Goal: Check status: Check status

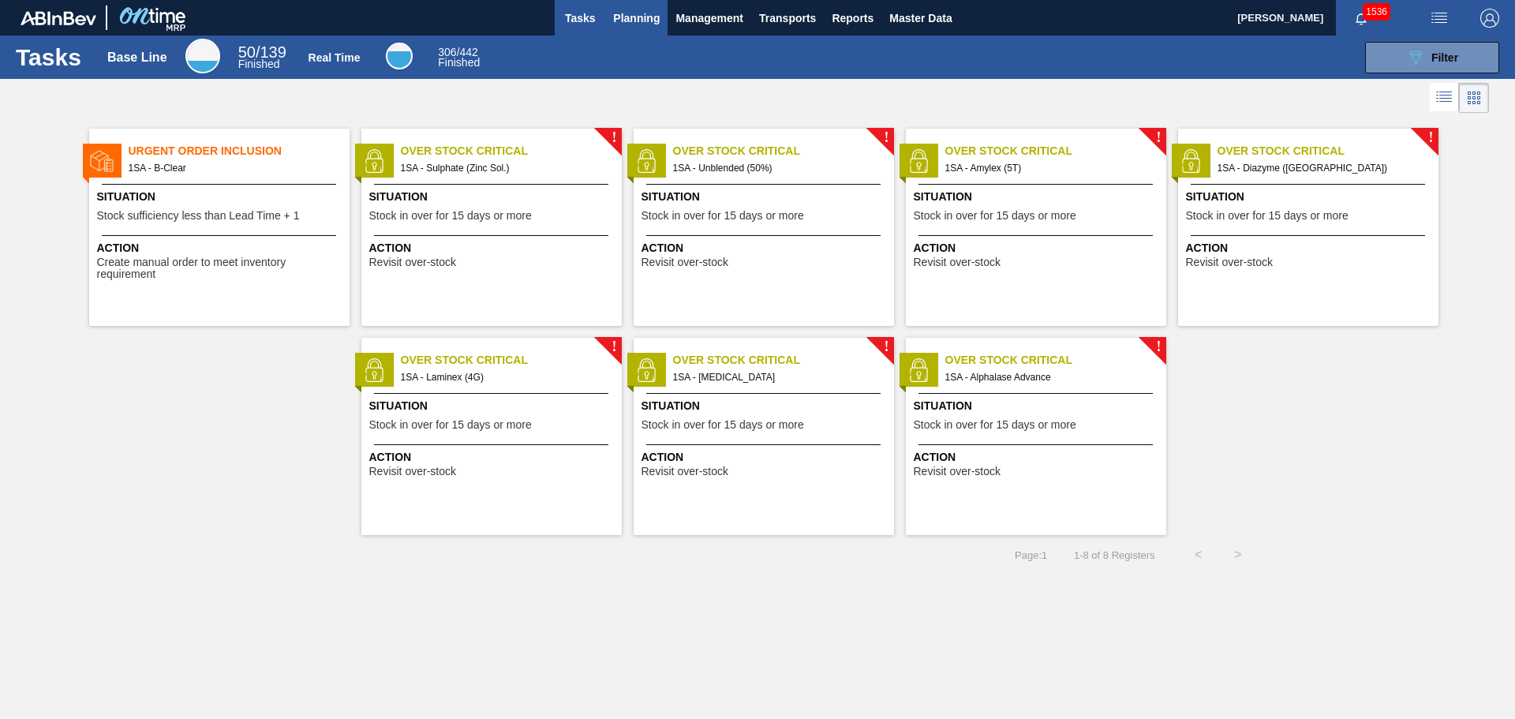
click at [642, 12] on span "Planning" at bounding box center [636, 18] width 47 height 19
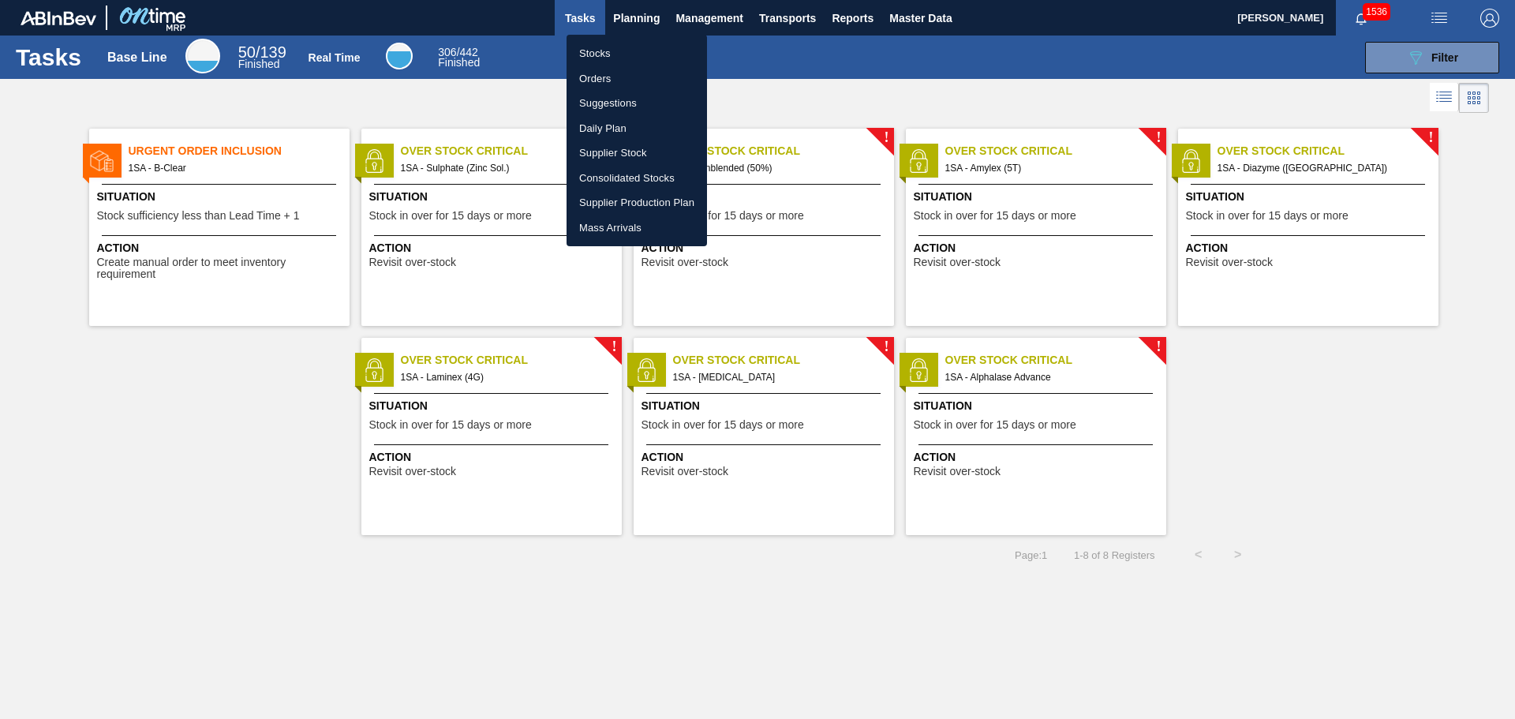
click at [609, 75] on li "Orders" at bounding box center [637, 78] width 140 height 25
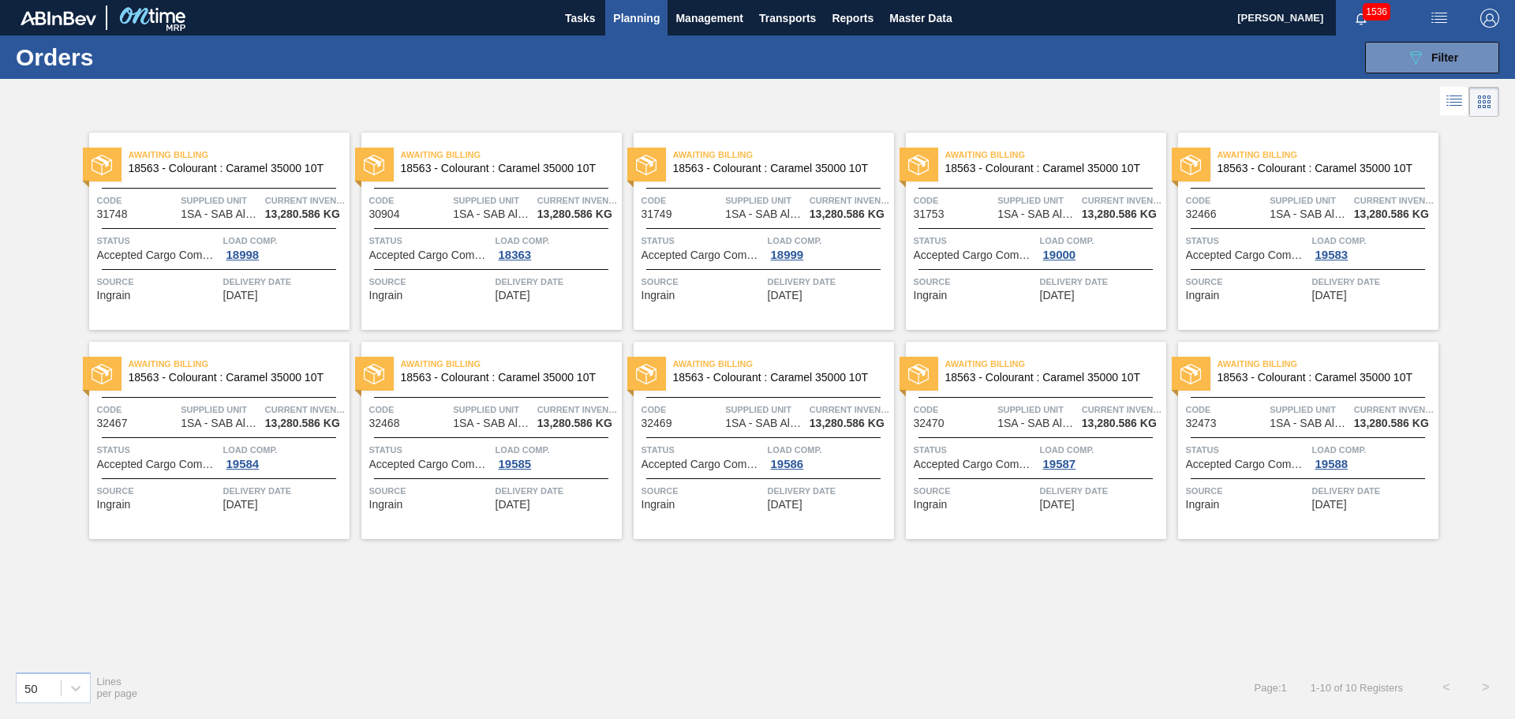
click at [474, 233] on span "Status" at bounding box center [430, 241] width 122 height 16
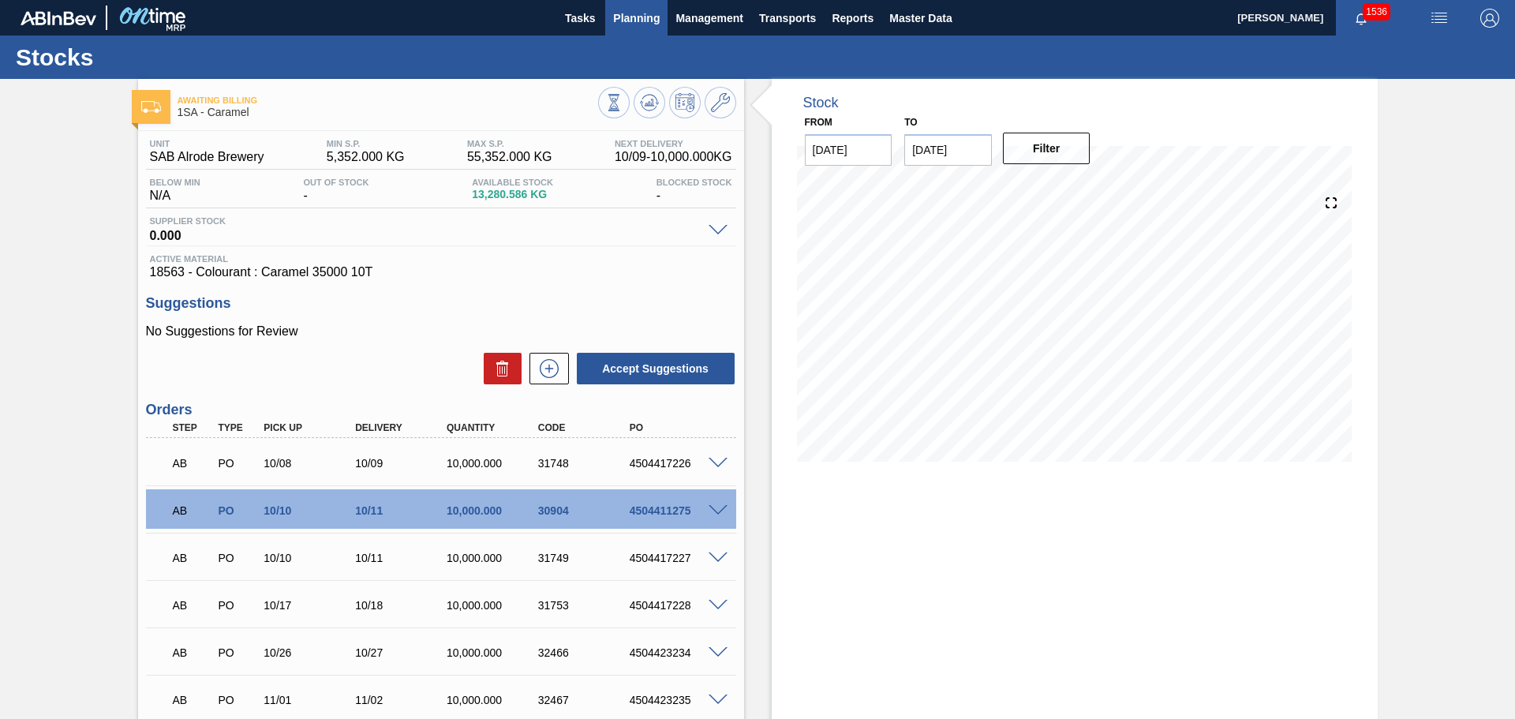
click at [644, 21] on span "Planning" at bounding box center [636, 18] width 47 height 19
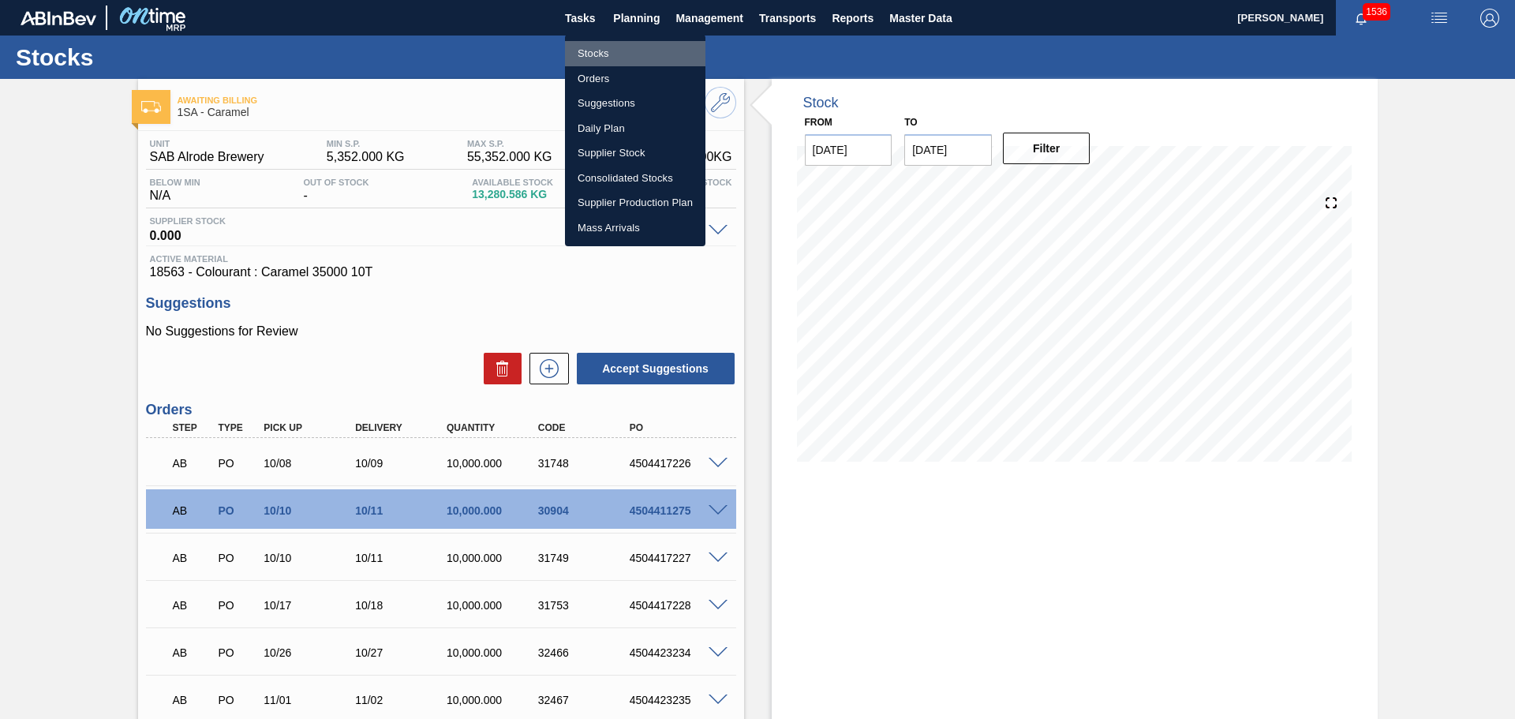
click at [609, 52] on li "Stocks" at bounding box center [635, 53] width 140 height 25
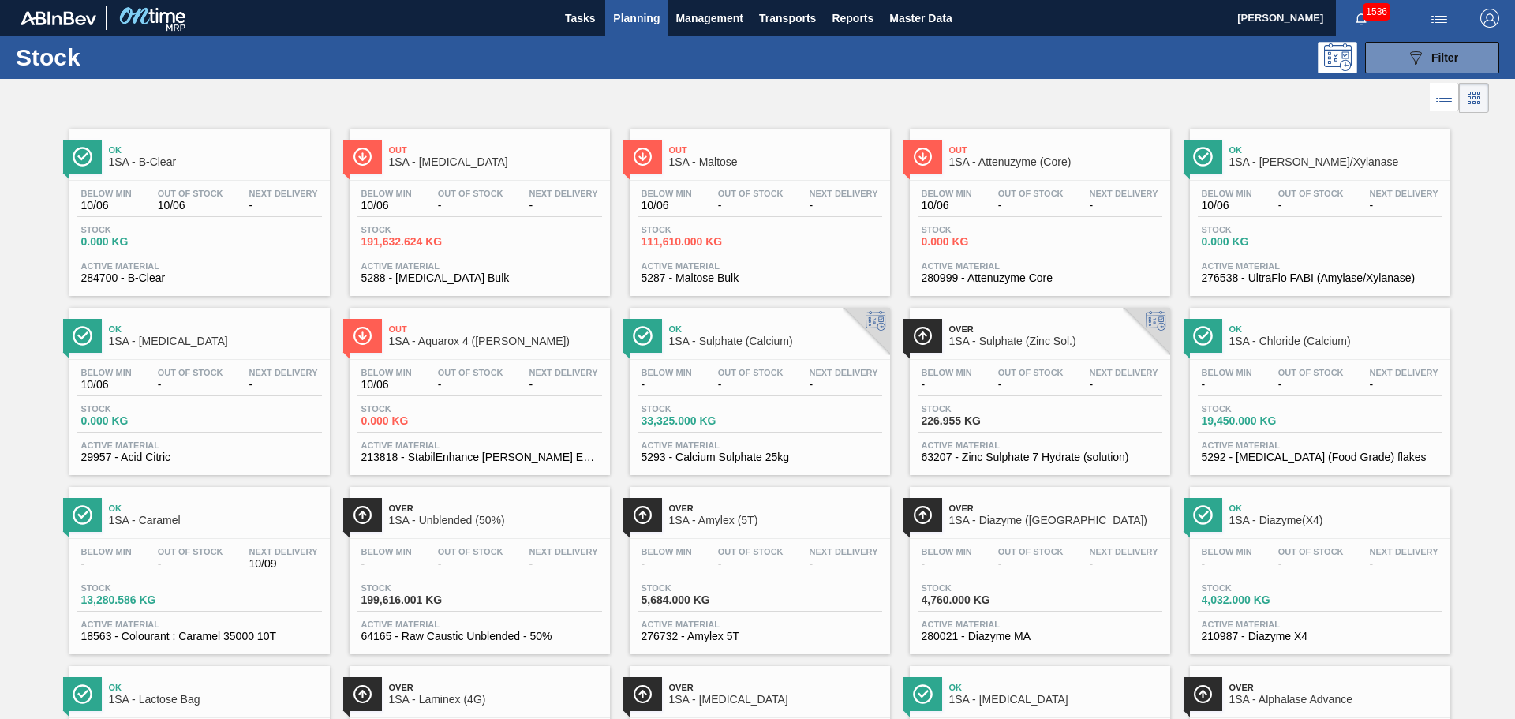
click at [508, 240] on div "Stock 191,632.624 KG" at bounding box center [480, 239] width 245 height 28
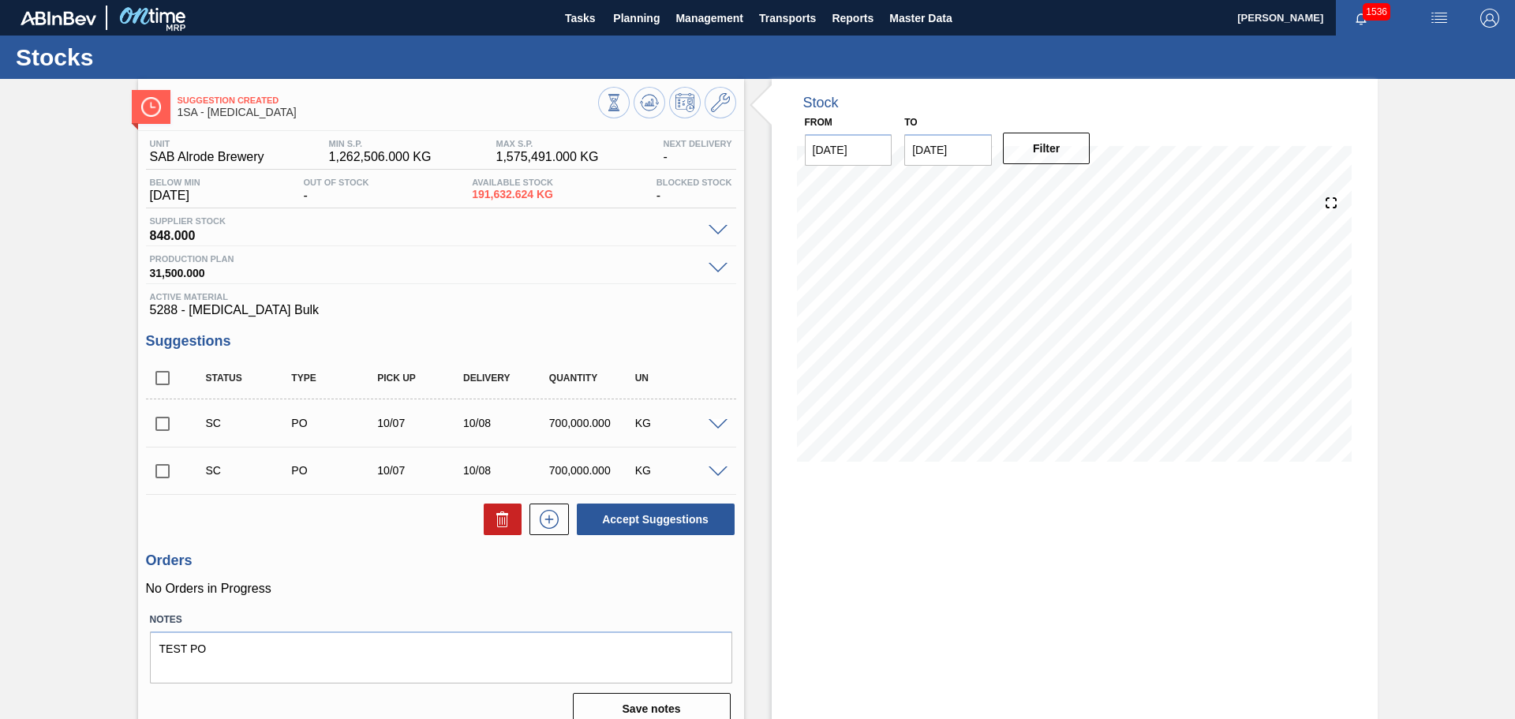
click at [719, 468] on span at bounding box center [718, 472] width 19 height 12
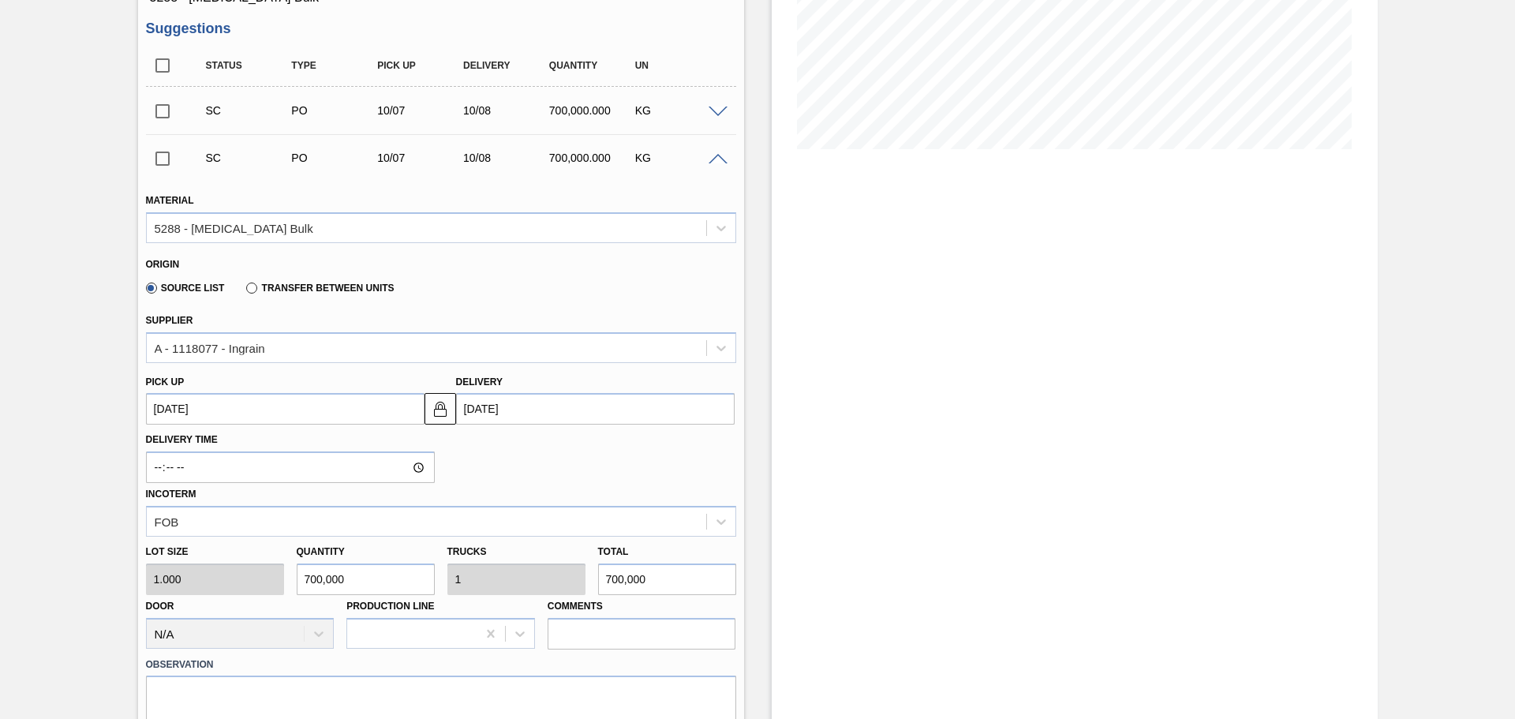
scroll to position [395, 0]
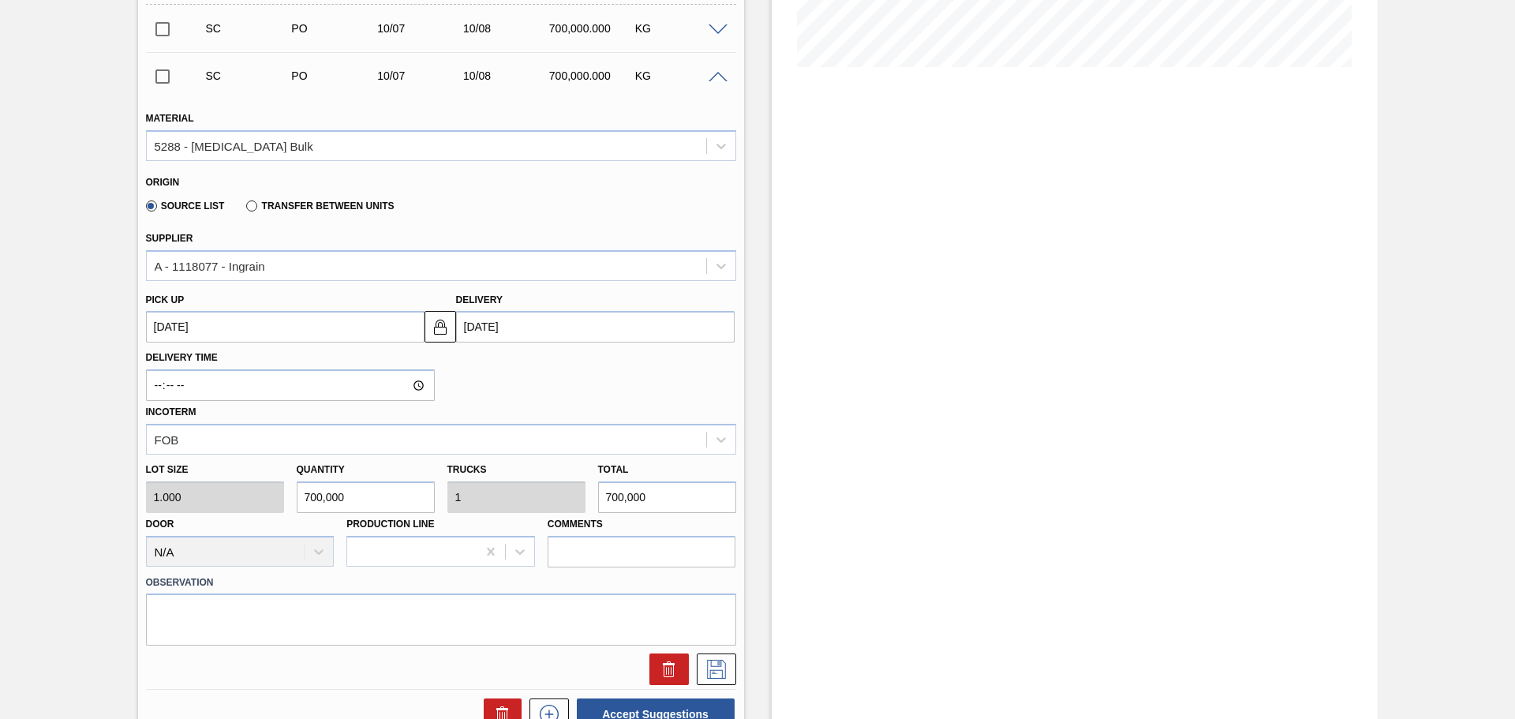
click at [624, 497] on input "700,000" at bounding box center [667, 497] width 138 height 32
type input "70,000"
type input "0.1"
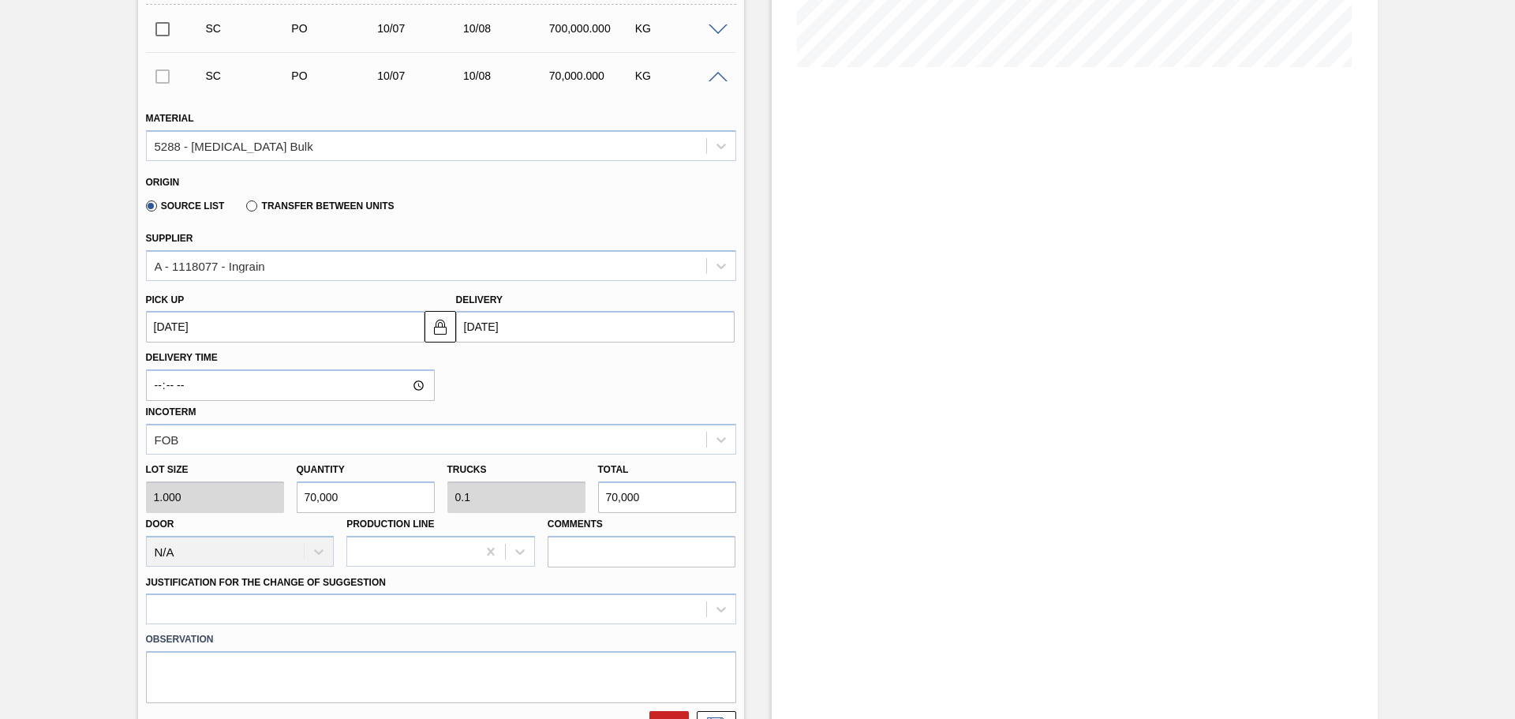
type input "7,000"
type input "0.01"
type input "0"
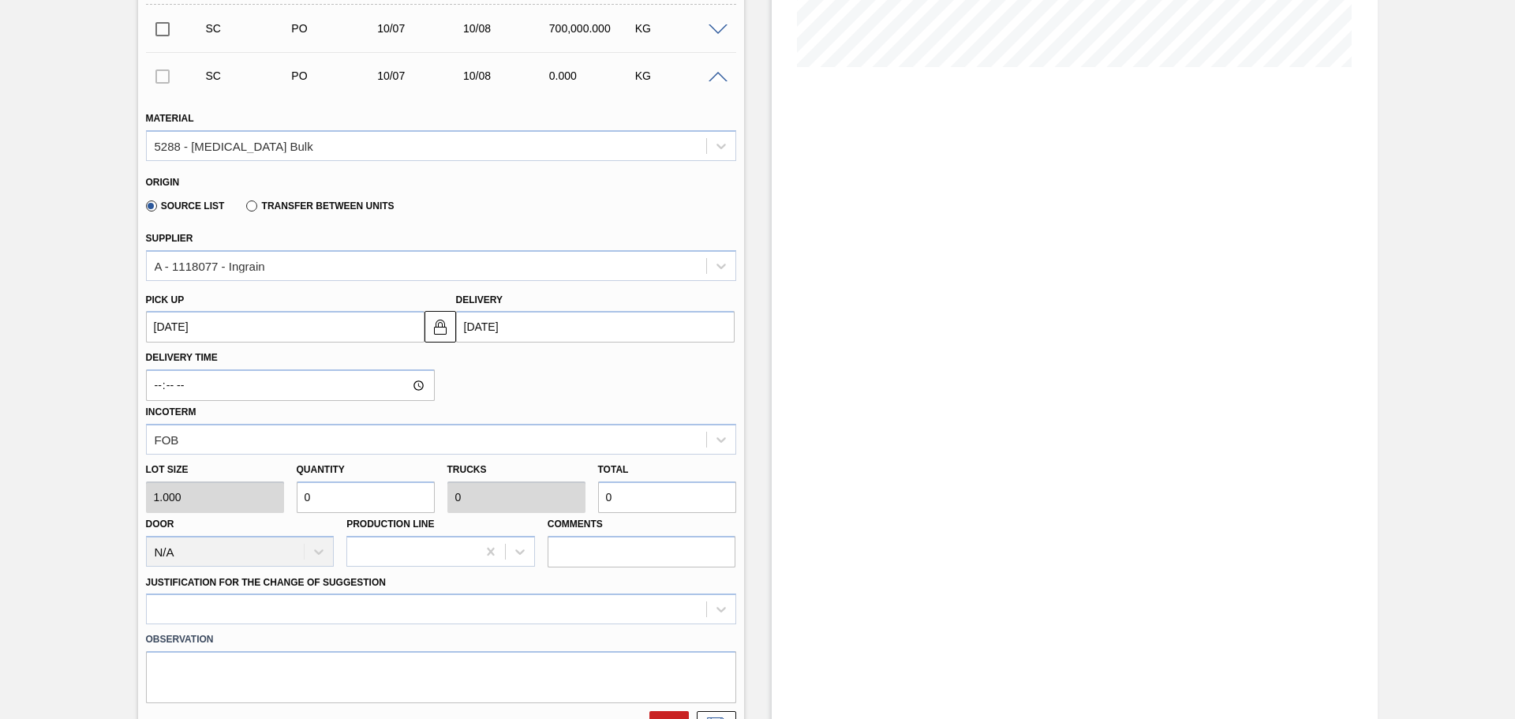
type input "30"
type input "350"
type input "0.001"
type input "350"
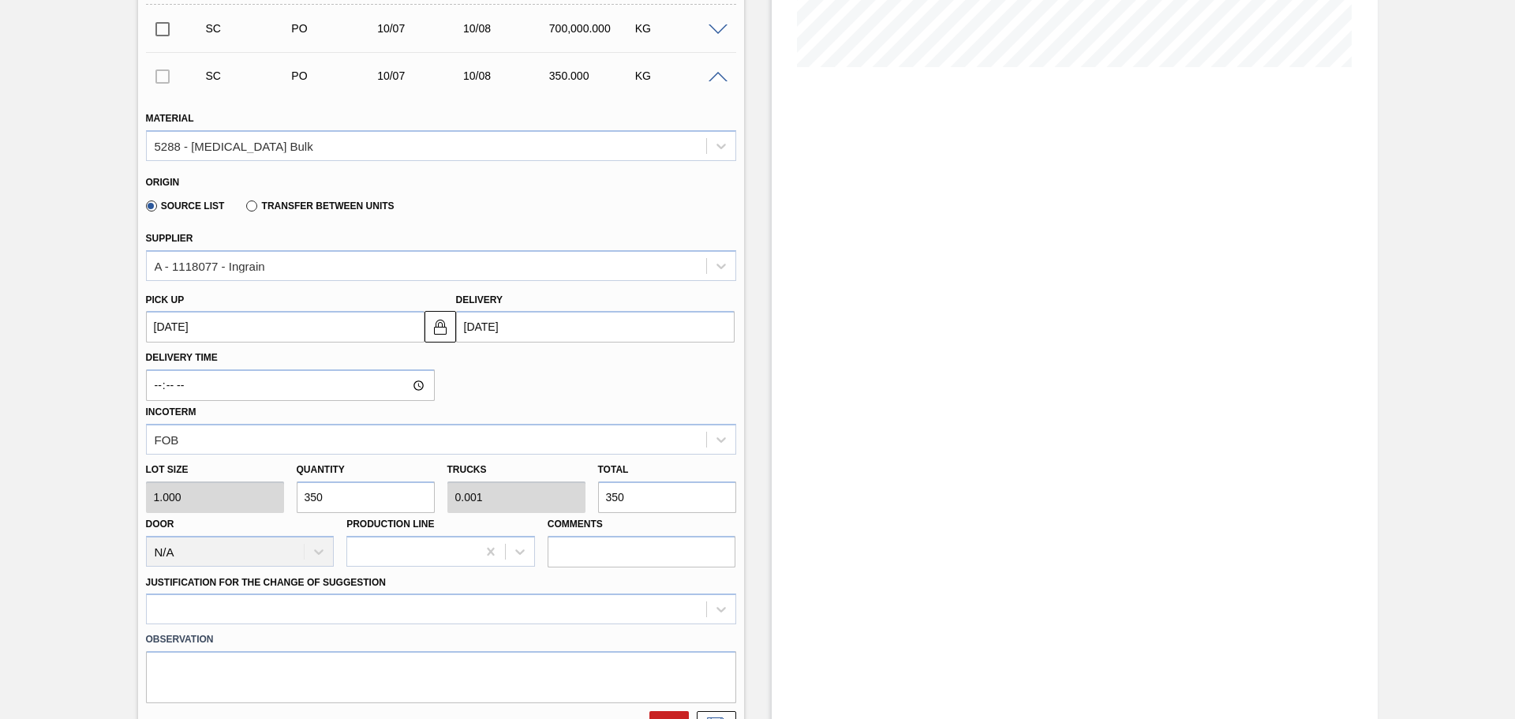
type input "3,500"
type input "0.005"
type input "3,500"
type input "35,000"
type input "0.05"
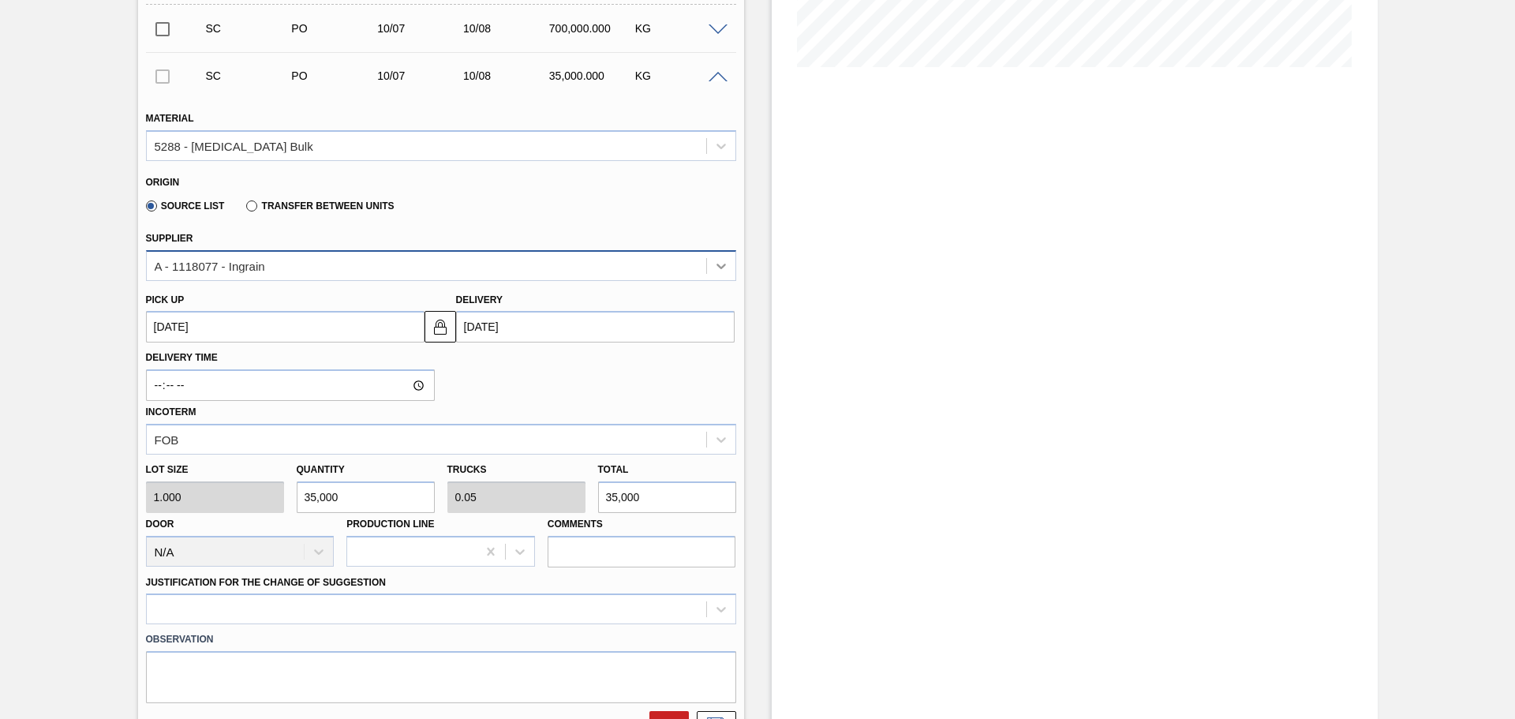
type input "35,000"
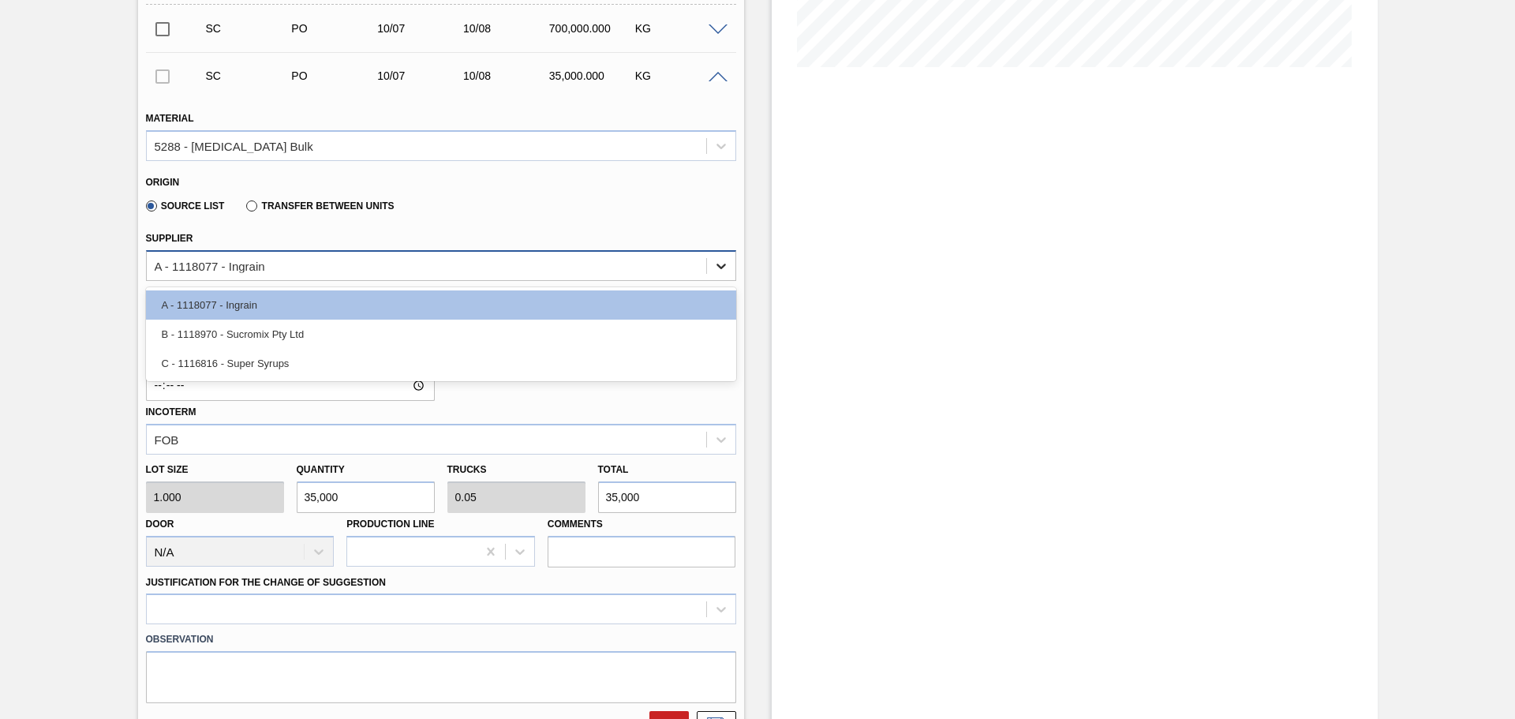
click at [723, 262] on icon at bounding box center [722, 266] width 16 height 16
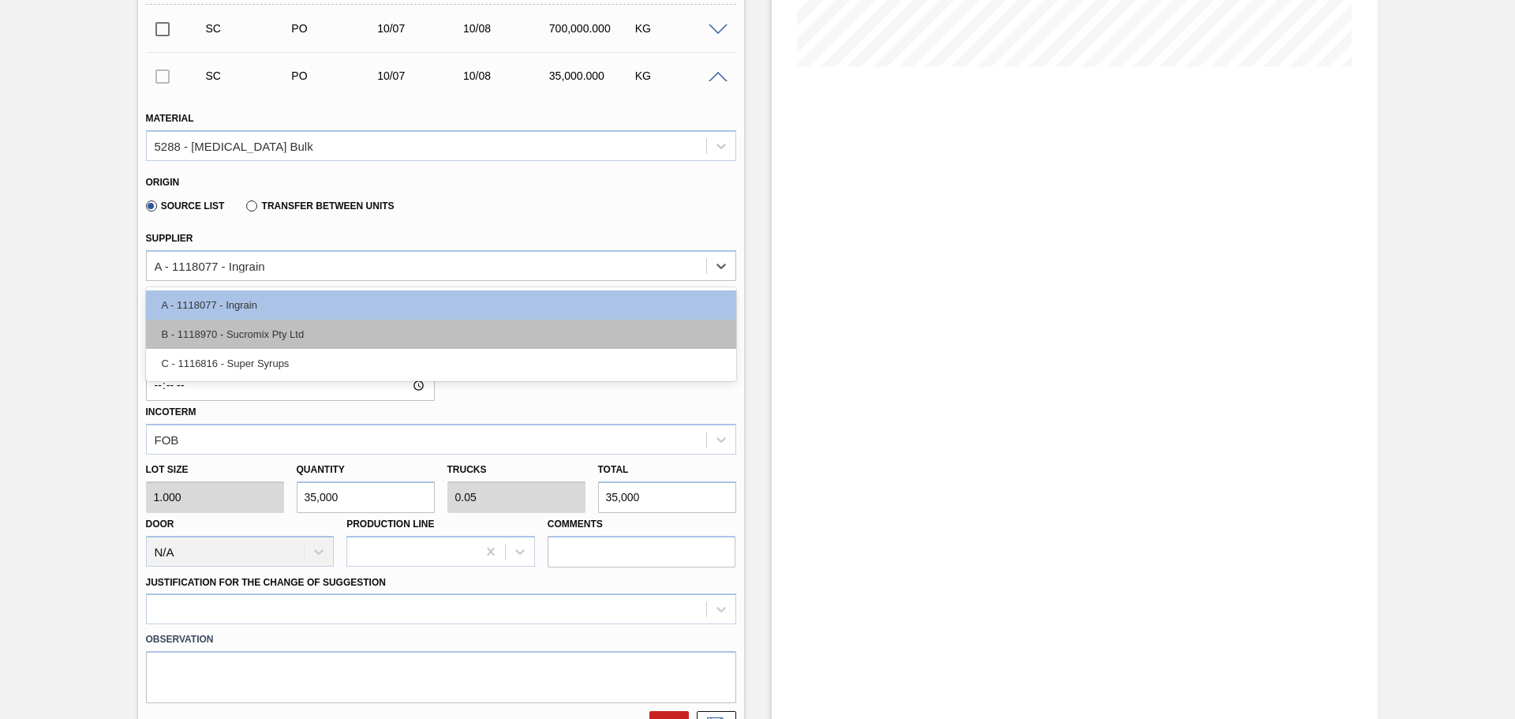
click at [532, 336] on div "B - 1118970 - Sucromix Pty Ltd" at bounding box center [441, 334] width 590 height 29
type input "1.094"
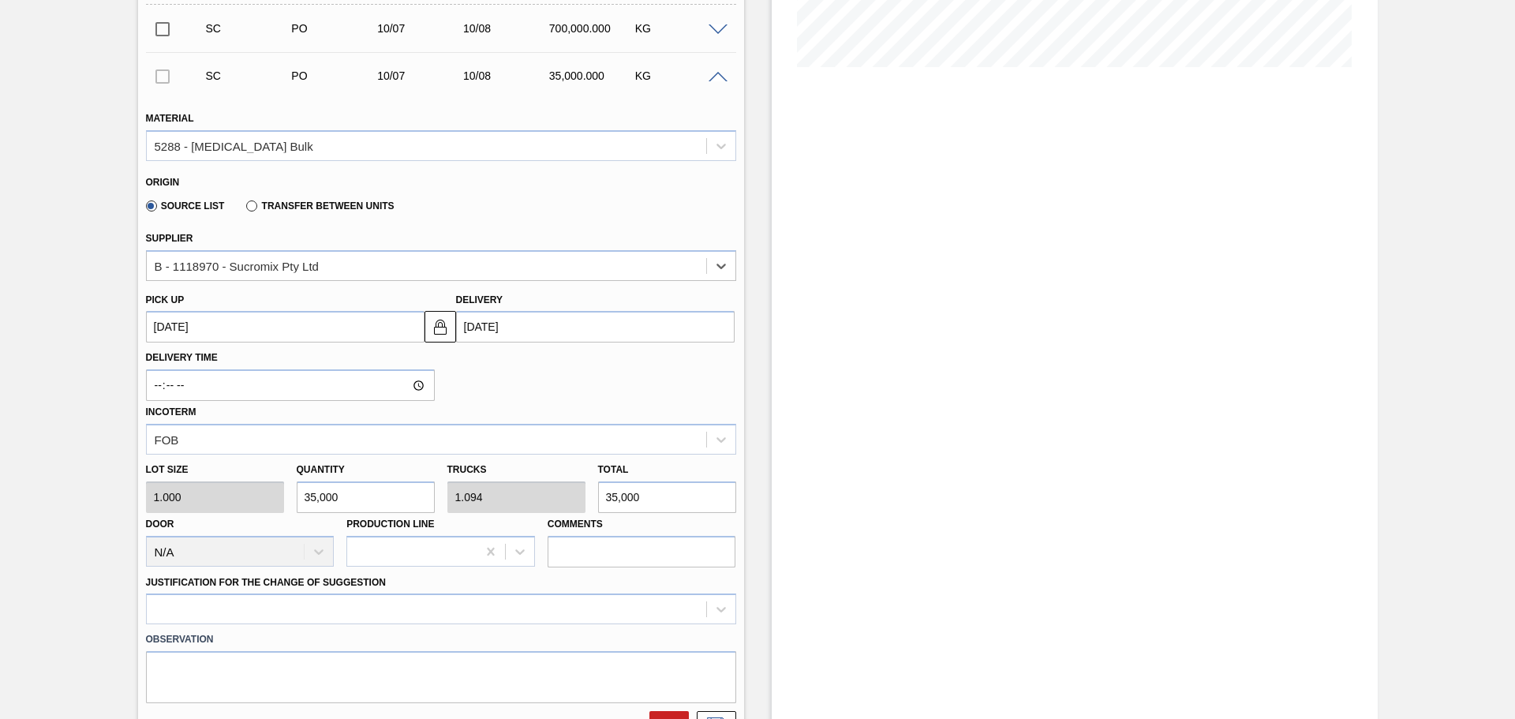
click at [523, 322] on input "[DATE]" at bounding box center [595, 327] width 279 height 32
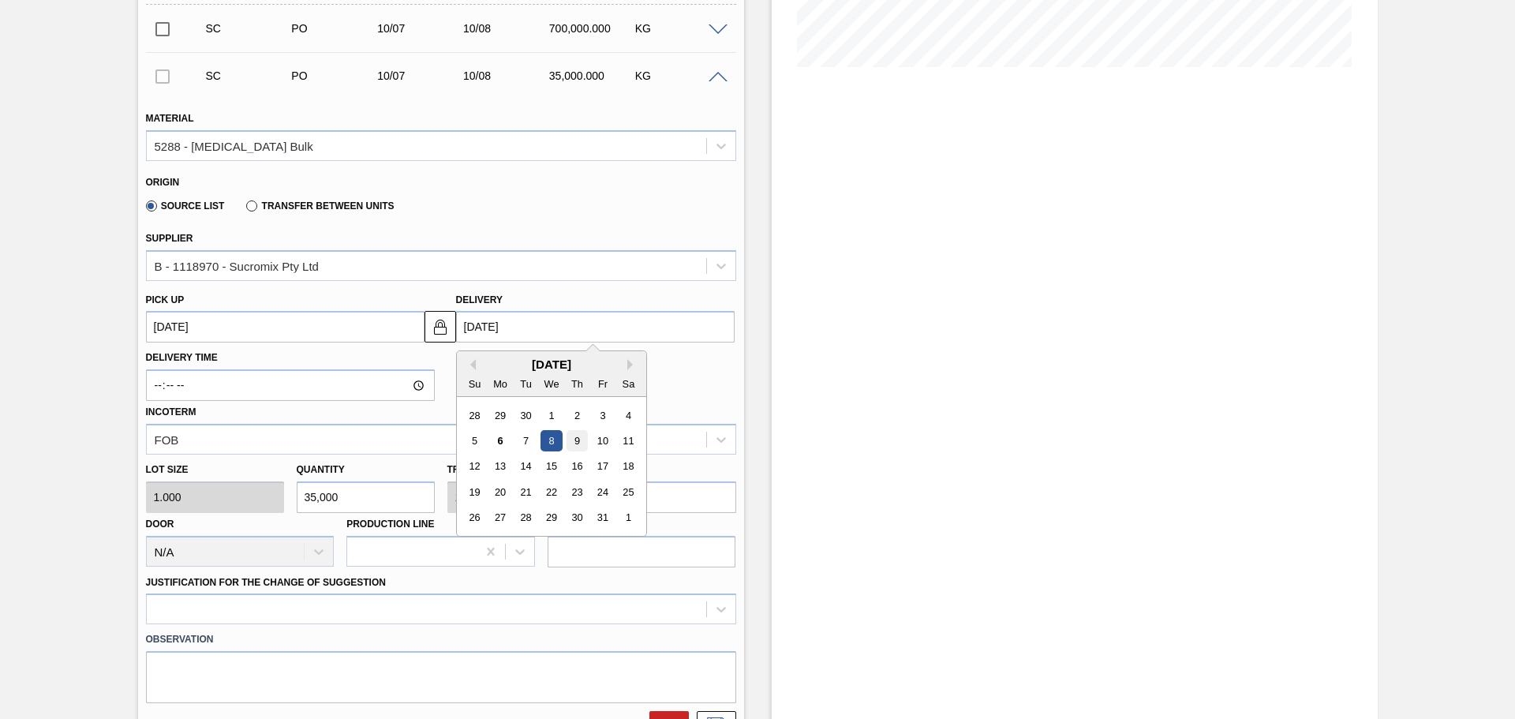
click at [576, 441] on div "9" at bounding box center [576, 440] width 21 height 21
type up3260644056 "[DATE]"
type input "[DATE]"
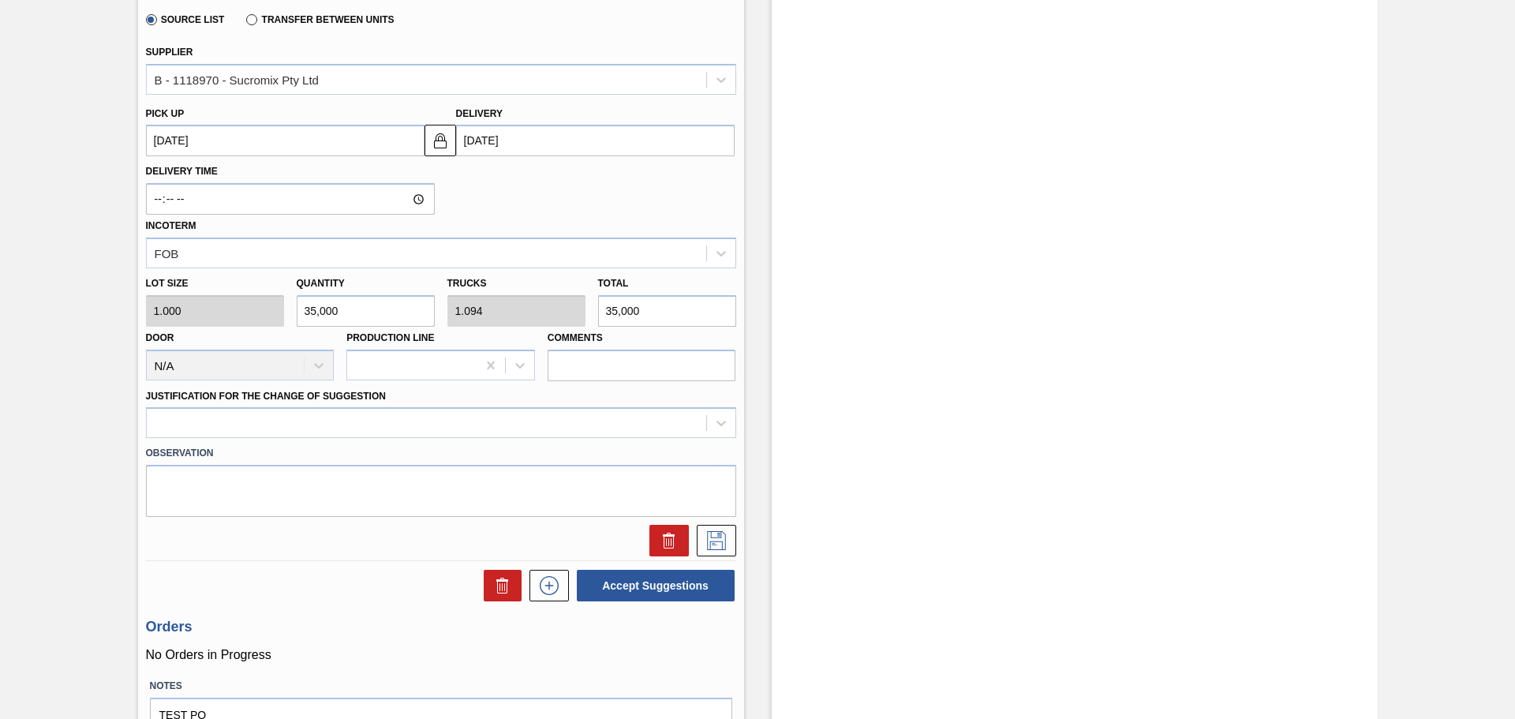
scroll to position [631, 0]
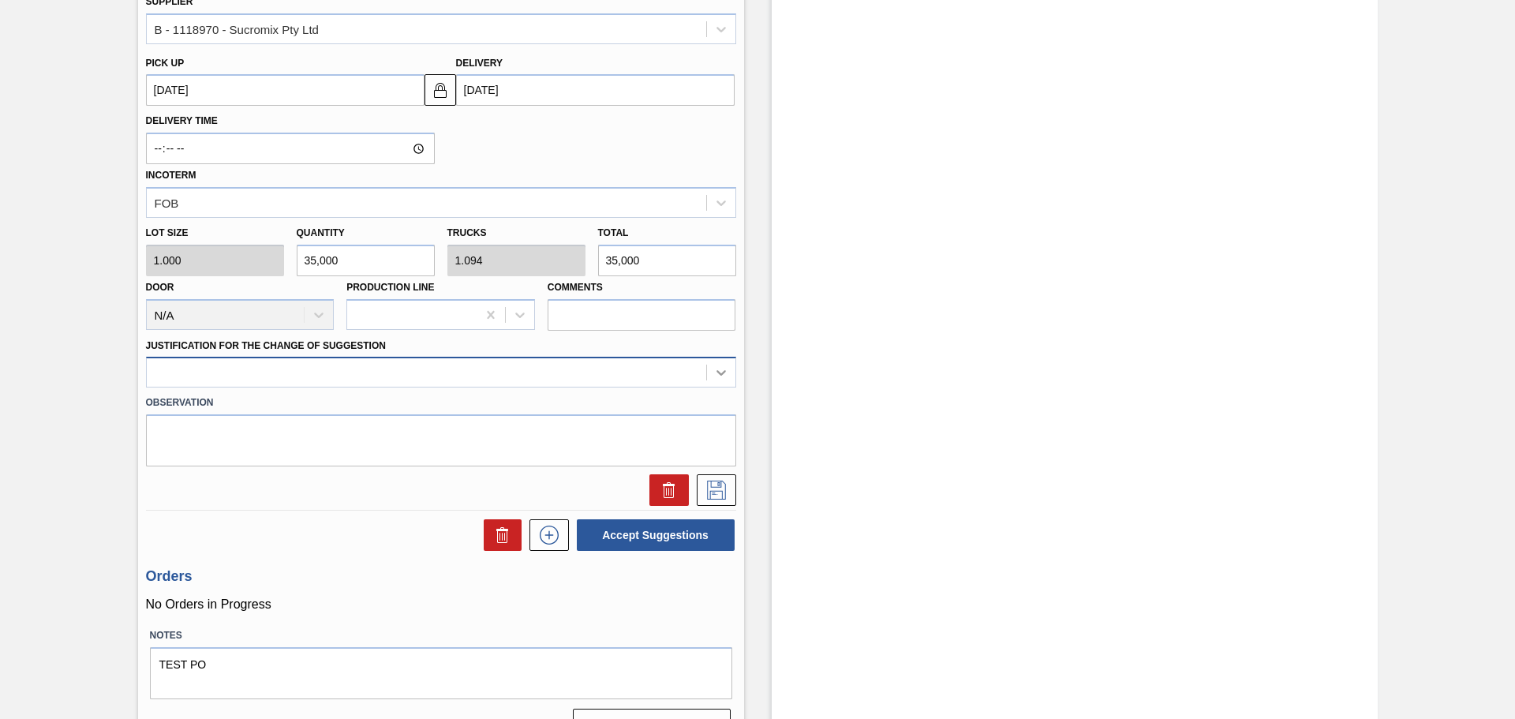
click at [719, 370] on icon at bounding box center [722, 373] width 16 height 16
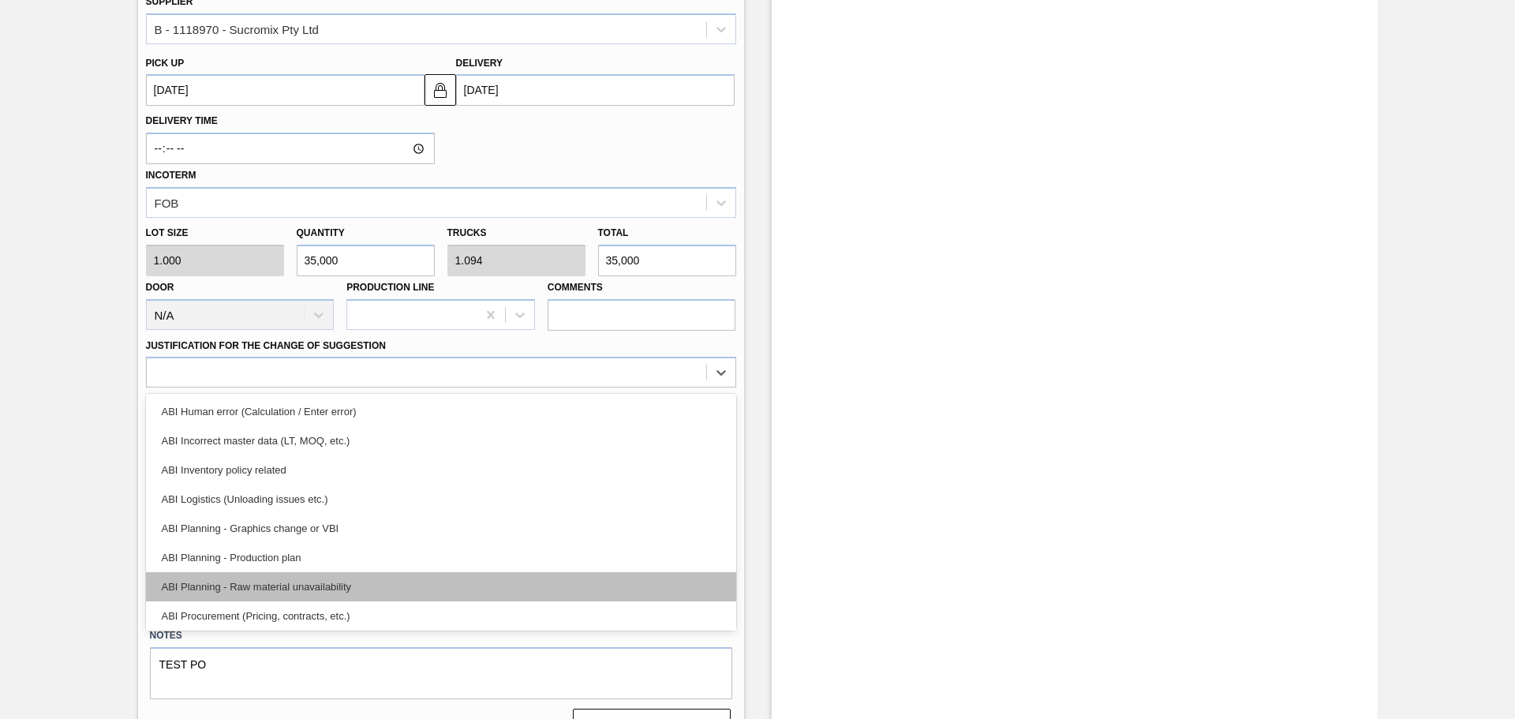
click at [354, 592] on div "ABI Planning - Raw material unavailability" at bounding box center [441, 586] width 590 height 29
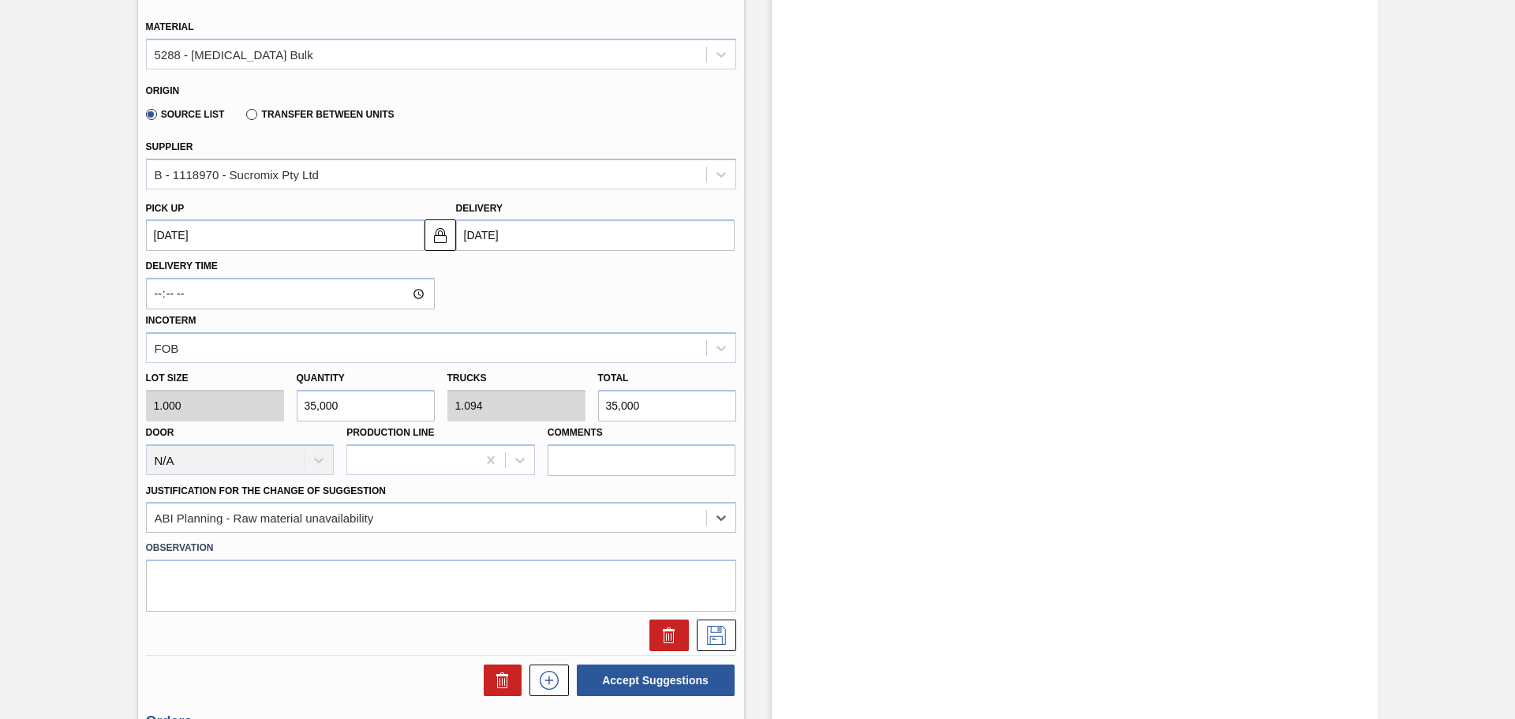
scroll to position [474, 0]
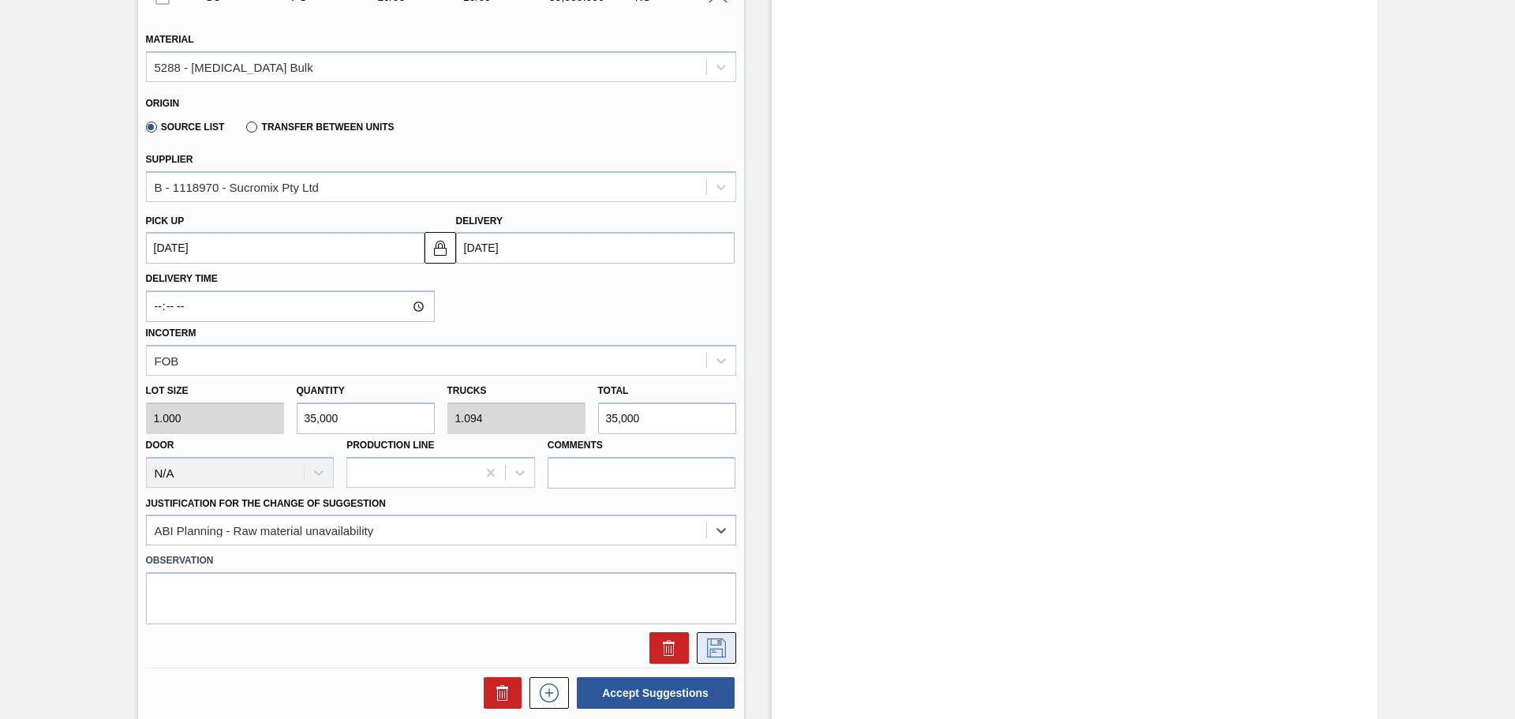
click at [710, 651] on icon at bounding box center [716, 648] width 25 height 19
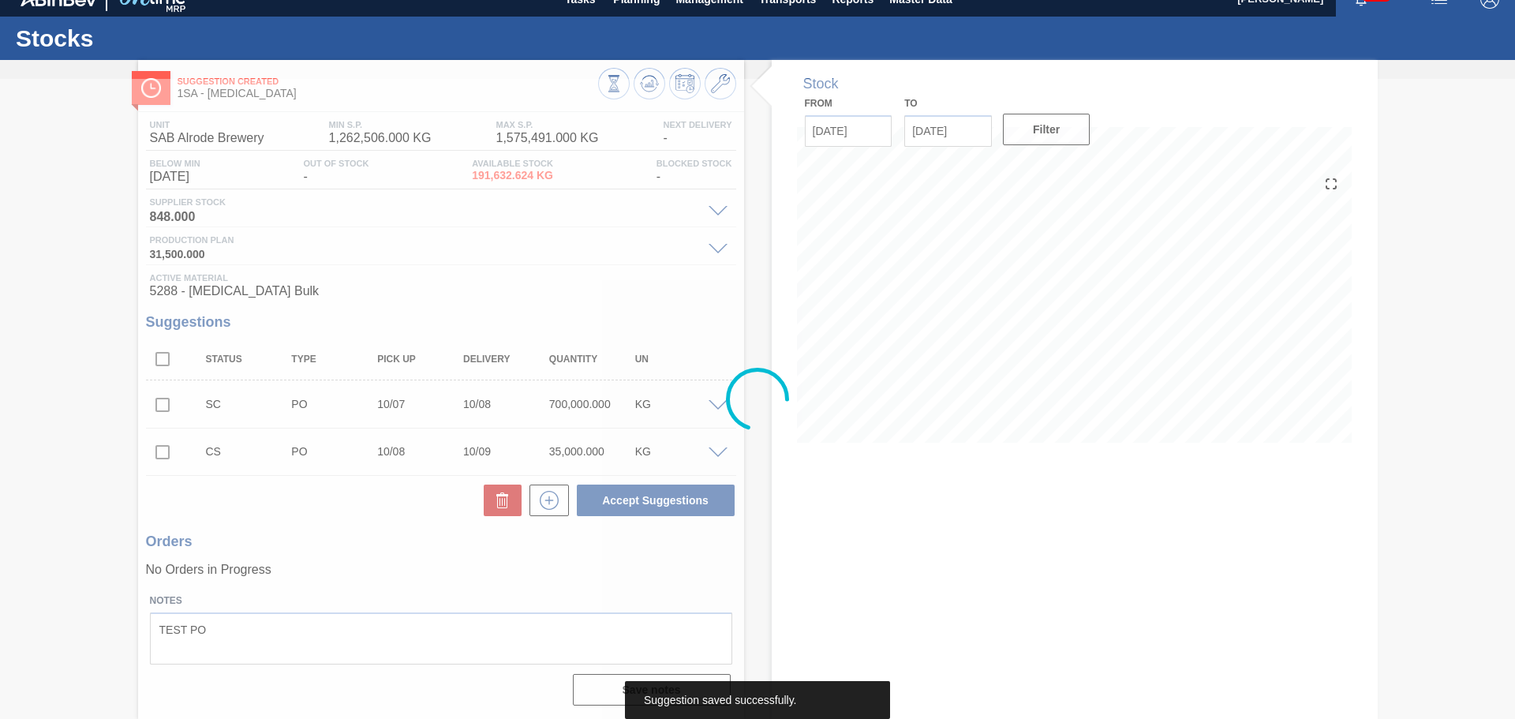
scroll to position [19, 0]
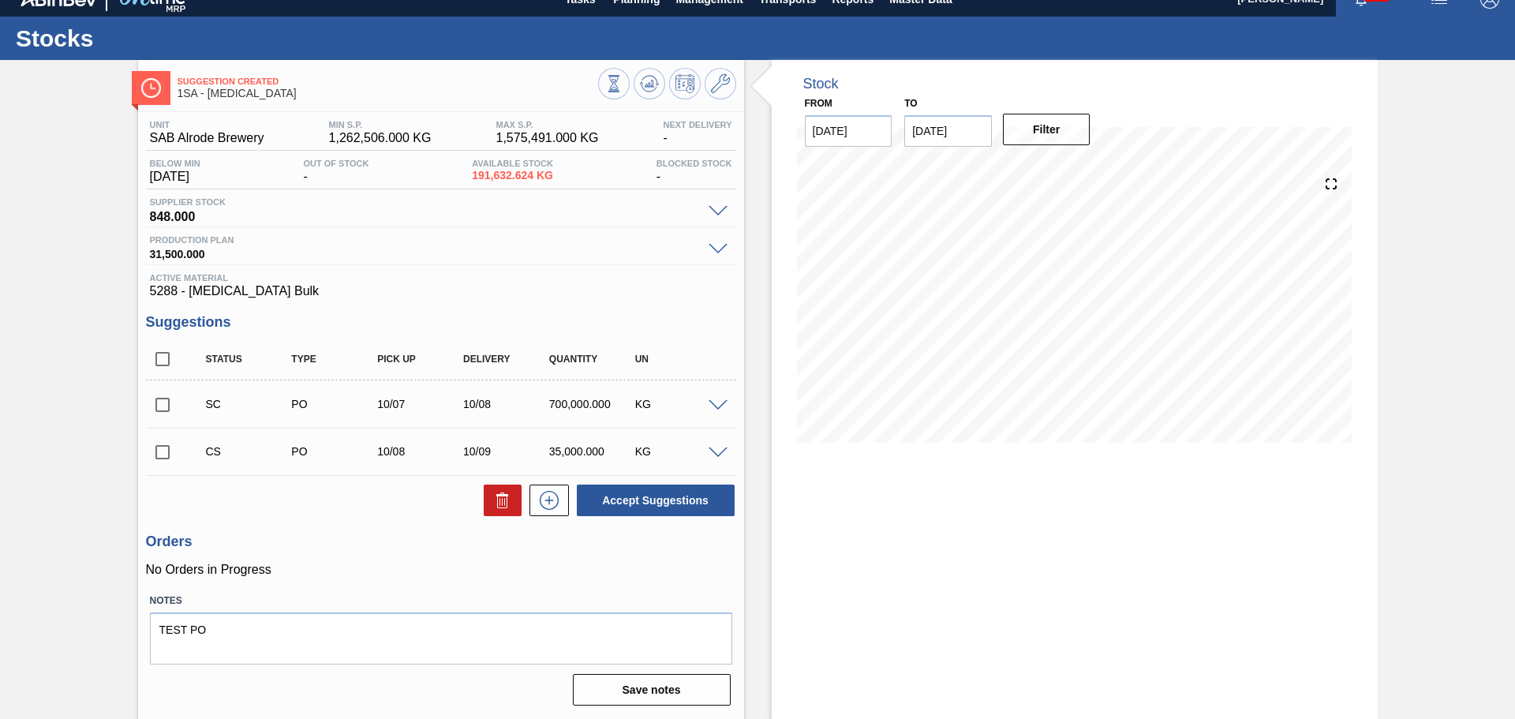
click at [162, 455] on input "checkbox" at bounding box center [162, 452] width 33 height 33
click at [642, 504] on button "Accept Suggestions" at bounding box center [656, 501] width 158 height 32
checkbox input "false"
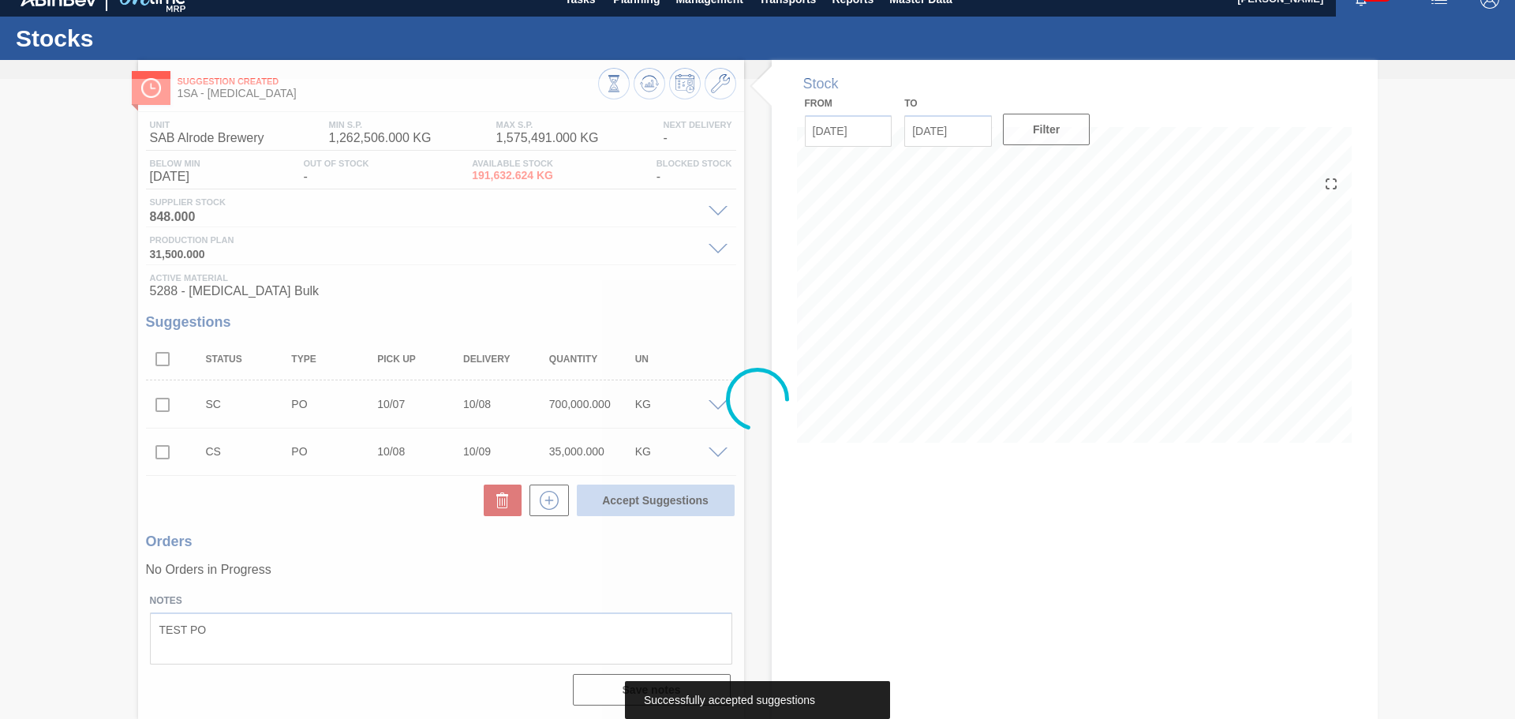
scroll to position [0, 0]
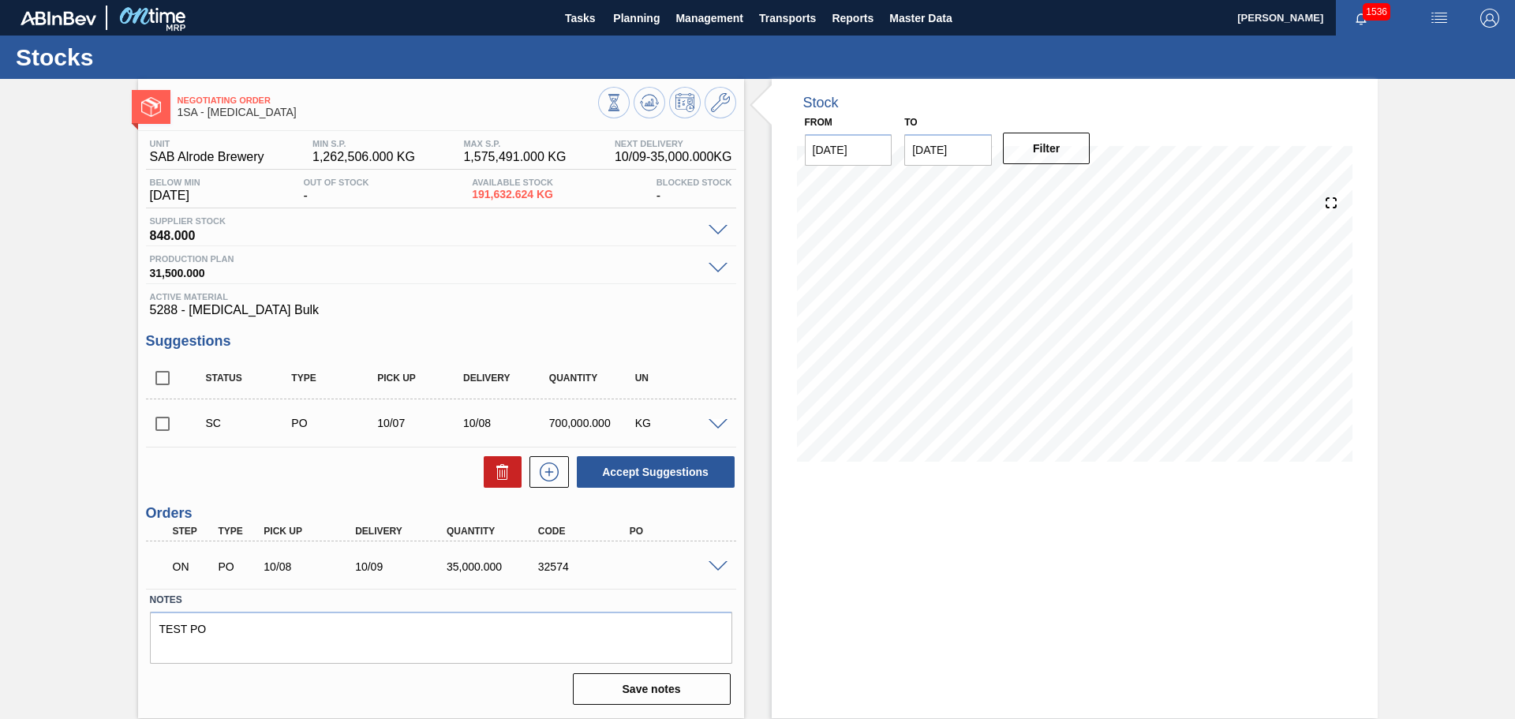
click at [540, 564] on div "32574" at bounding box center [585, 566] width 103 height 13
drag, startPoint x: 538, startPoint y: 564, endPoint x: 581, endPoint y: 574, distance: 43.8
click at [581, 574] on div "ON PO 10/08 10/09 35,000.000 32574" at bounding box center [437, 565] width 549 height 32
copy div "32574"
drag, startPoint x: 631, startPoint y: 566, endPoint x: 705, endPoint y: 575, distance: 74.7
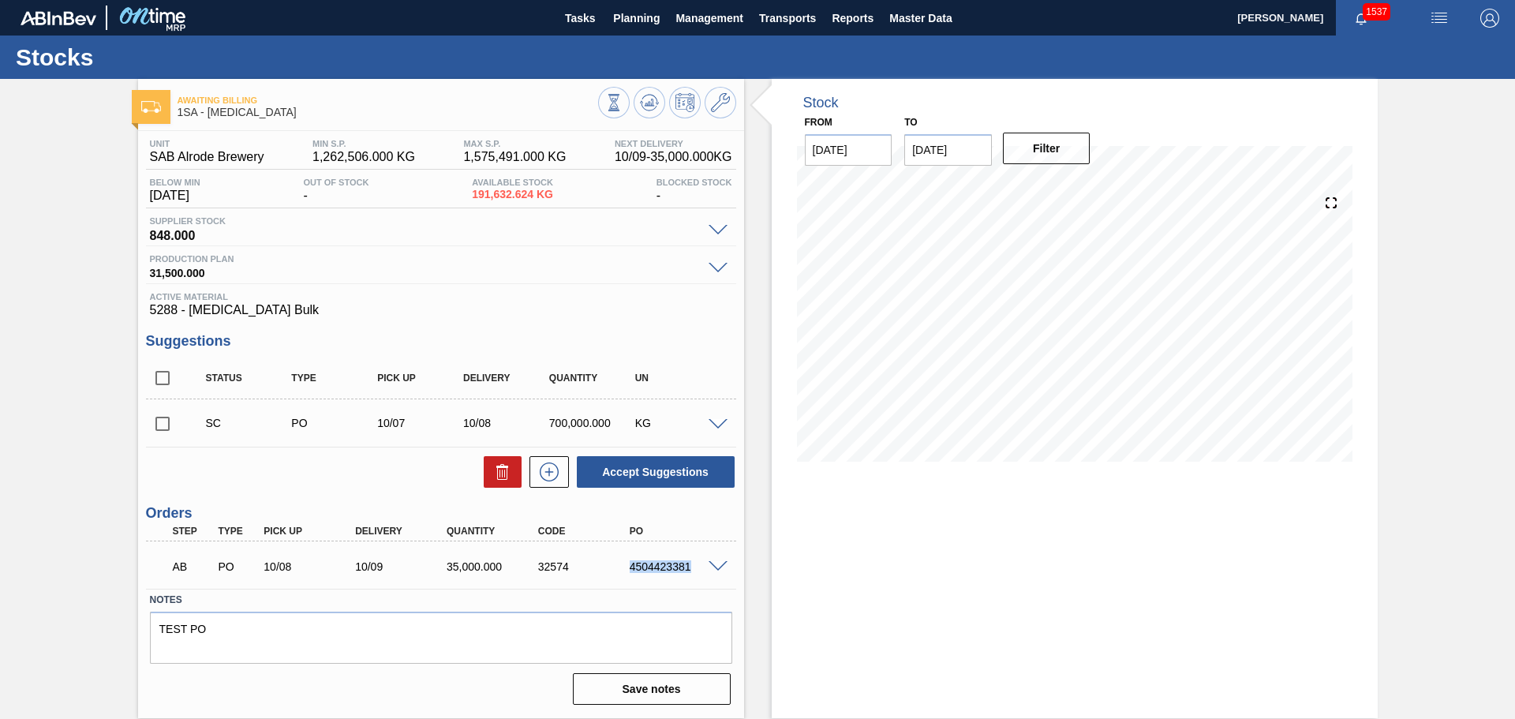
click at [704, 575] on div "AB PO 10/08 10/09 35,000.000 32574 4504423381" at bounding box center [437, 565] width 549 height 32
copy div "4504423381"
click at [636, 18] on span "Planning" at bounding box center [636, 18] width 47 height 19
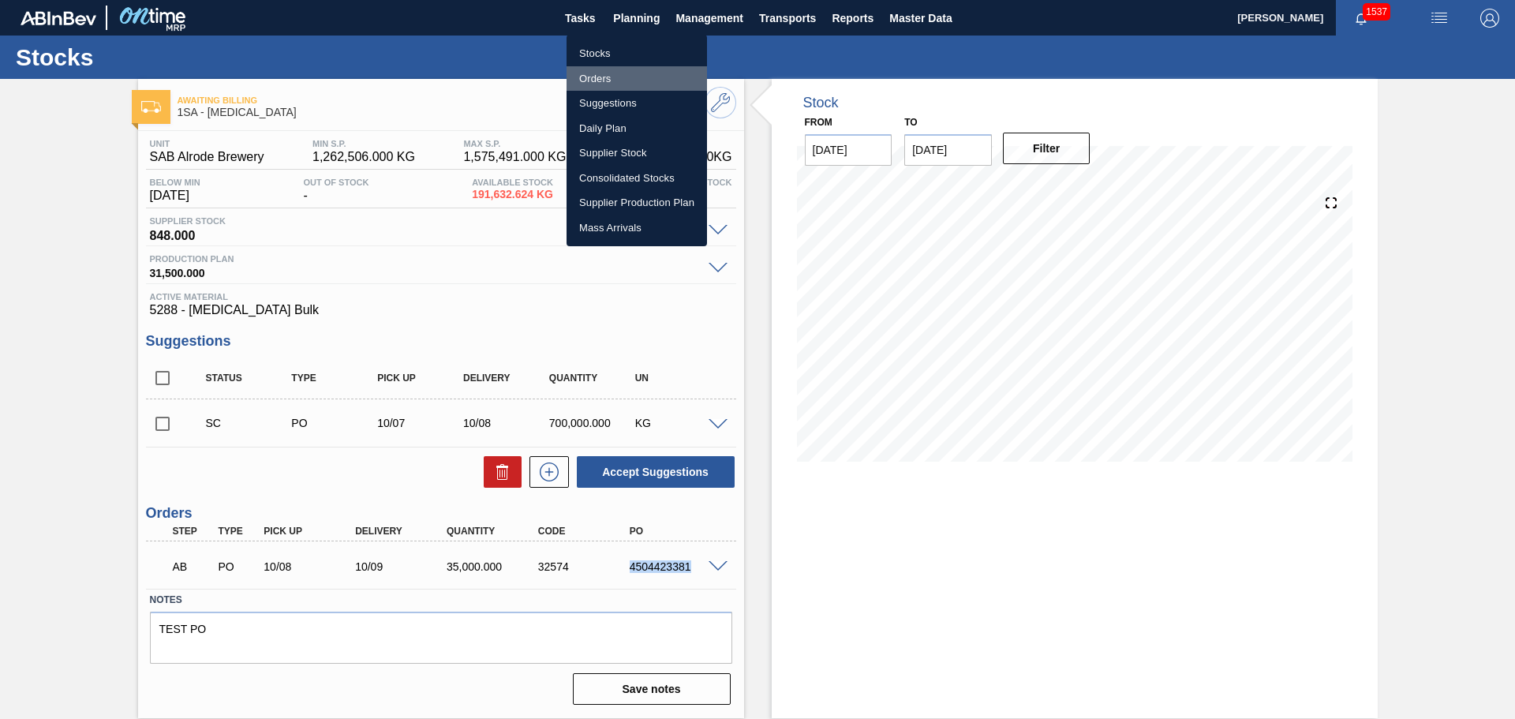
click at [596, 79] on li "Orders" at bounding box center [637, 78] width 140 height 25
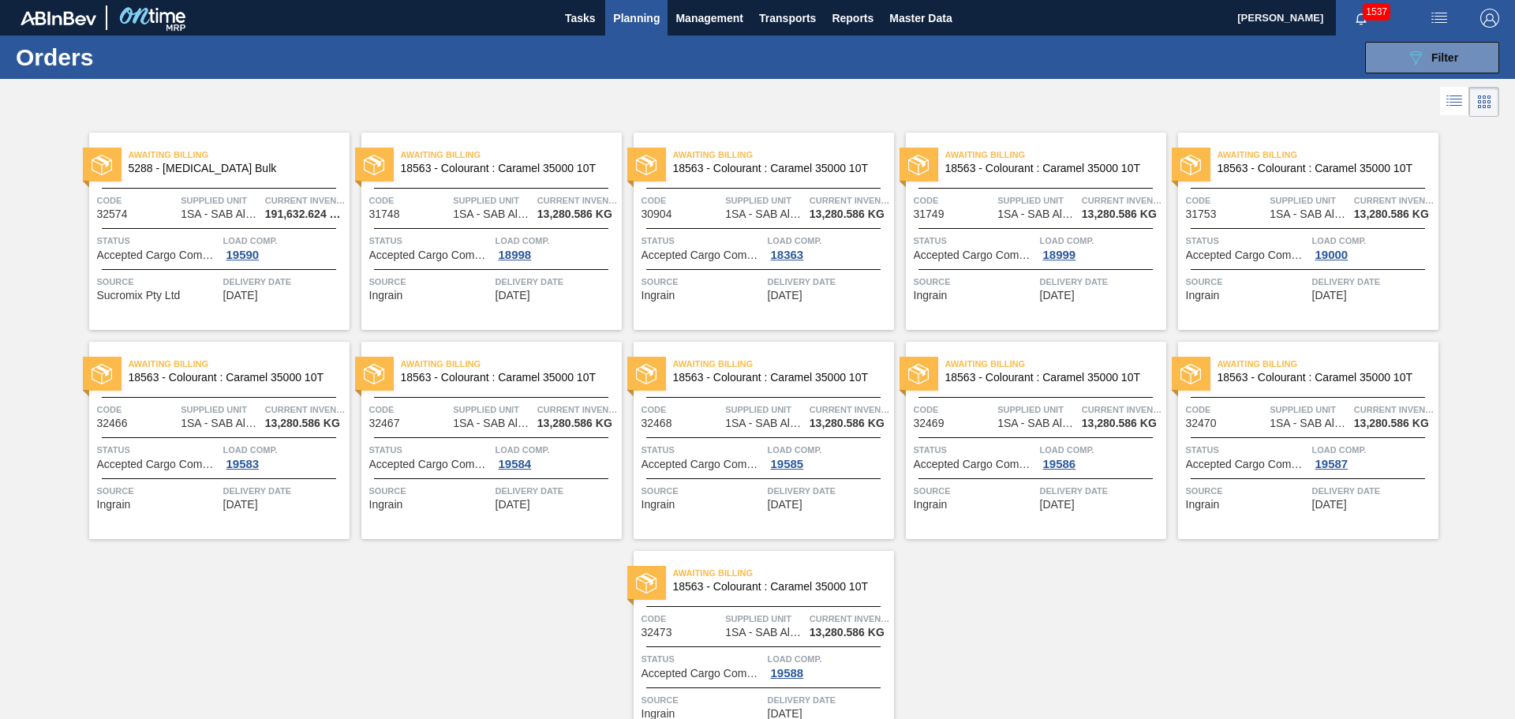
click at [515, 191] on div "Awaiting Billing 18563 - Colourant : Caramel 35000 10T Code 31748 Supplied Unit…" at bounding box center [491, 231] width 260 height 197
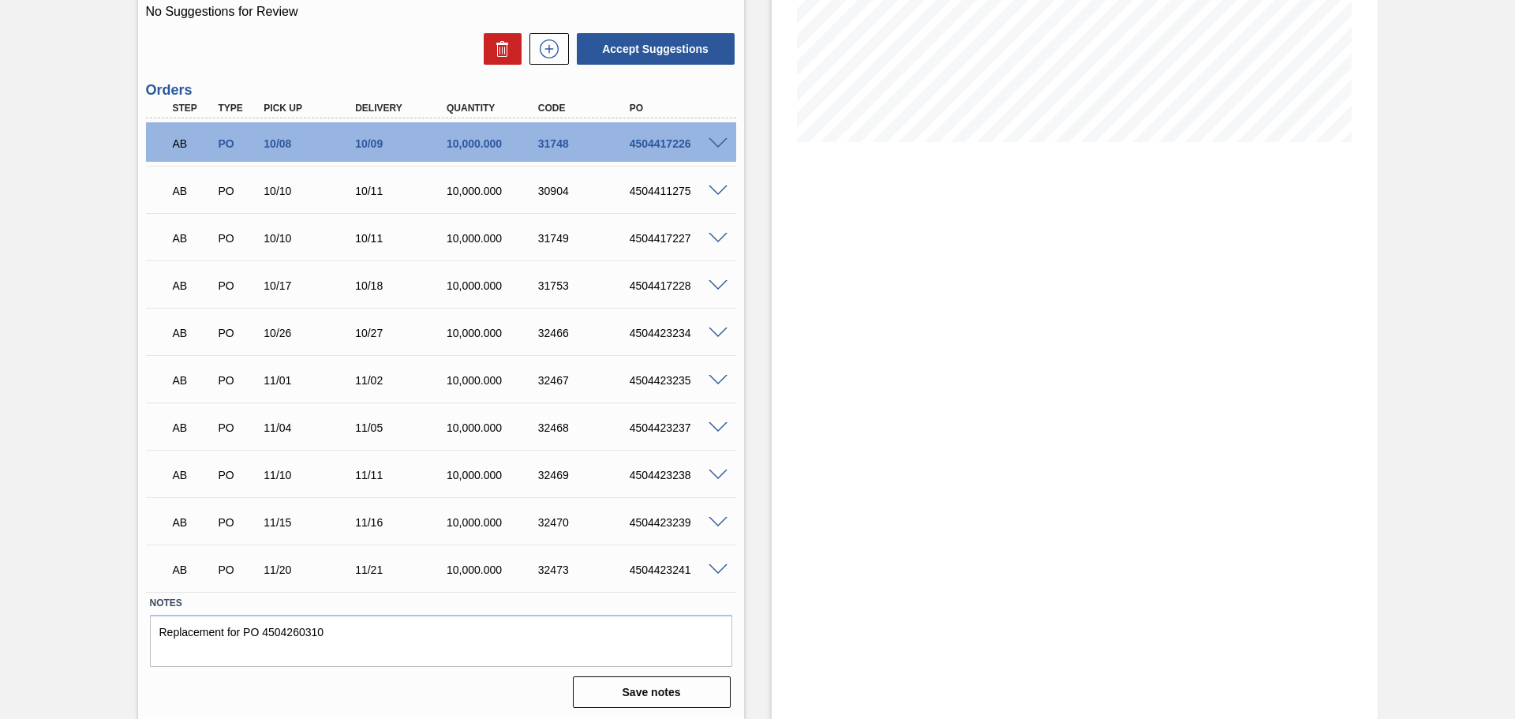
scroll to position [322, 0]
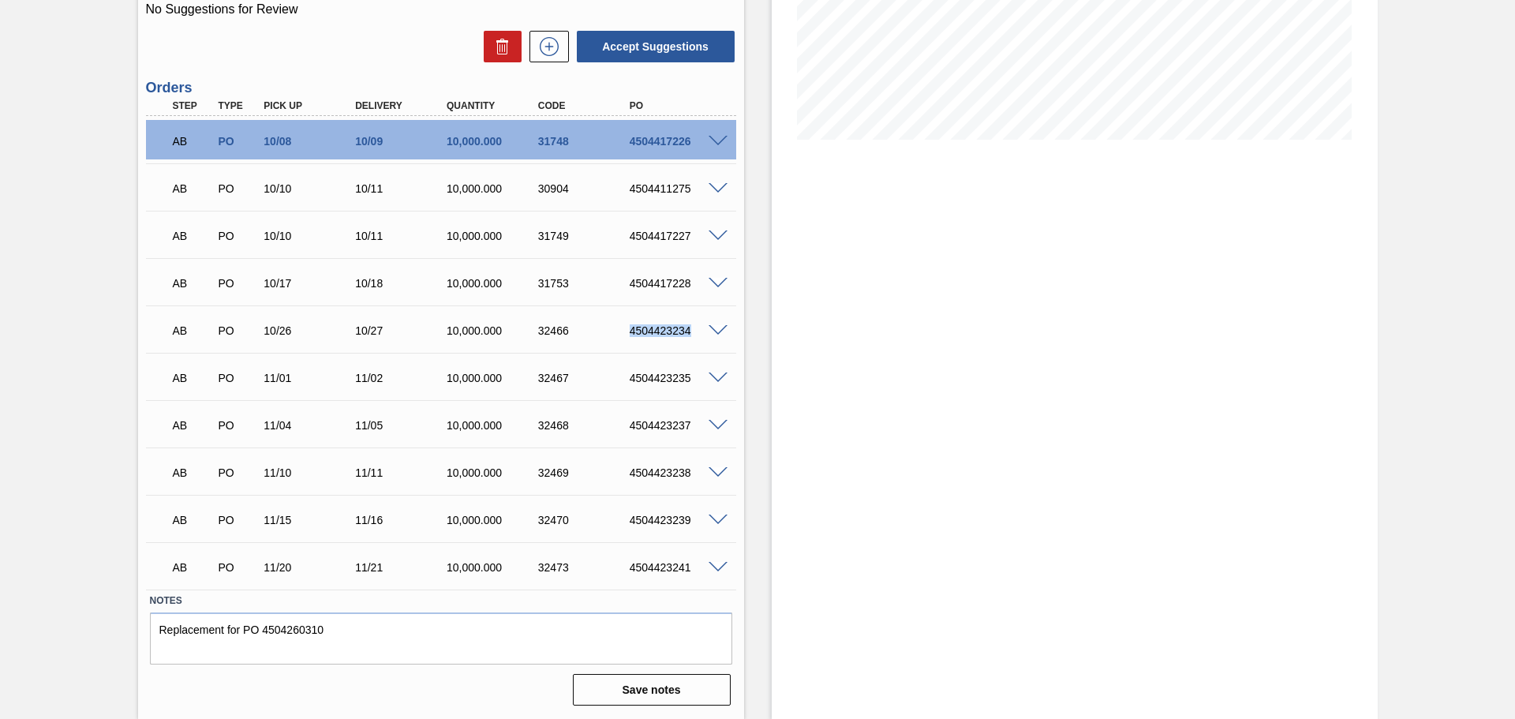
drag, startPoint x: 628, startPoint y: 332, endPoint x: 695, endPoint y: 339, distance: 67.5
click at [695, 339] on div "AB PO 10/26 10/27 10,000.000 32466 4504423234" at bounding box center [437, 329] width 549 height 32
copy div "4504423234"
drag, startPoint x: 630, startPoint y: 378, endPoint x: 690, endPoint y: 384, distance: 60.3
click at [690, 384] on div "AB PO 11/01 11/02 10,000.000 32467 4504423235" at bounding box center [437, 377] width 549 height 32
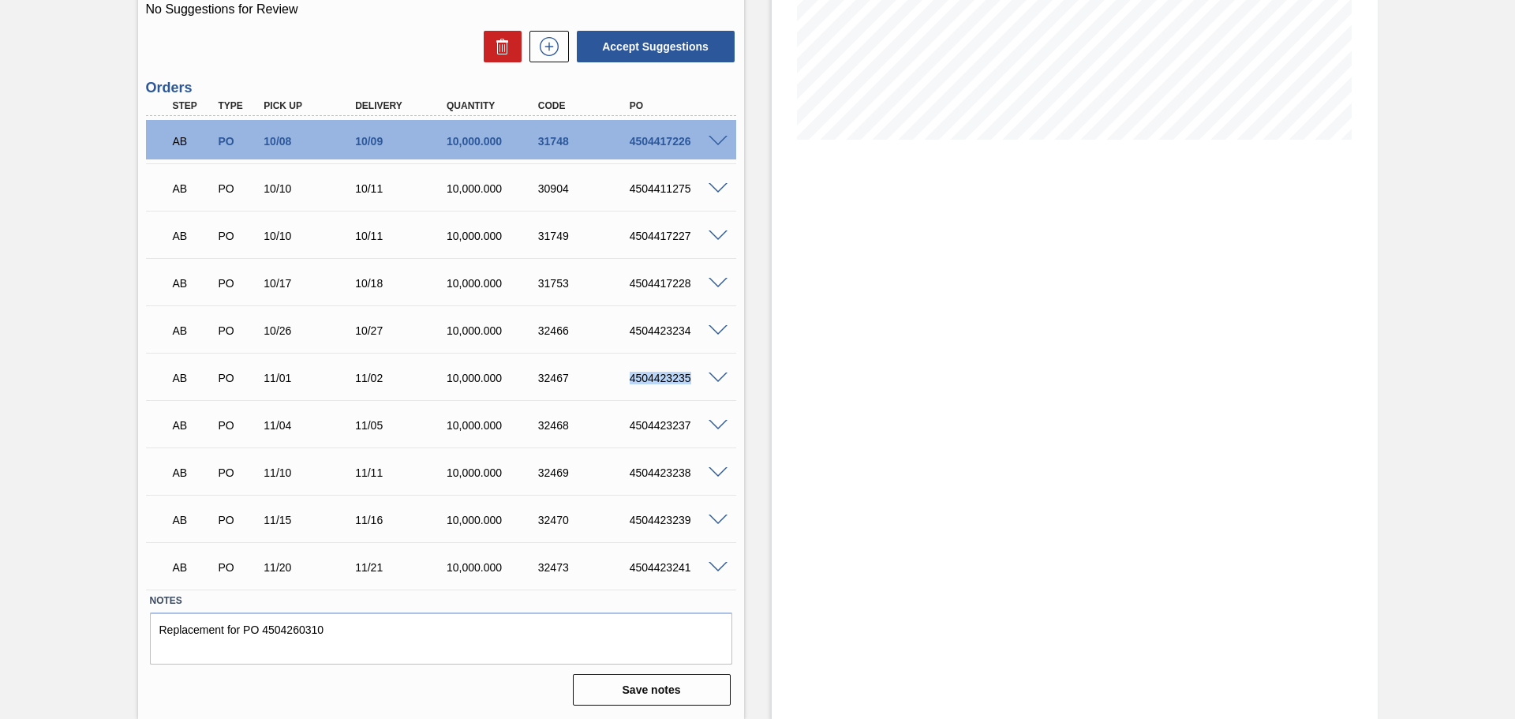
copy div "4504423235"
drag, startPoint x: 628, startPoint y: 429, endPoint x: 692, endPoint y: 429, distance: 63.9
click at [692, 429] on div "4504423237" at bounding box center [677, 425] width 103 height 13
copy div "4504423237"
drag, startPoint x: 628, startPoint y: 474, endPoint x: 695, endPoint y: 474, distance: 67.1
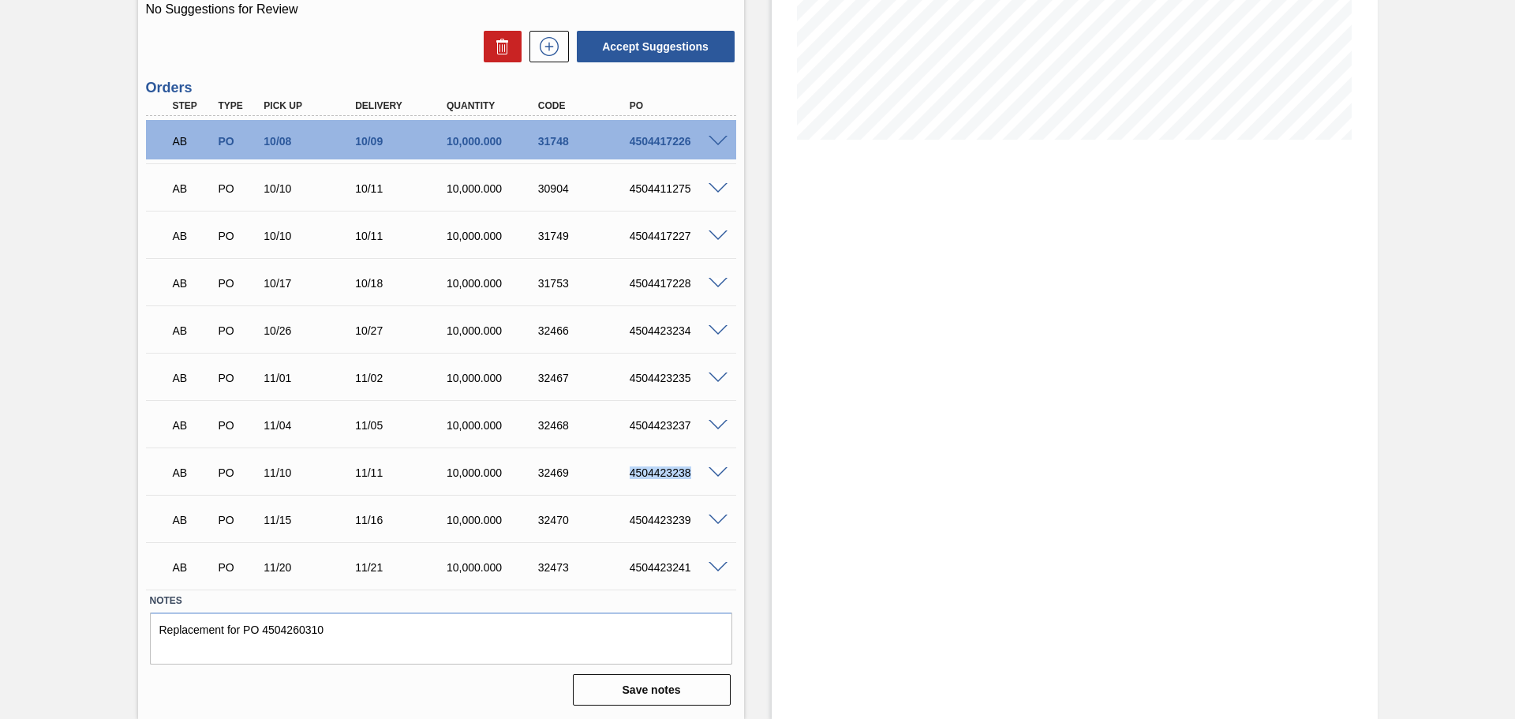
click at [695, 474] on div "4504423238" at bounding box center [677, 472] width 103 height 13
copy div "4504423238"
drag, startPoint x: 630, startPoint y: 520, endPoint x: 692, endPoint y: 520, distance: 62.4
click at [692, 520] on div "4504423239" at bounding box center [677, 520] width 103 height 13
copy div "4504423239"
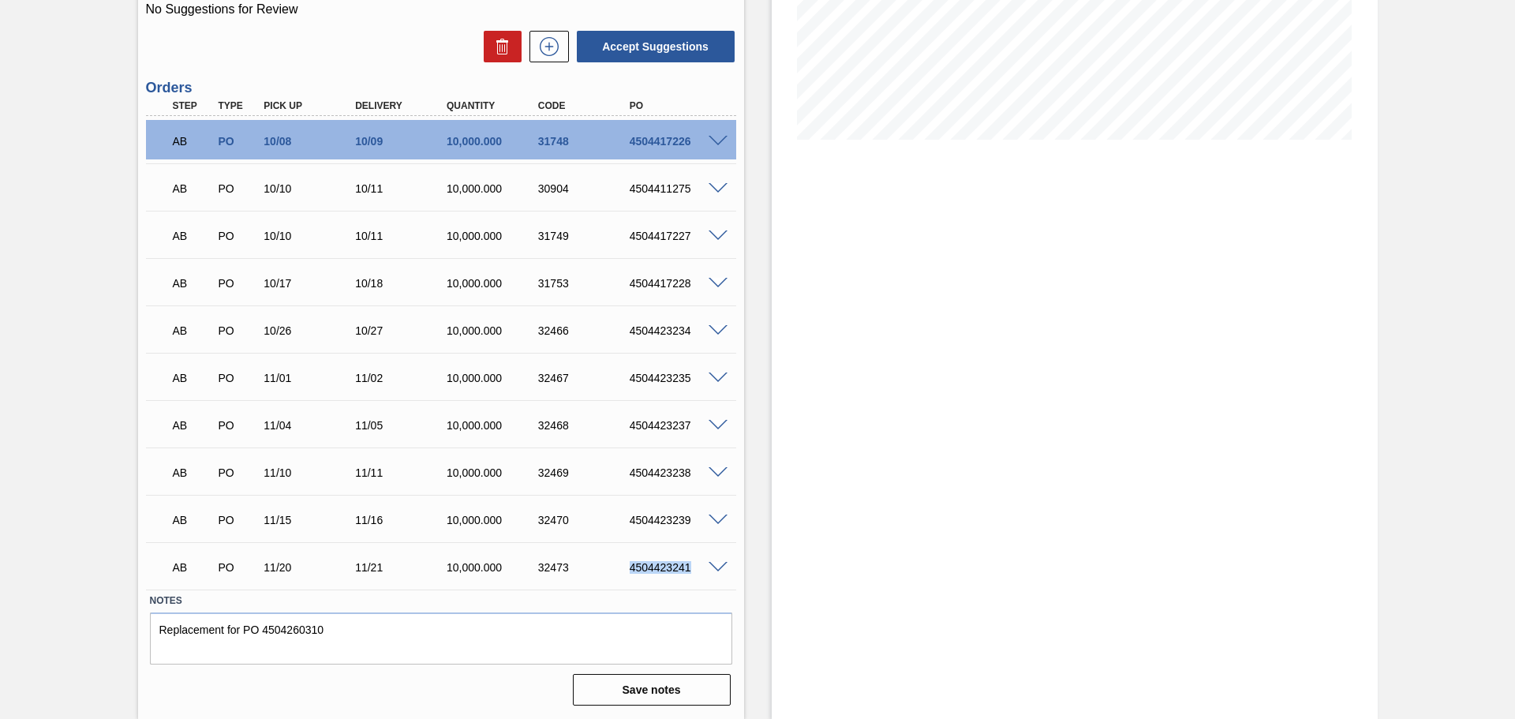
drag, startPoint x: 629, startPoint y: 569, endPoint x: 690, endPoint y: 572, distance: 60.9
click at [690, 572] on div "4504423241" at bounding box center [677, 567] width 103 height 13
copy div "4504423241"
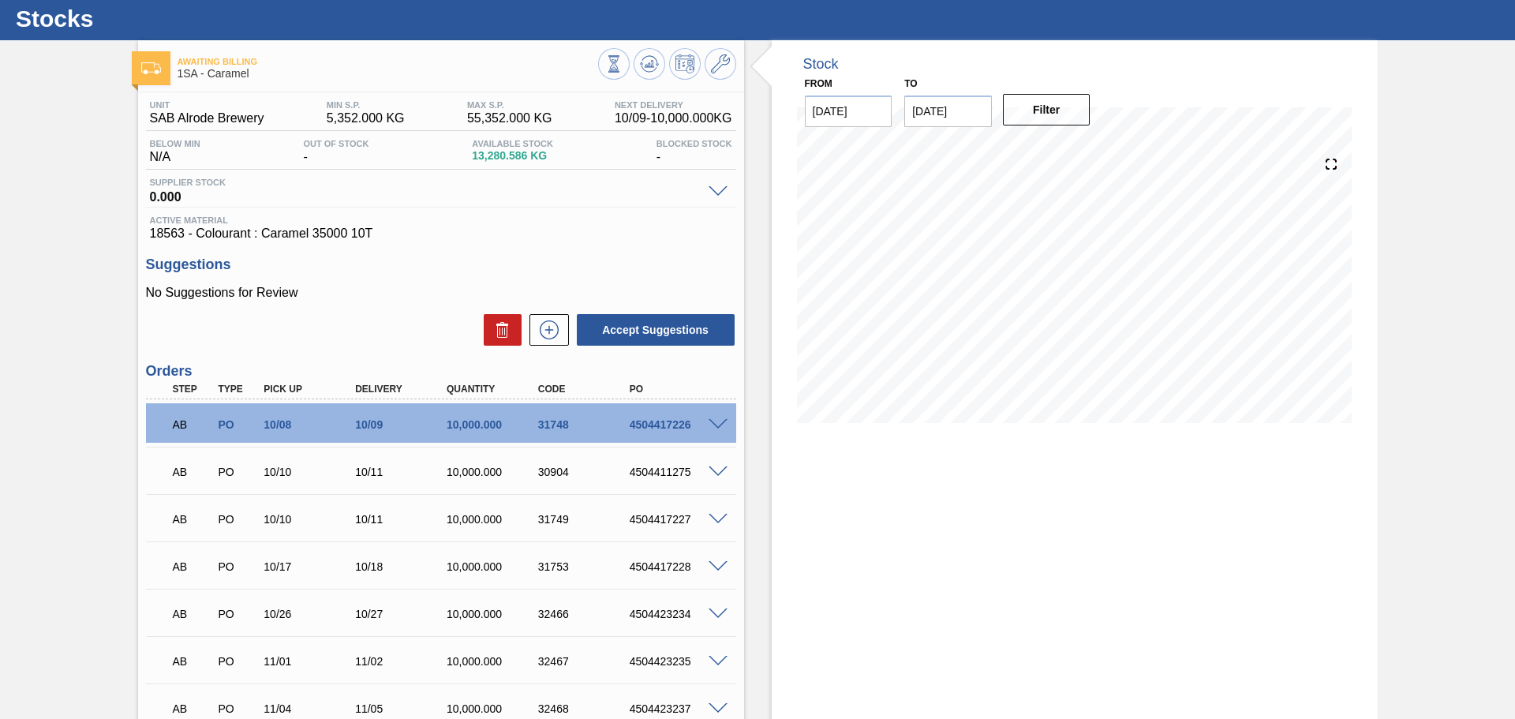
scroll to position [0, 0]
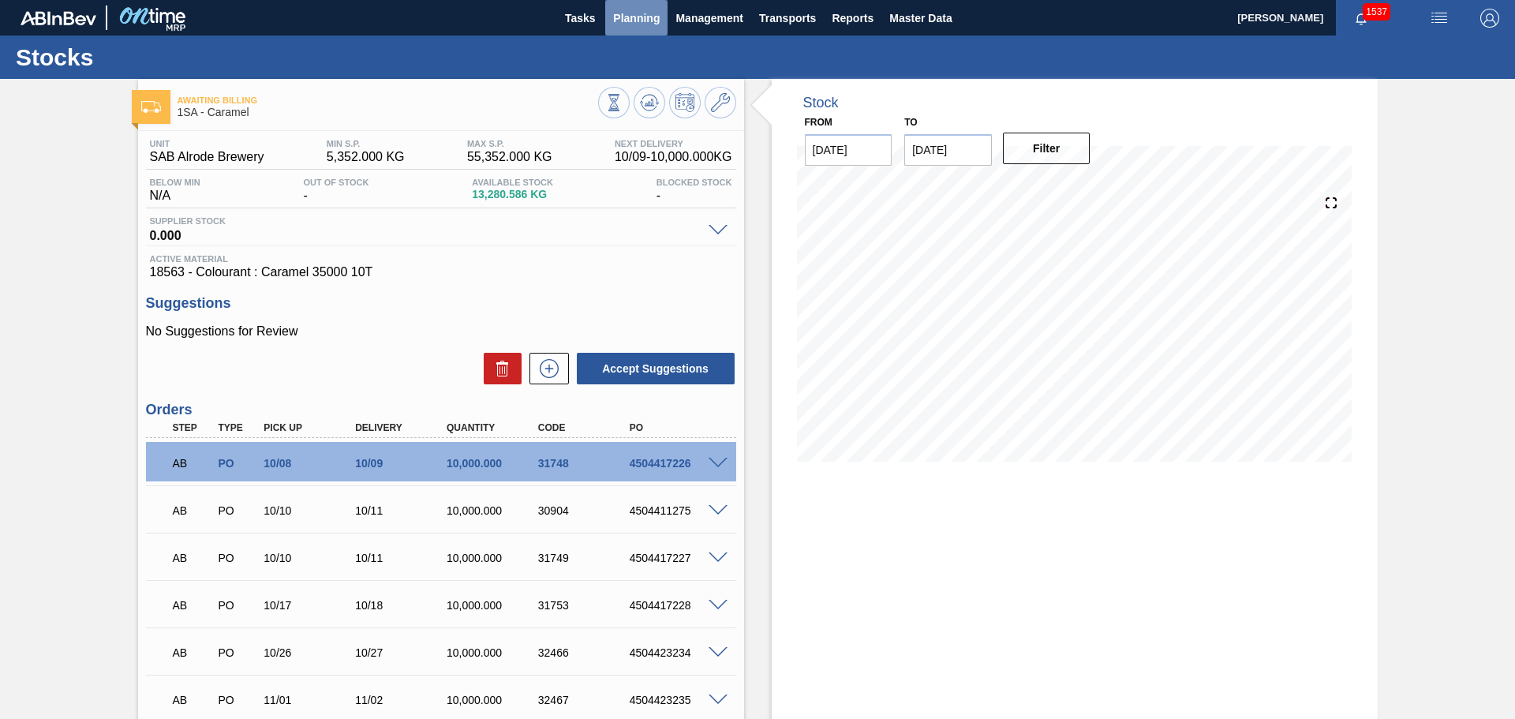
click at [639, 21] on span "Planning" at bounding box center [636, 18] width 47 height 19
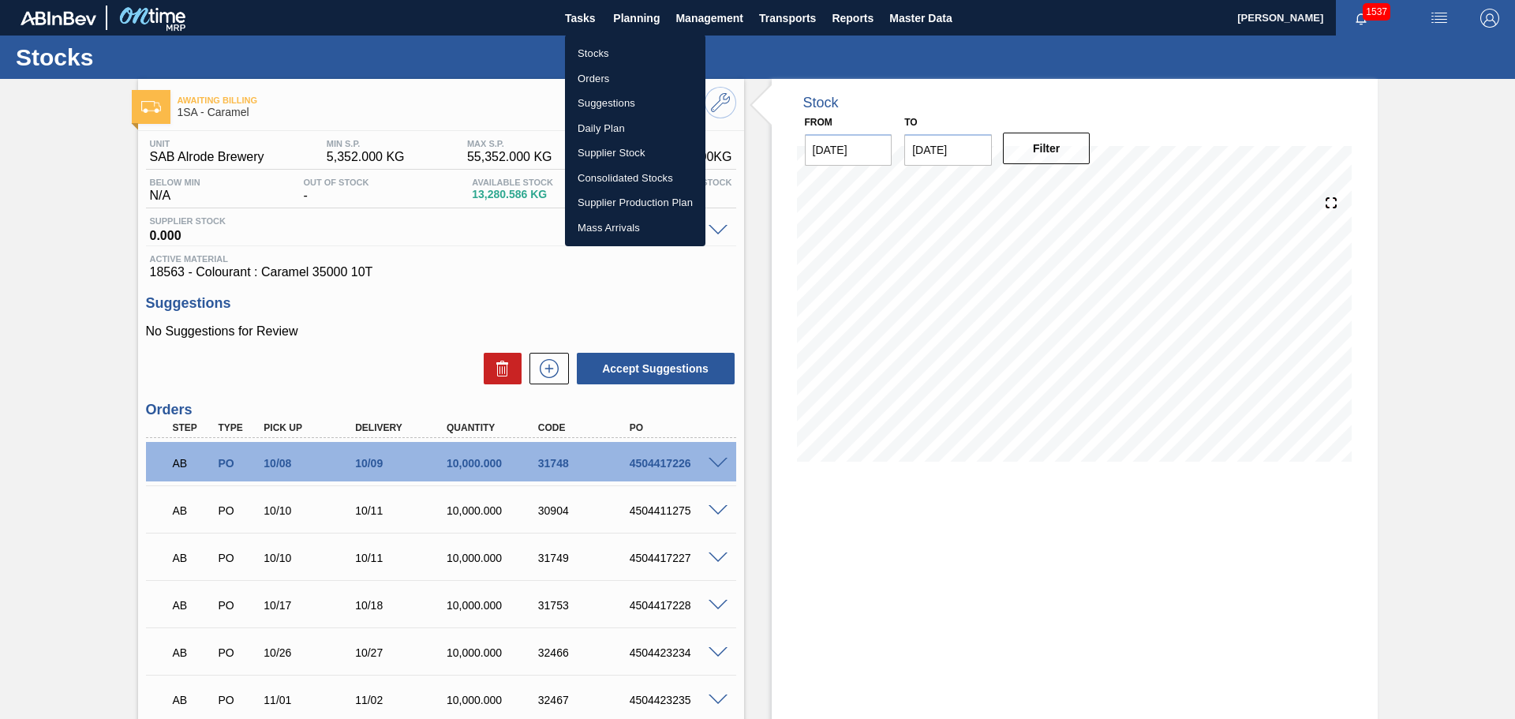
click at [596, 49] on li "Stocks" at bounding box center [635, 53] width 140 height 25
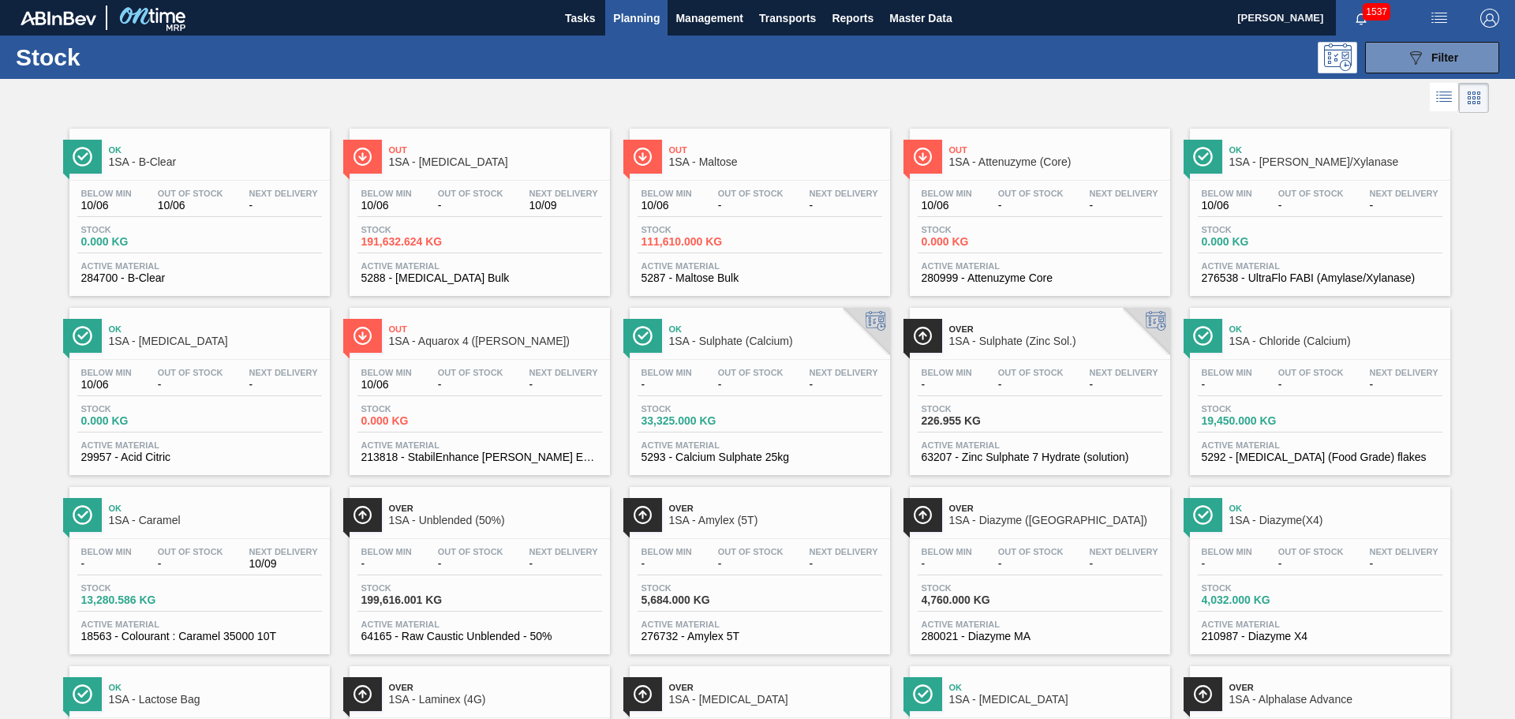
click at [483, 235] on div "Stock 191,632.624 KG" at bounding box center [480, 239] width 245 height 28
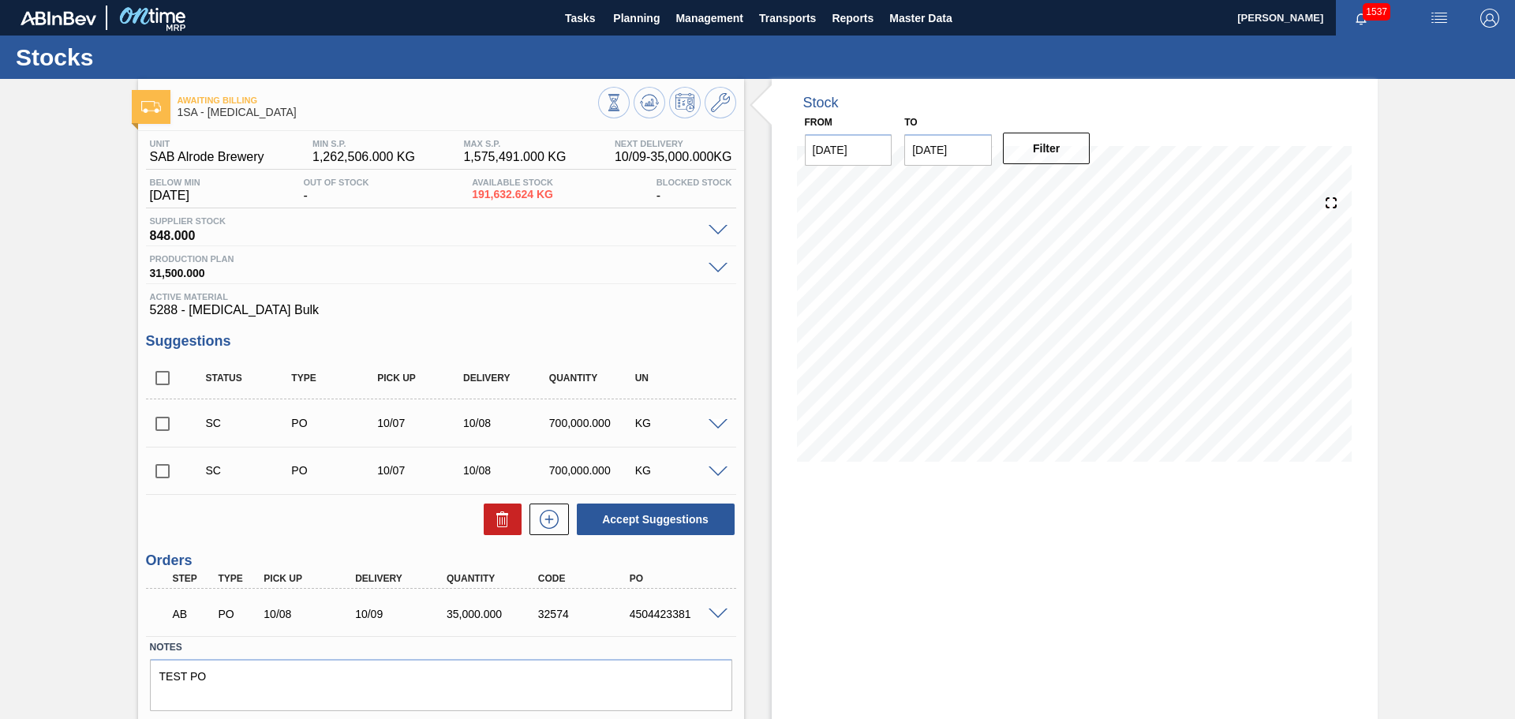
click at [715, 427] on span at bounding box center [718, 425] width 19 height 12
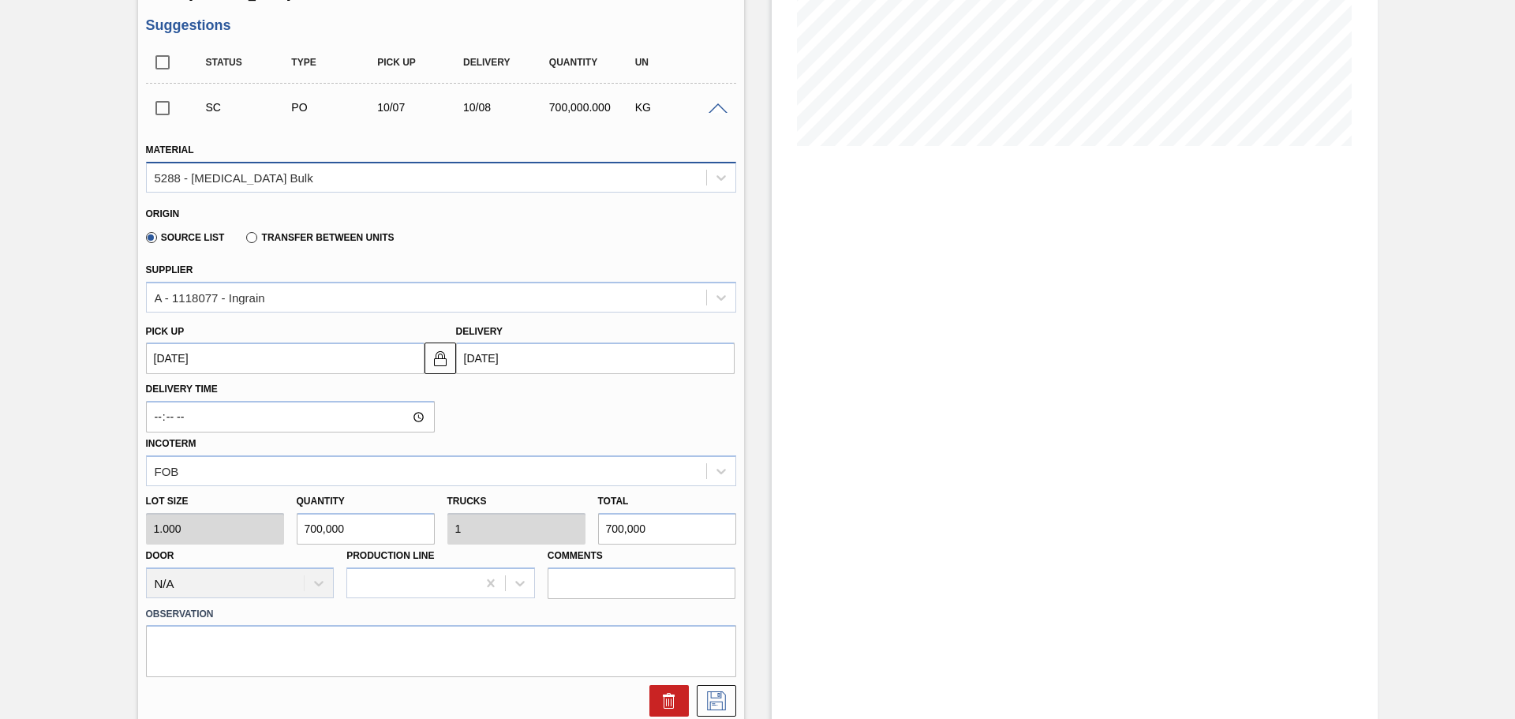
scroll to position [395, 0]
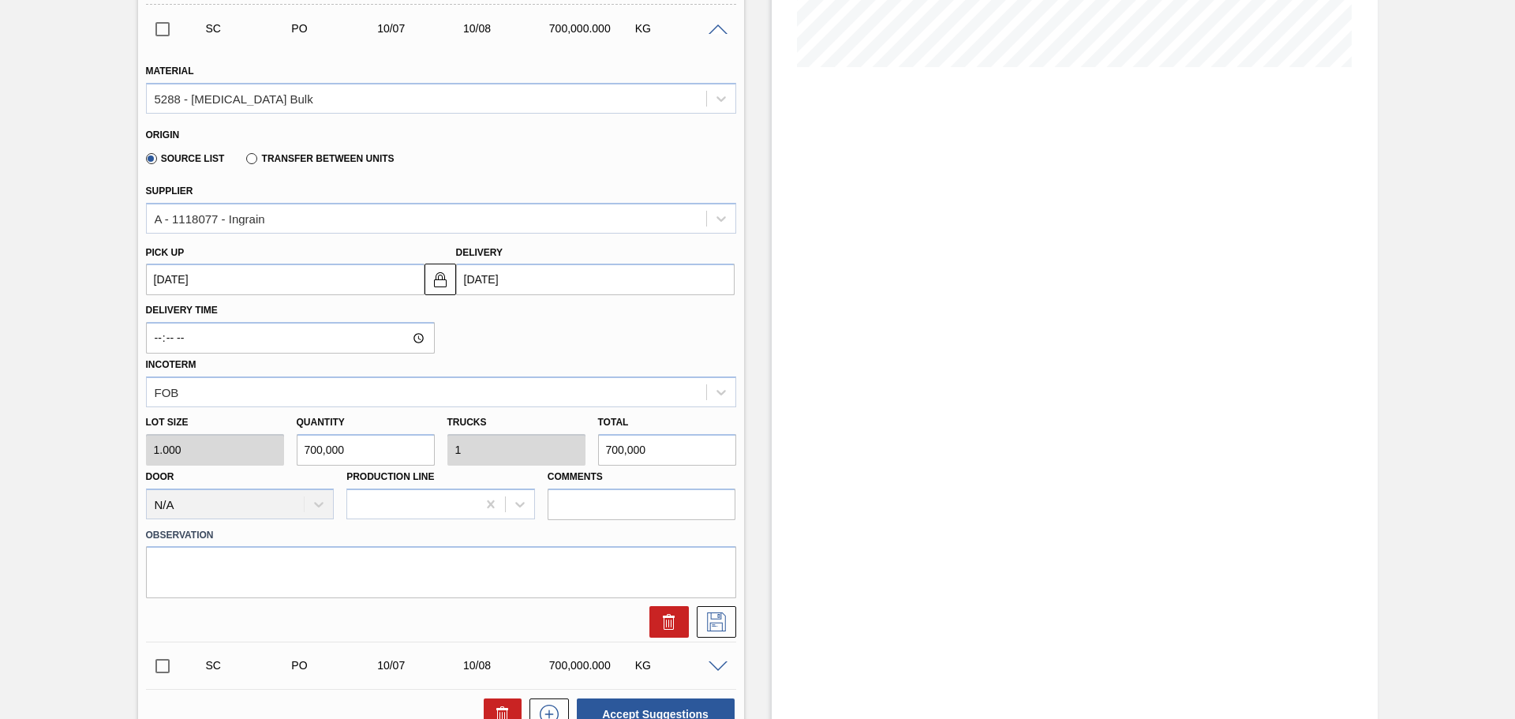
click at [511, 279] on input "[DATE]" at bounding box center [595, 280] width 279 height 32
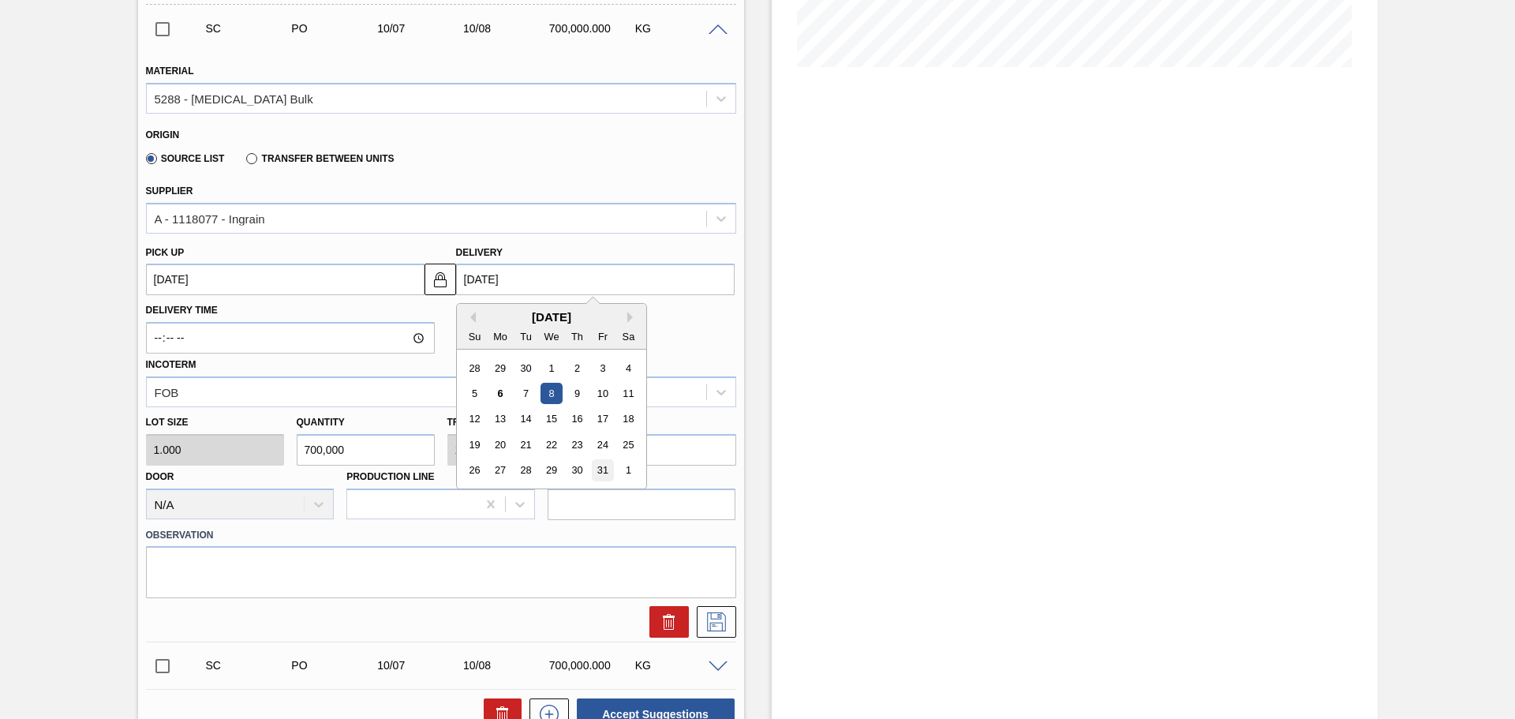
click at [605, 466] on div "31" at bounding box center [602, 470] width 21 height 21
type up3260904110 "[DATE]"
type input "[DATE]"
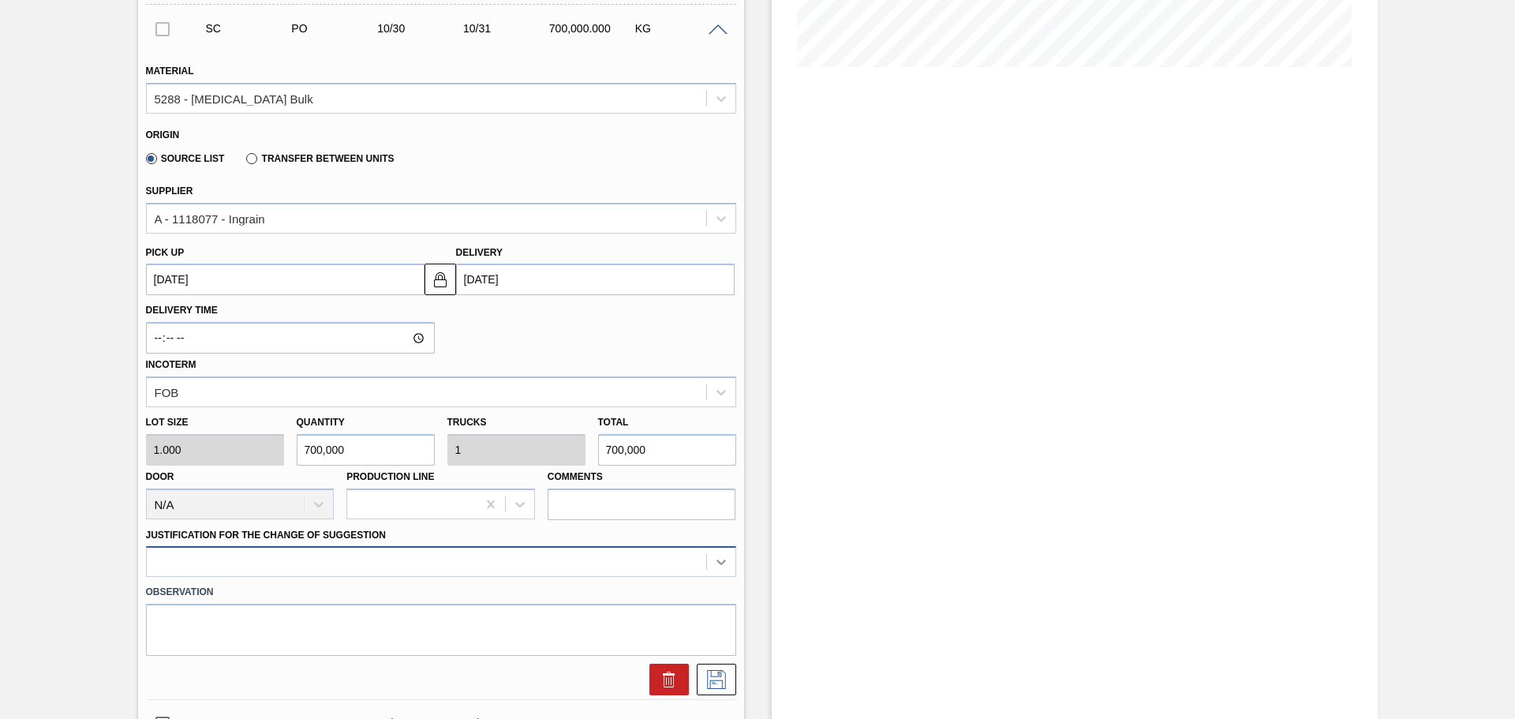
click at [712, 562] on div at bounding box center [441, 561] width 590 height 31
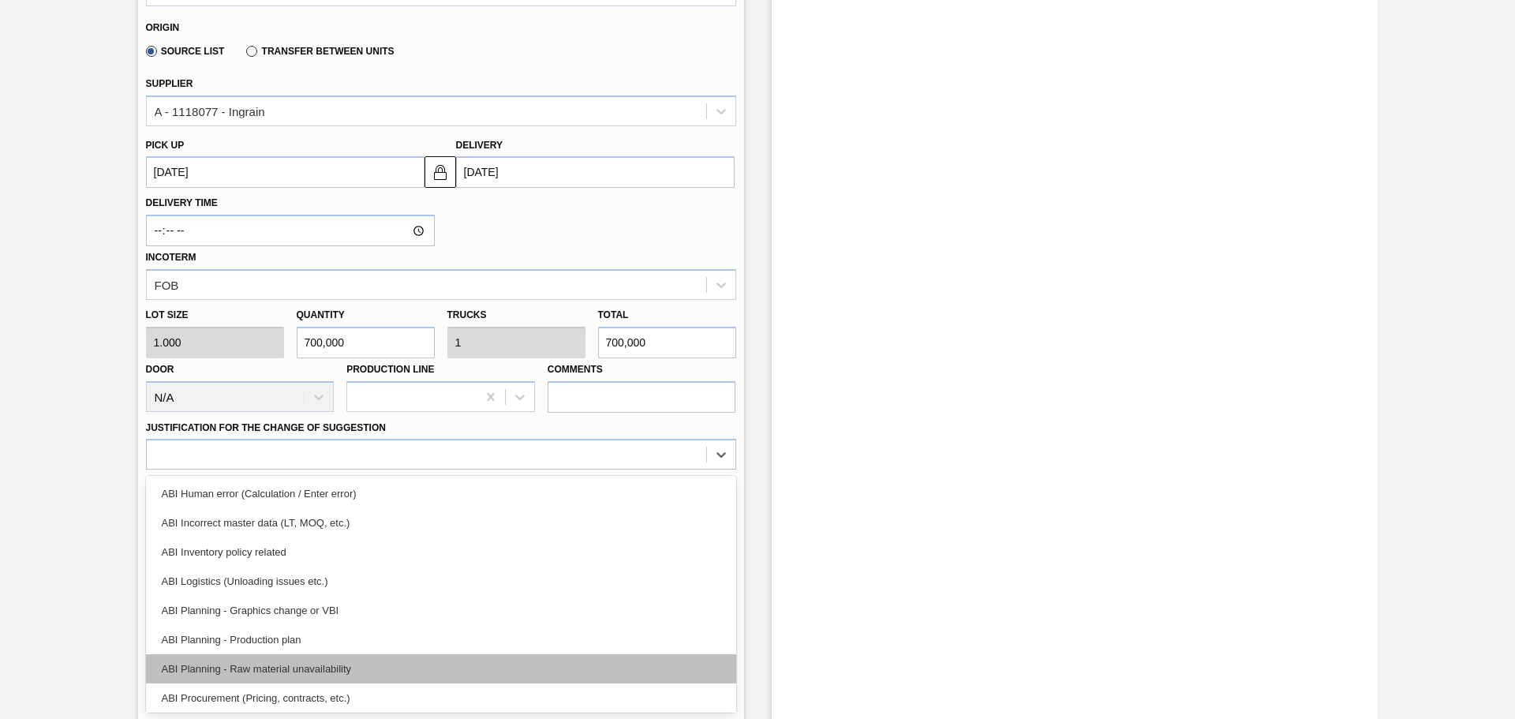
click at [351, 665] on div "ABI Planning - Raw material unavailability" at bounding box center [441, 668] width 590 height 29
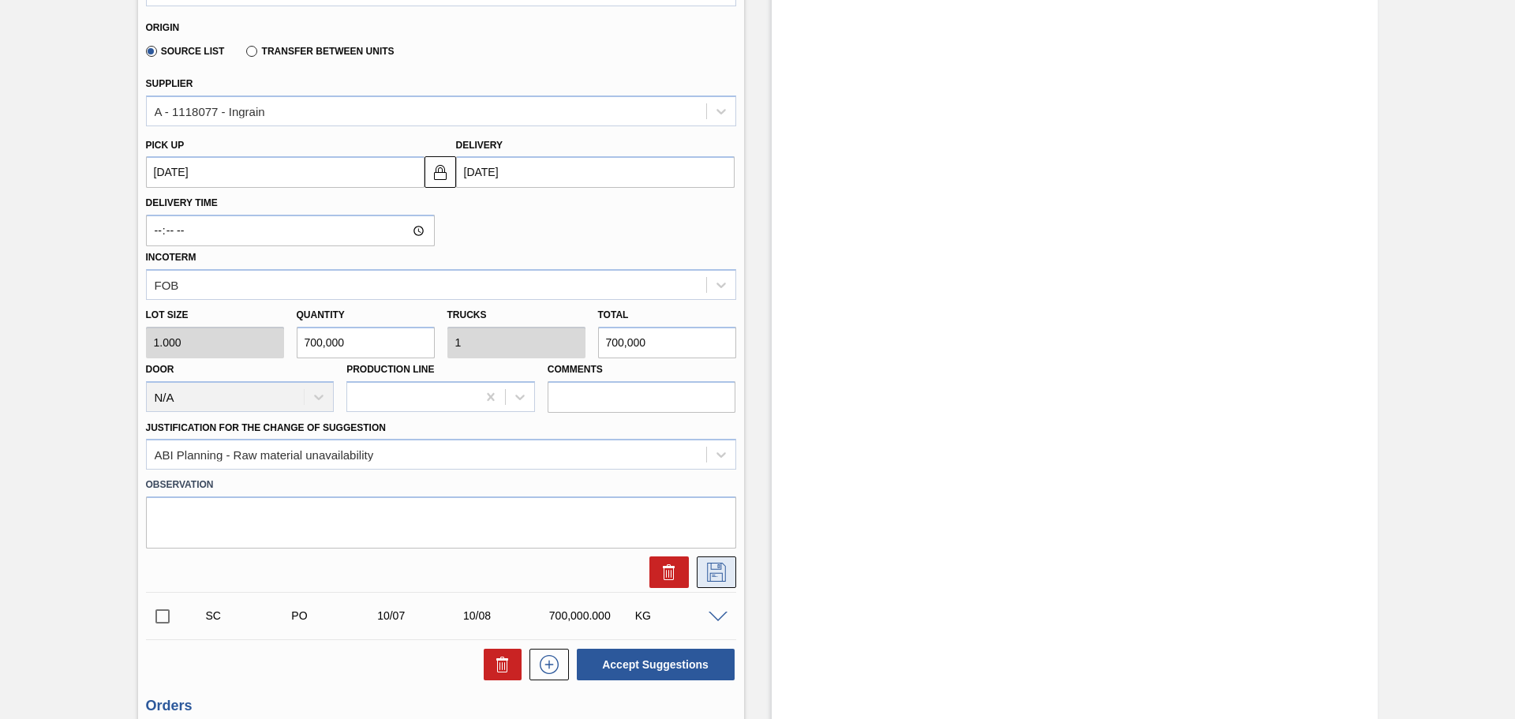
click at [725, 577] on icon at bounding box center [716, 572] width 25 height 19
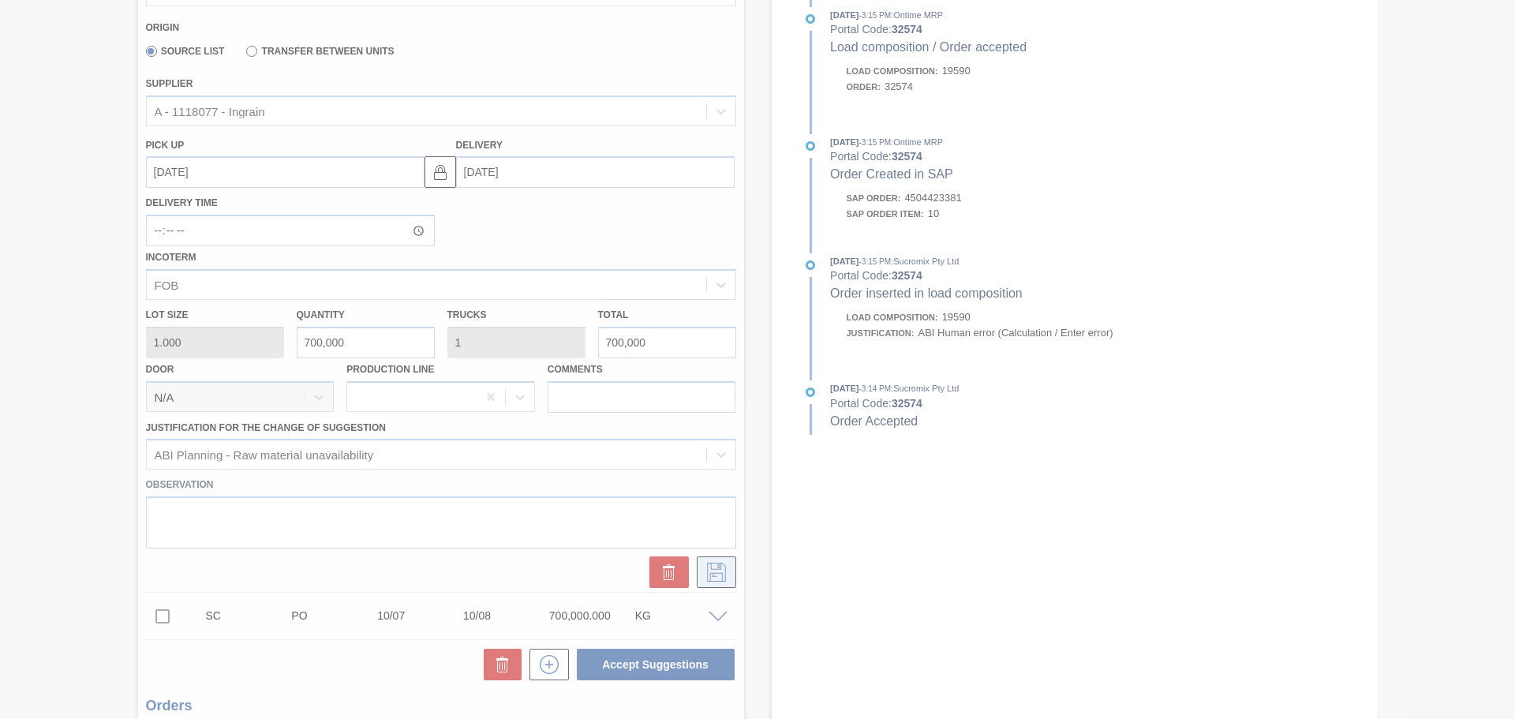
scroll to position [0, 0]
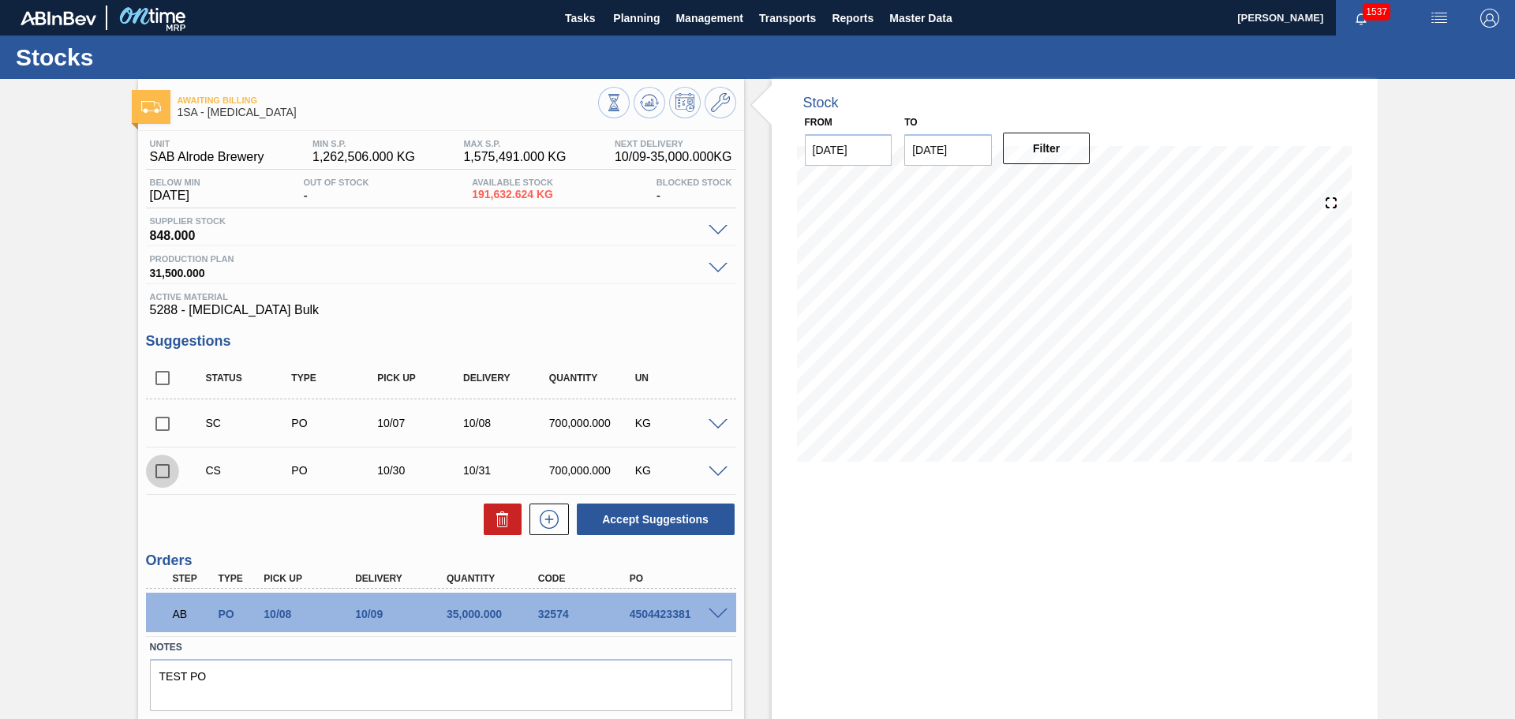
click at [162, 470] on input "checkbox" at bounding box center [162, 471] width 33 height 33
click at [621, 530] on button "Accept Suggestions" at bounding box center [656, 520] width 158 height 32
checkbox input "false"
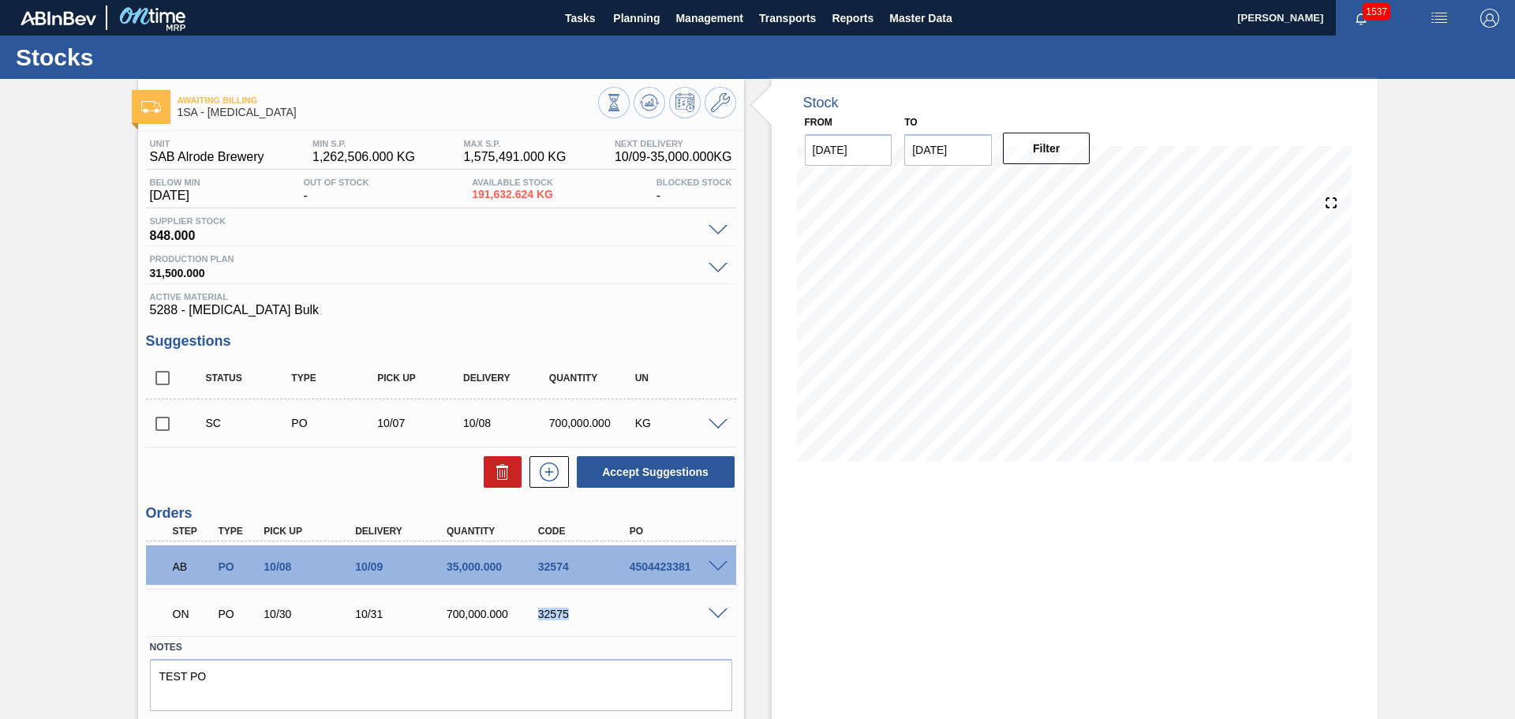
drag, startPoint x: 539, startPoint y: 613, endPoint x: 583, endPoint y: 614, distance: 43.4
click at [583, 614] on div "32575" at bounding box center [585, 614] width 103 height 13
copy div "32575"
click at [650, 17] on span "Planning" at bounding box center [636, 18] width 47 height 19
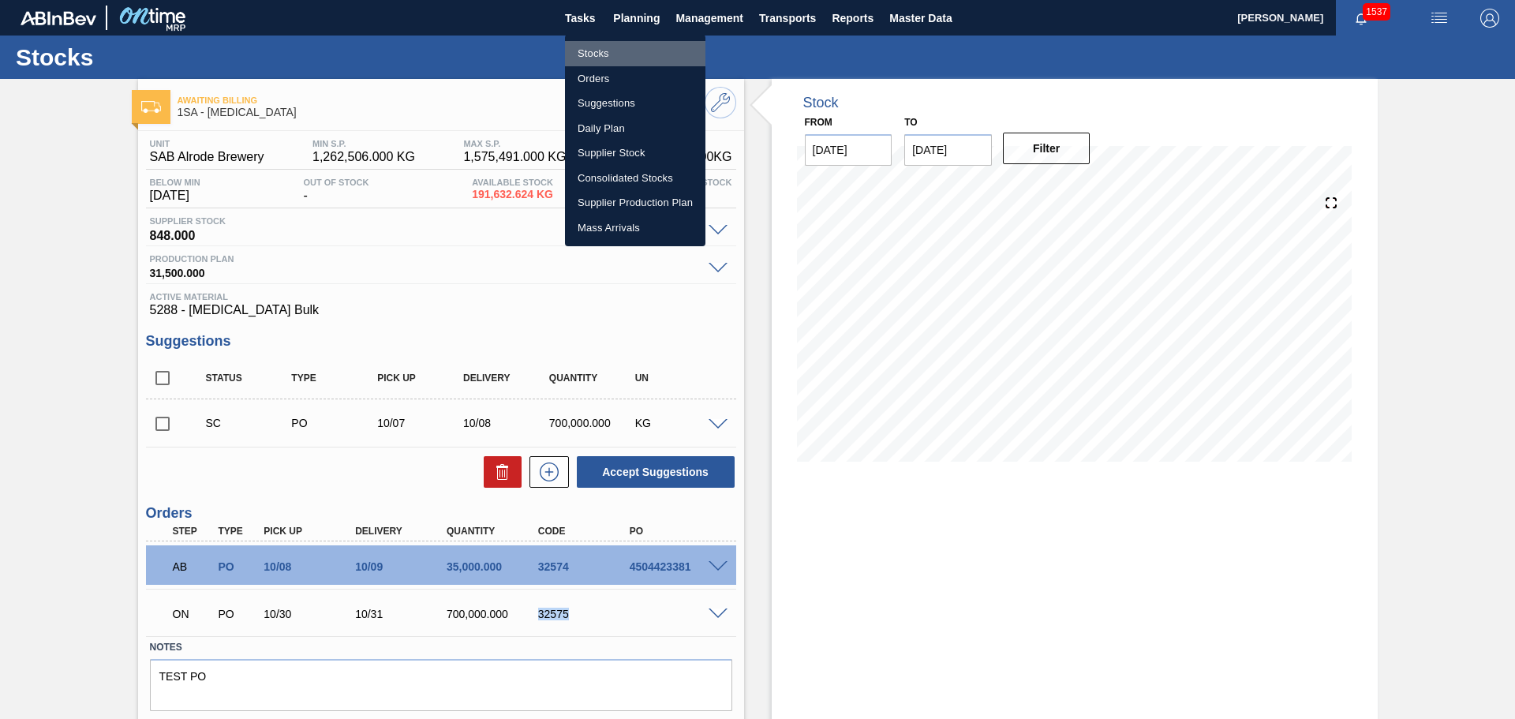
click at [610, 54] on li "Stocks" at bounding box center [635, 53] width 140 height 25
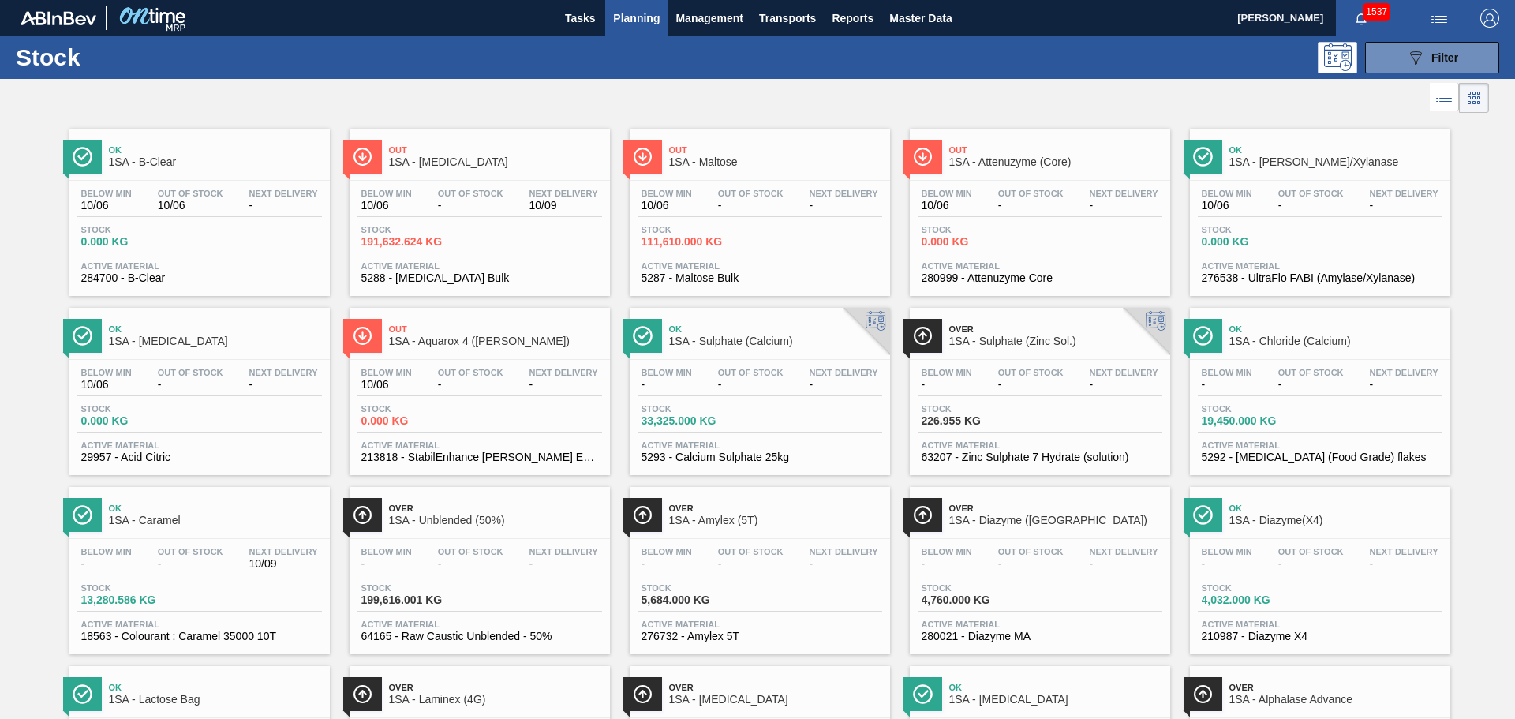
click at [740, 236] on span "111,610.000 KG" at bounding box center [697, 242] width 111 height 12
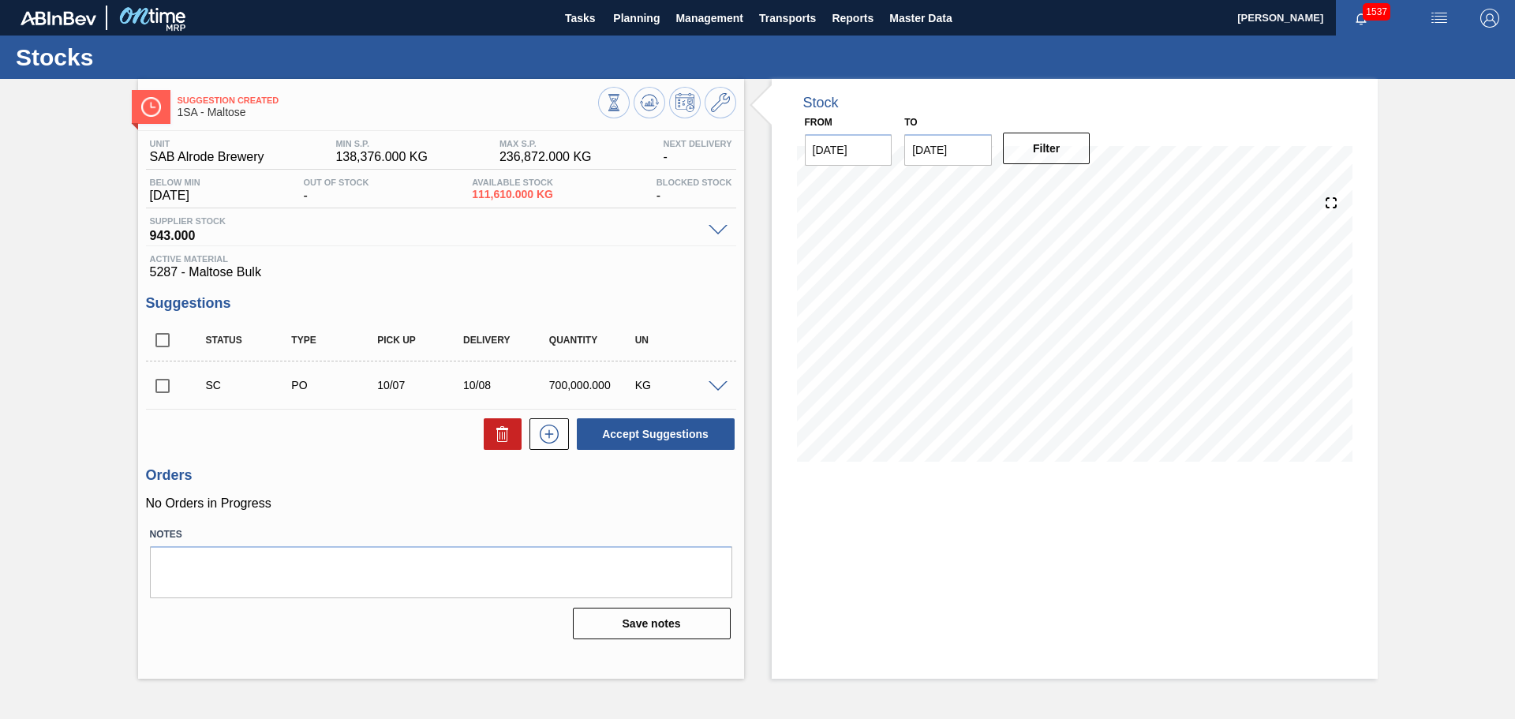
click at [725, 378] on div "SC PO 10/07 10/08 700,000.000 KG" at bounding box center [441, 384] width 590 height 39
click at [717, 388] on span at bounding box center [718, 387] width 19 height 12
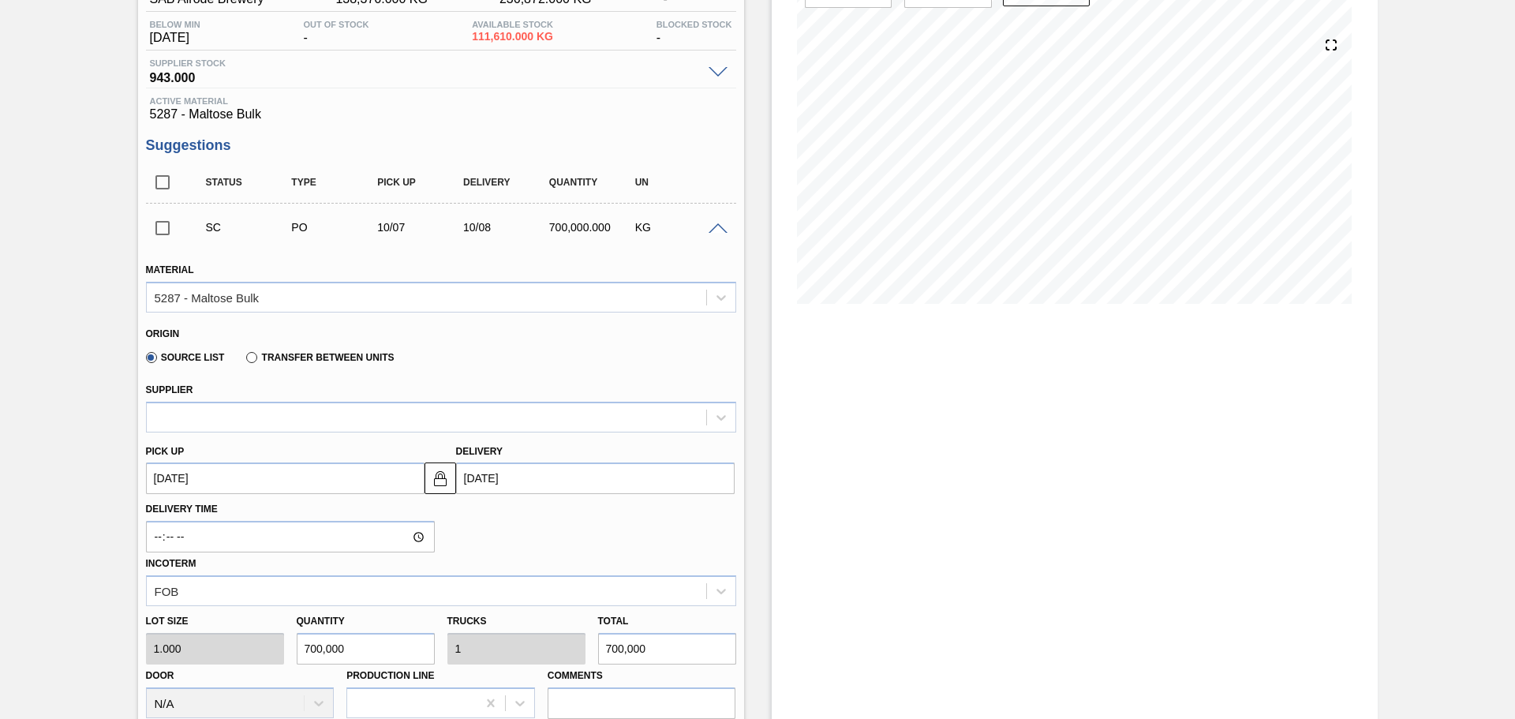
scroll to position [237, 0]
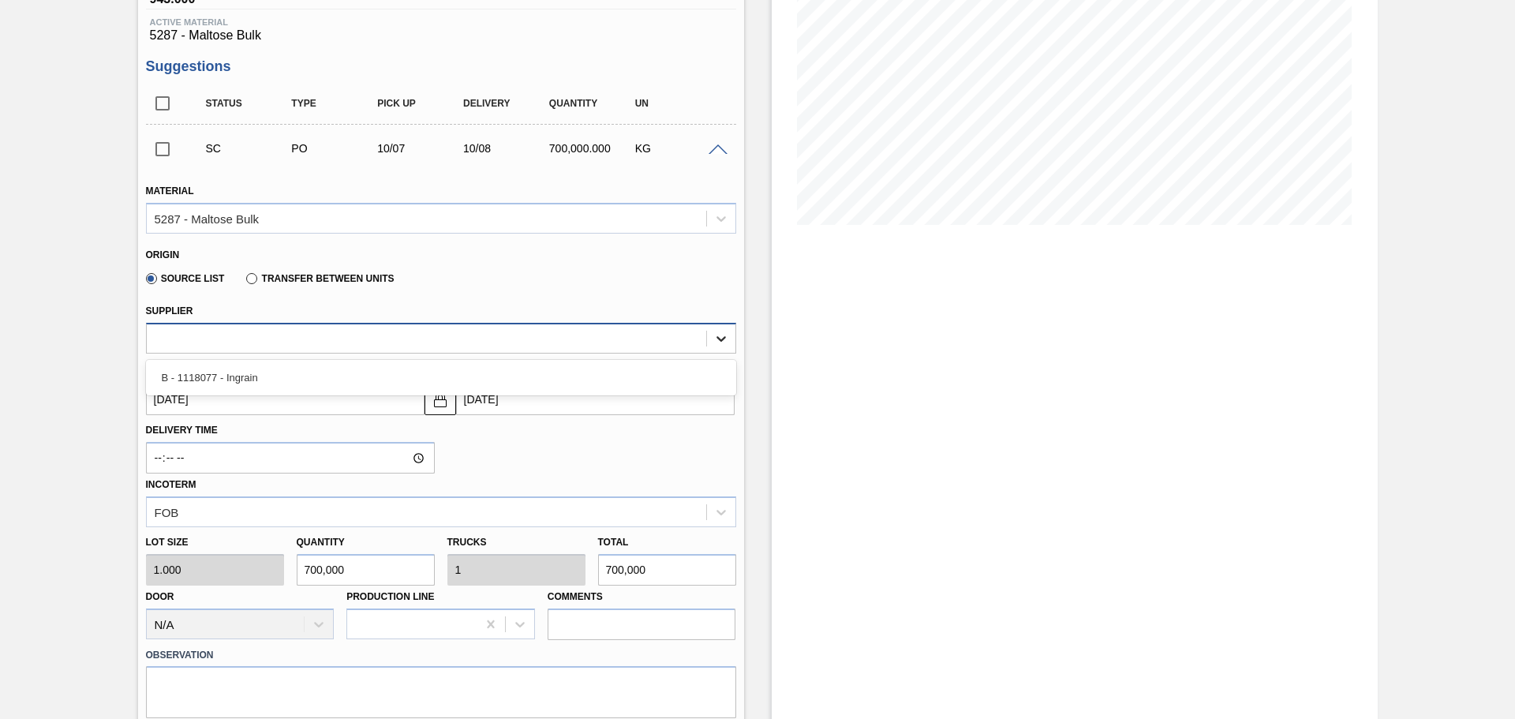
click at [729, 335] on div at bounding box center [721, 338] width 28 height 28
click at [499, 380] on div "B - 1118077 - Ingrain" at bounding box center [441, 377] width 590 height 29
type input "21.875"
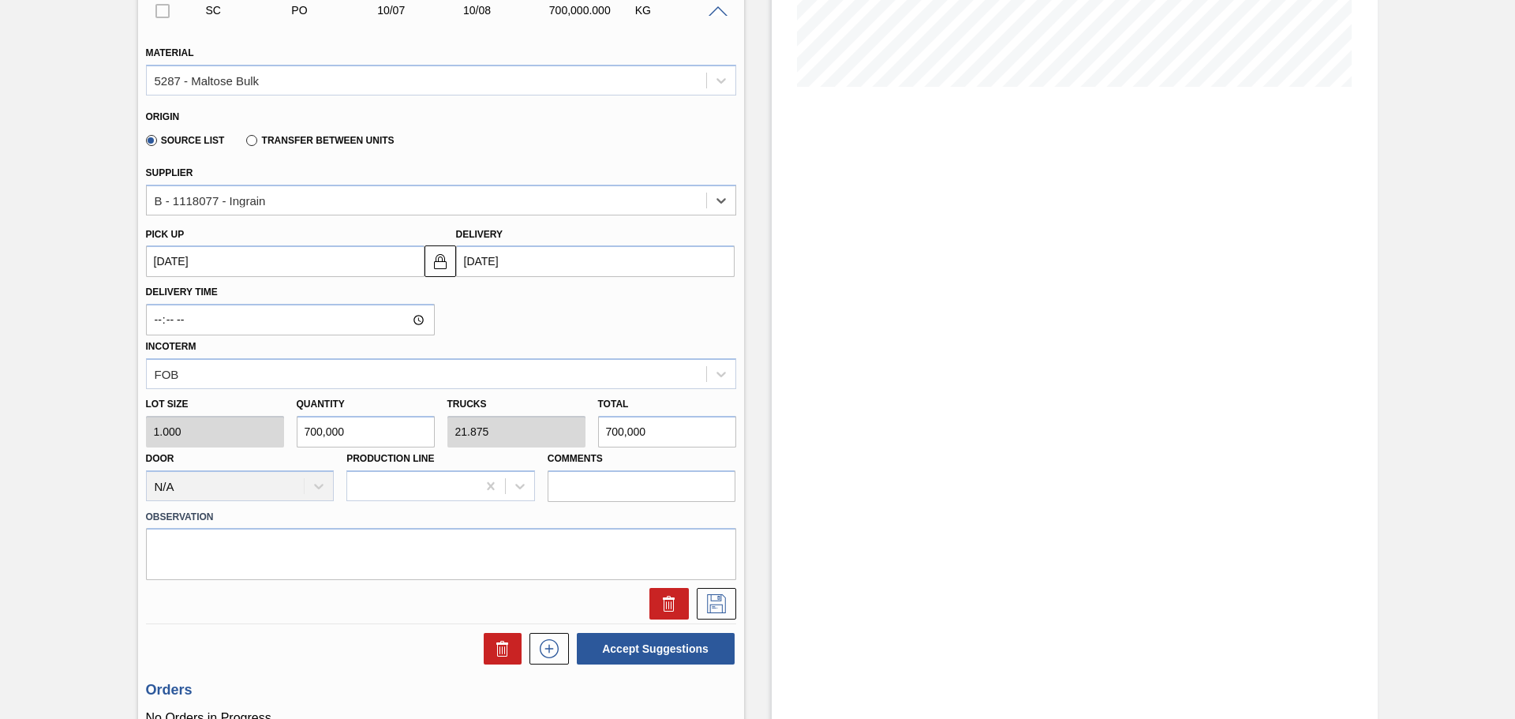
scroll to position [395, 0]
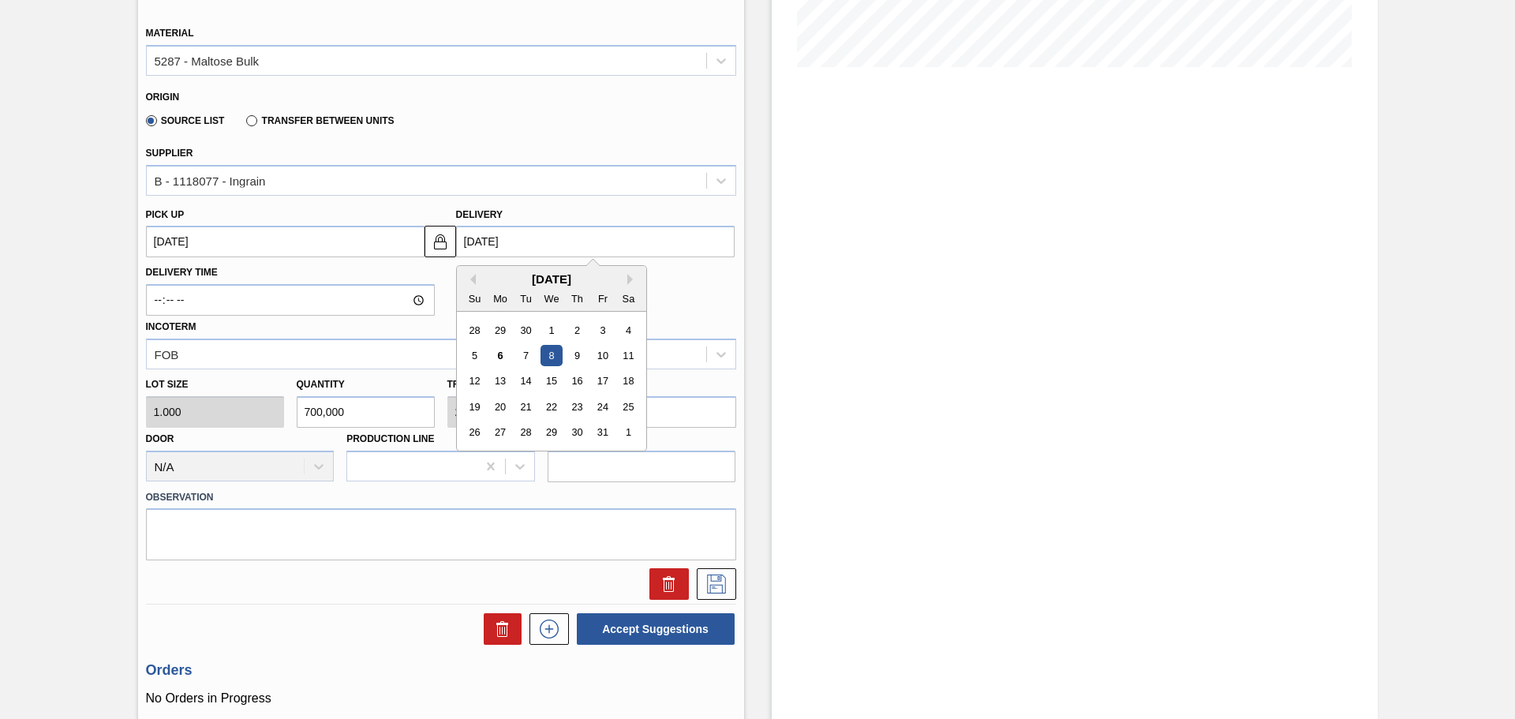
click at [527, 247] on input "[DATE]" at bounding box center [595, 242] width 279 height 32
click at [605, 431] on div "31" at bounding box center [602, 432] width 21 height 21
type up3260904172 "[DATE]"
type input "[DATE]"
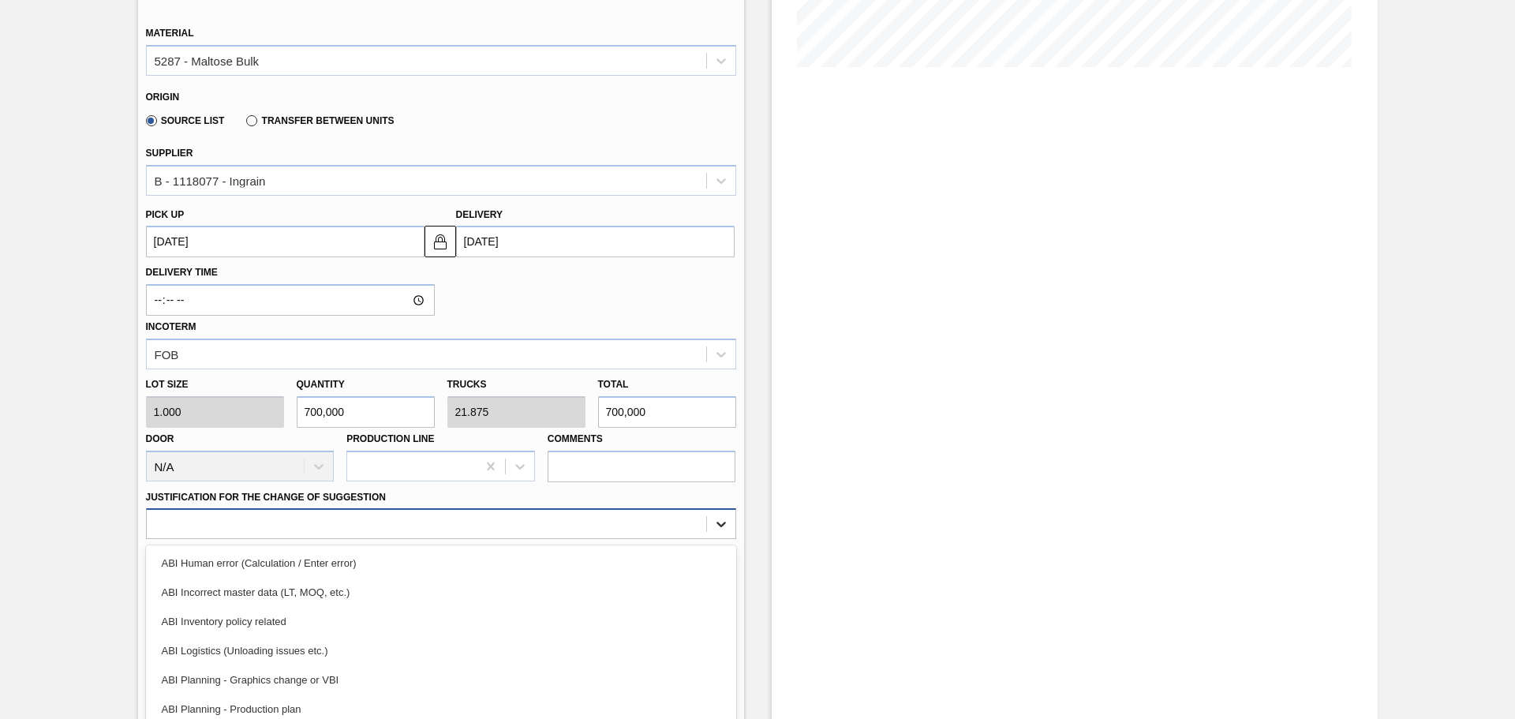
click at [712, 523] on div "option ABI Incorrect master data (LT, MOQ, etc.) focused, 2 of 18. 18 results a…" at bounding box center [441, 523] width 590 height 31
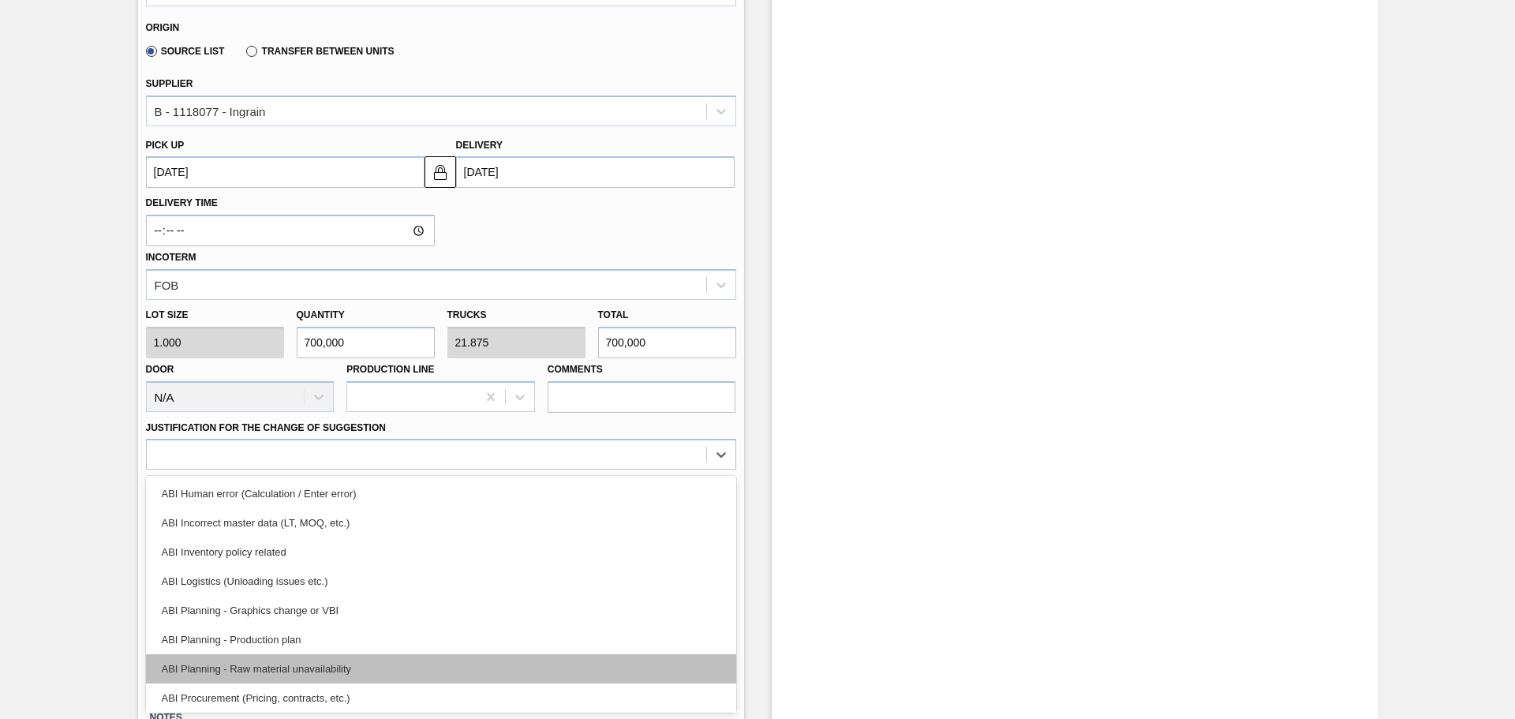
click at [307, 671] on div "ABI Planning - Raw material unavailability" at bounding box center [441, 668] width 590 height 29
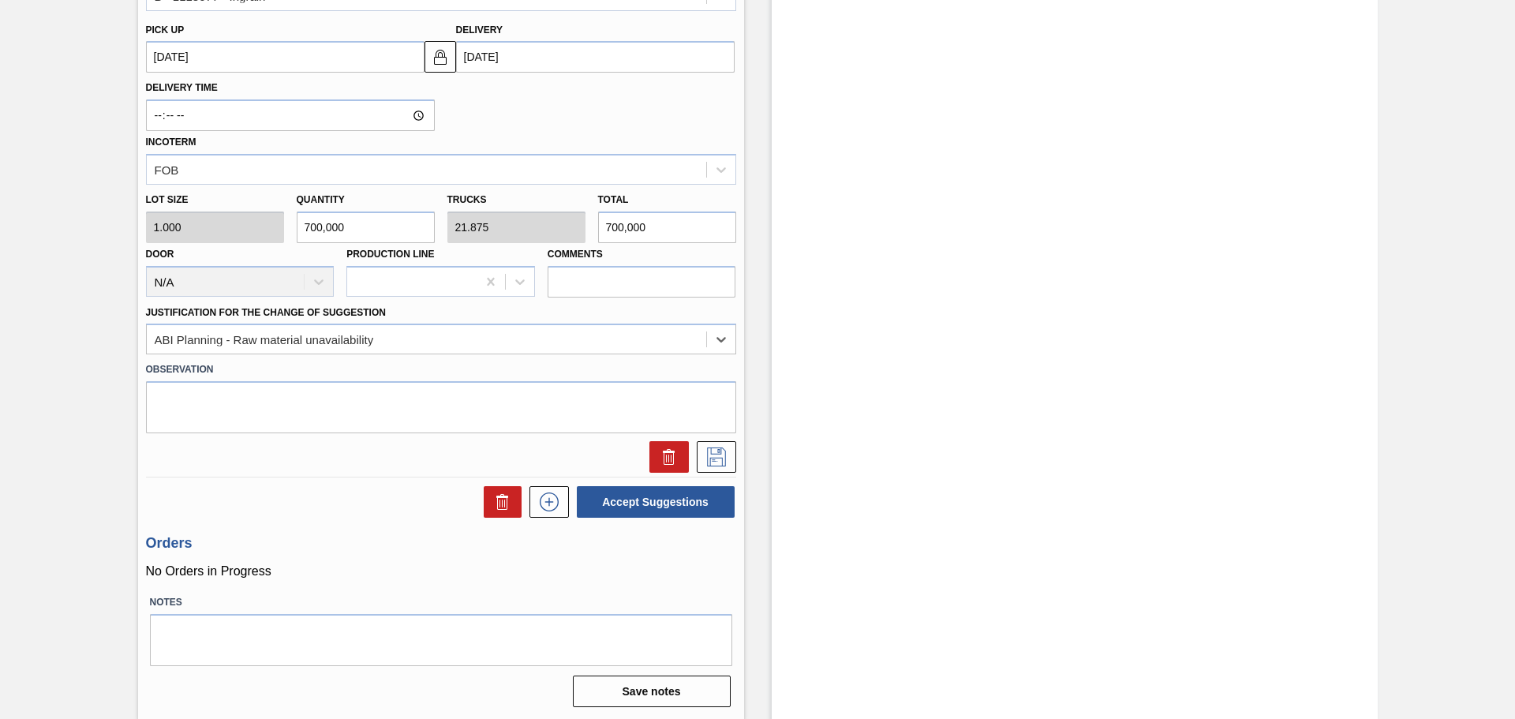
scroll to position [581, 0]
click at [706, 455] on icon at bounding box center [716, 455] width 25 height 19
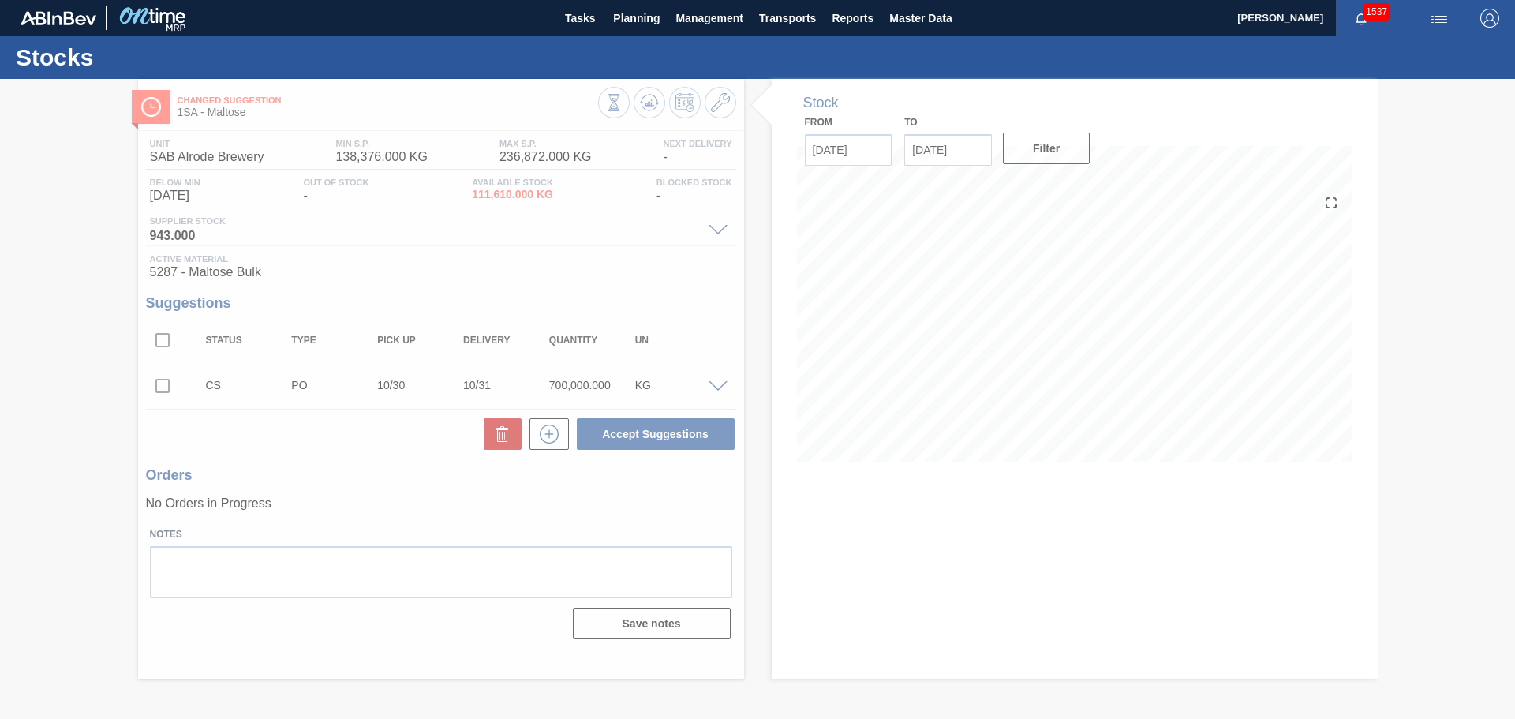
scroll to position [0, 0]
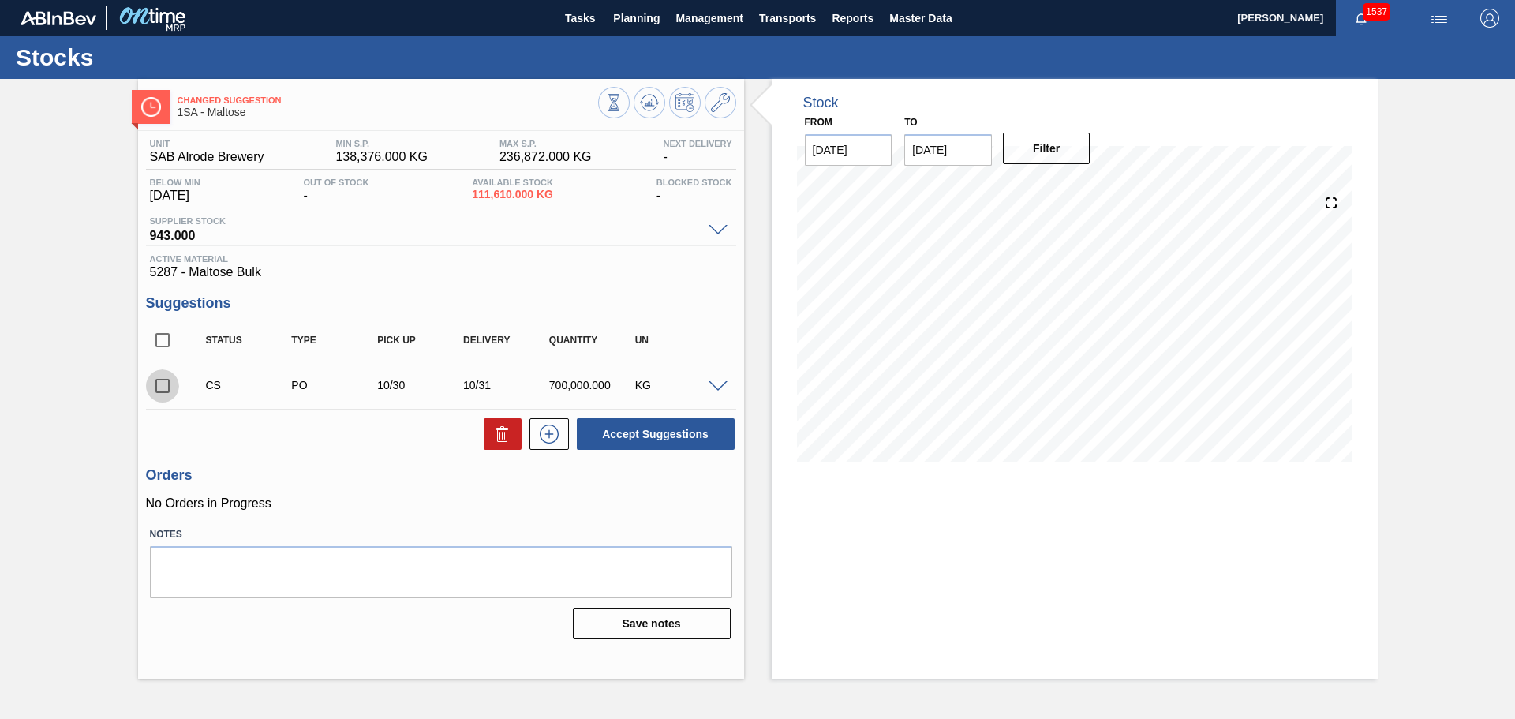
click at [164, 384] on input "checkbox" at bounding box center [162, 385] width 33 height 33
click at [631, 437] on button "Accept Suggestions" at bounding box center [656, 434] width 158 height 32
checkbox input "false"
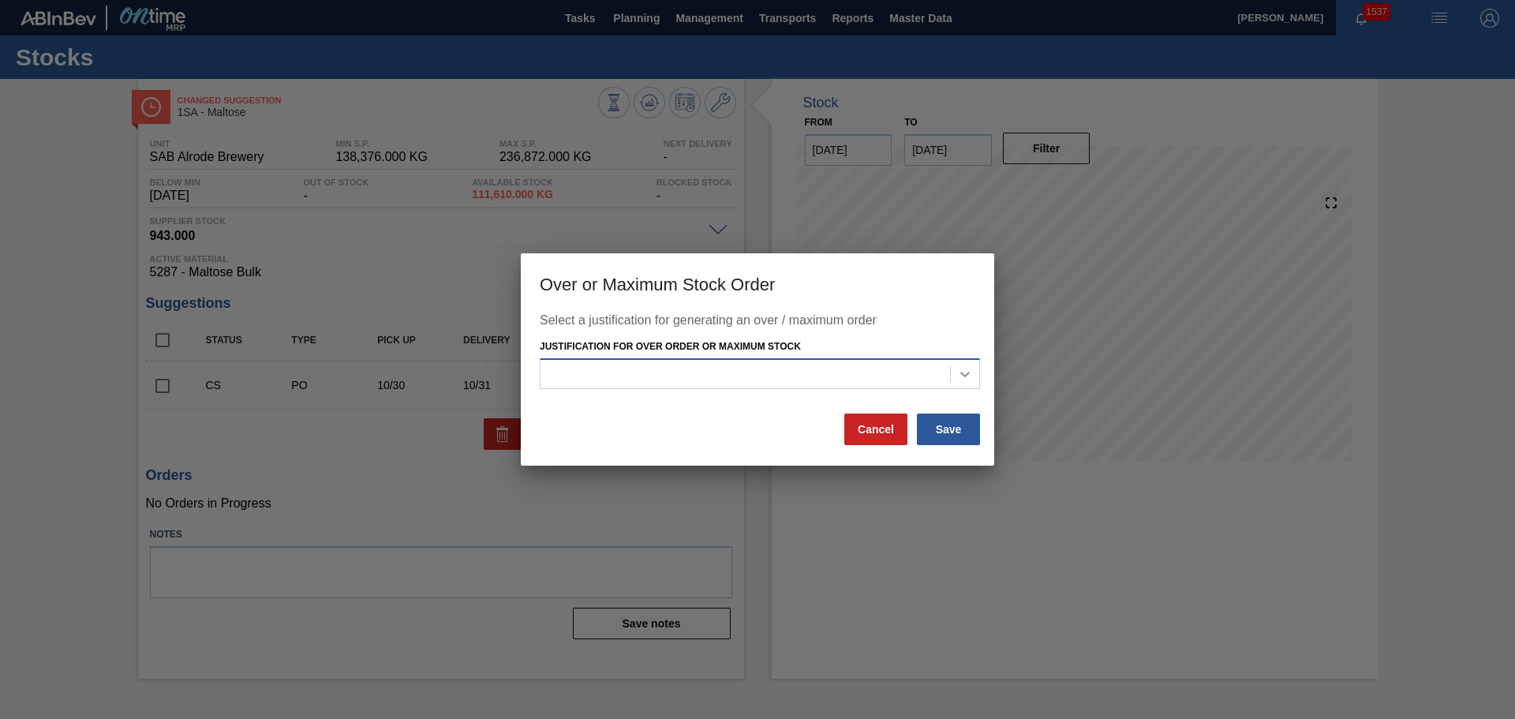
click at [956, 381] on div at bounding box center [965, 374] width 28 height 28
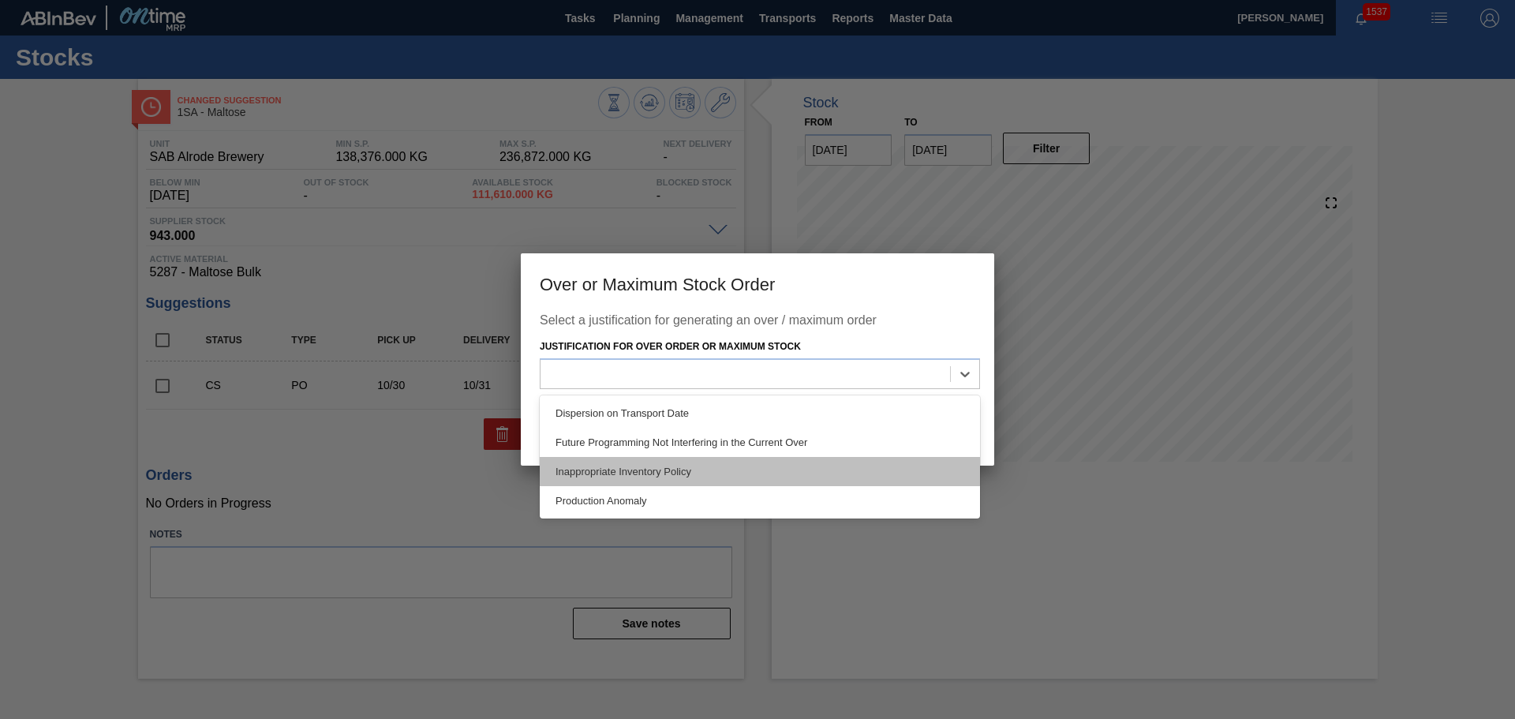
click at [683, 463] on div "Inappropriate Inventory Policy" at bounding box center [760, 471] width 440 height 29
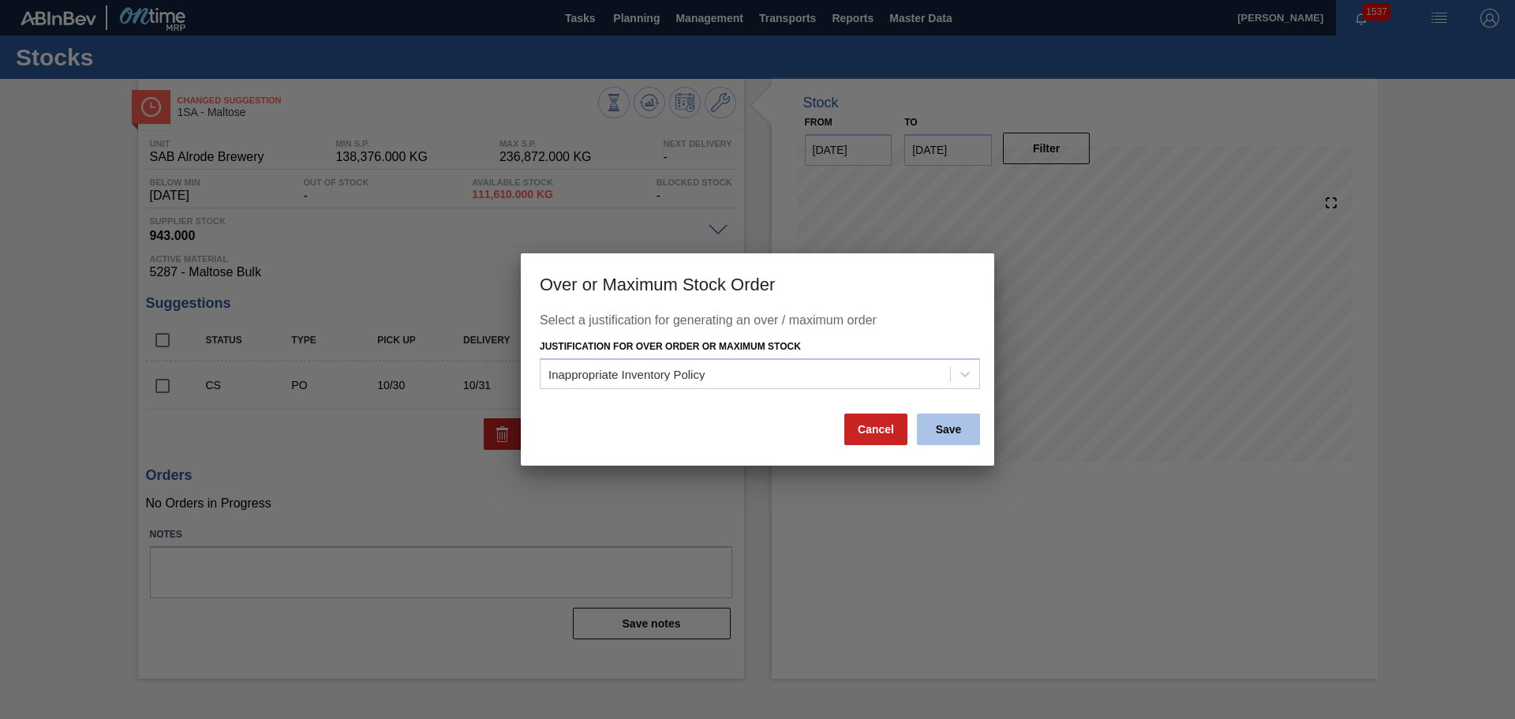
click at [936, 433] on button "Save" at bounding box center [948, 430] width 63 height 32
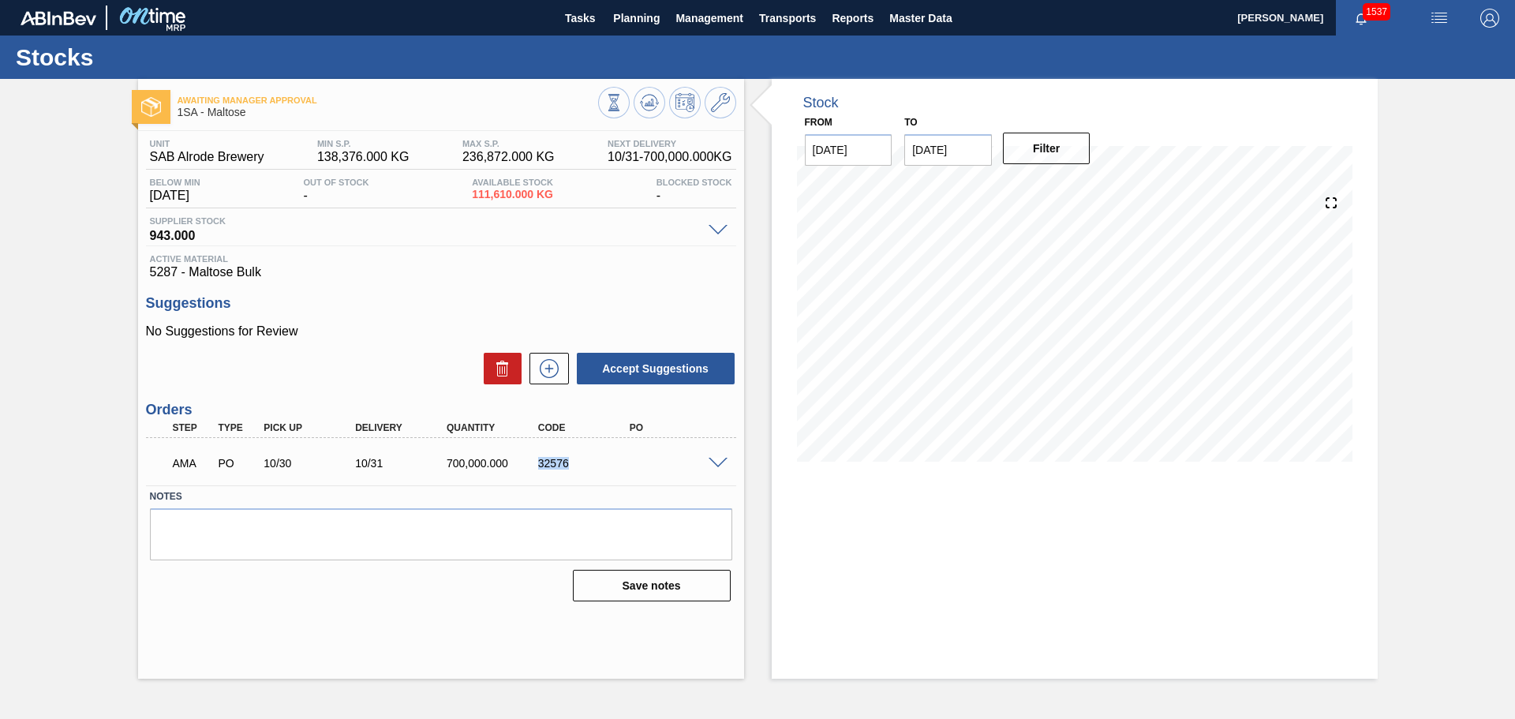
drag, startPoint x: 539, startPoint y: 461, endPoint x: 577, endPoint y: 463, distance: 37.9
click at [577, 463] on div "32576" at bounding box center [585, 463] width 103 height 13
copy div "32576"
